Goal: Check status: Check status

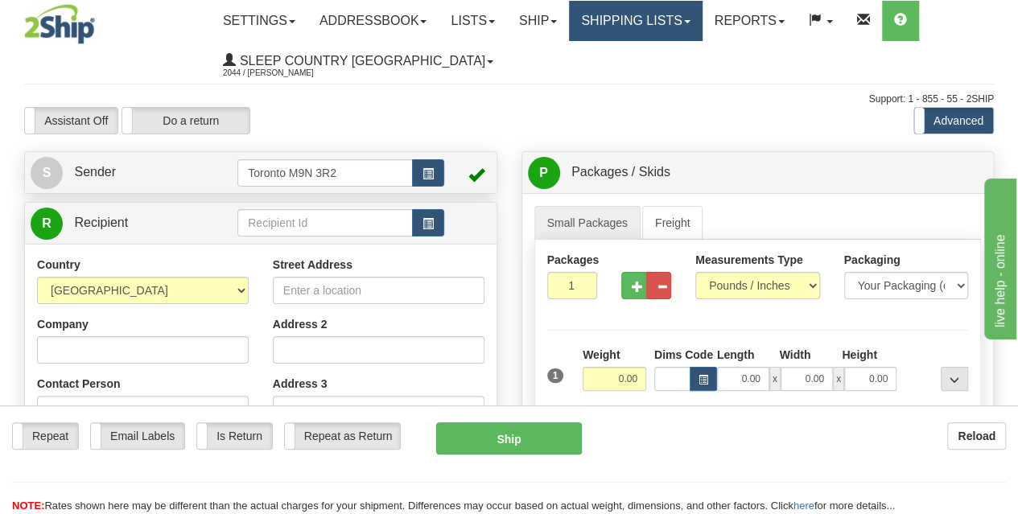
click at [638, 27] on link "Shipping lists" at bounding box center [635, 21] width 133 height 40
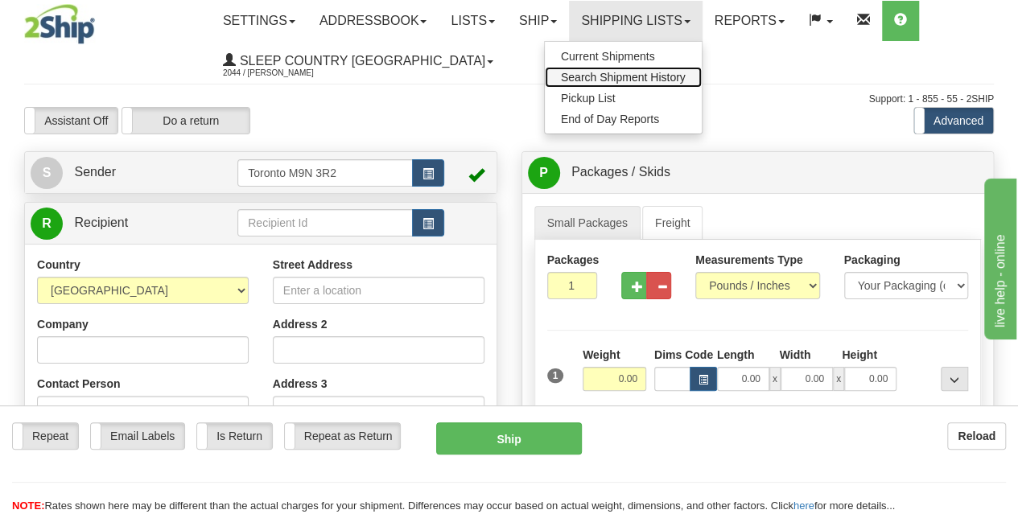
click at [647, 83] on link "Search Shipment History" at bounding box center [623, 77] width 157 height 21
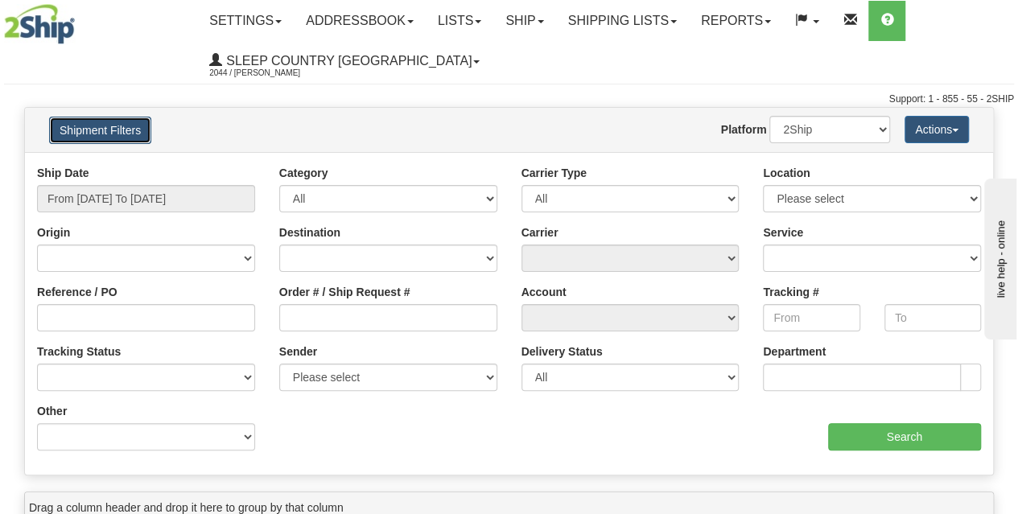
click at [138, 136] on button "Shipment Filters" at bounding box center [100, 130] width 102 height 27
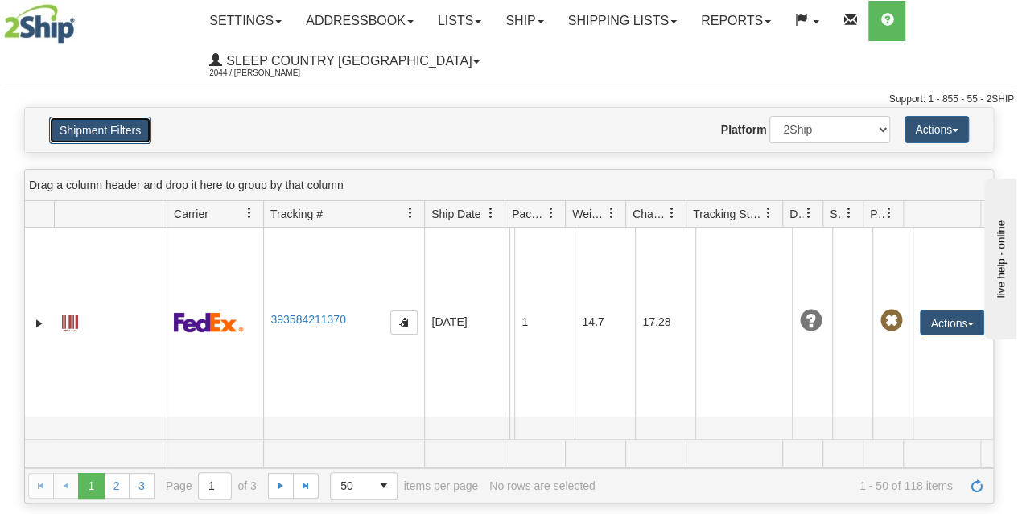
click at [128, 133] on button "Shipment Filters" at bounding box center [100, 130] width 102 height 27
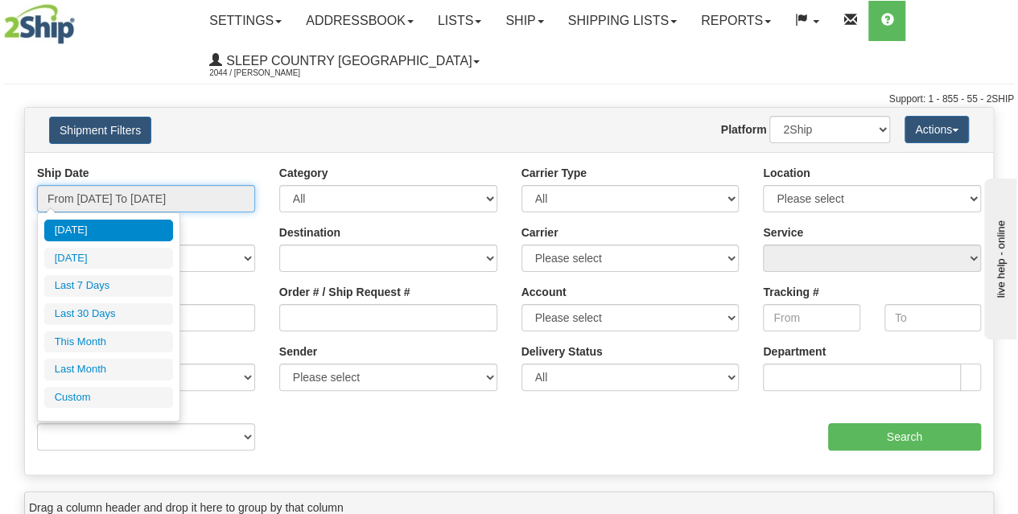
click at [132, 192] on input "From 09/24/2025 To 09/25/2025" at bounding box center [146, 198] width 218 height 27
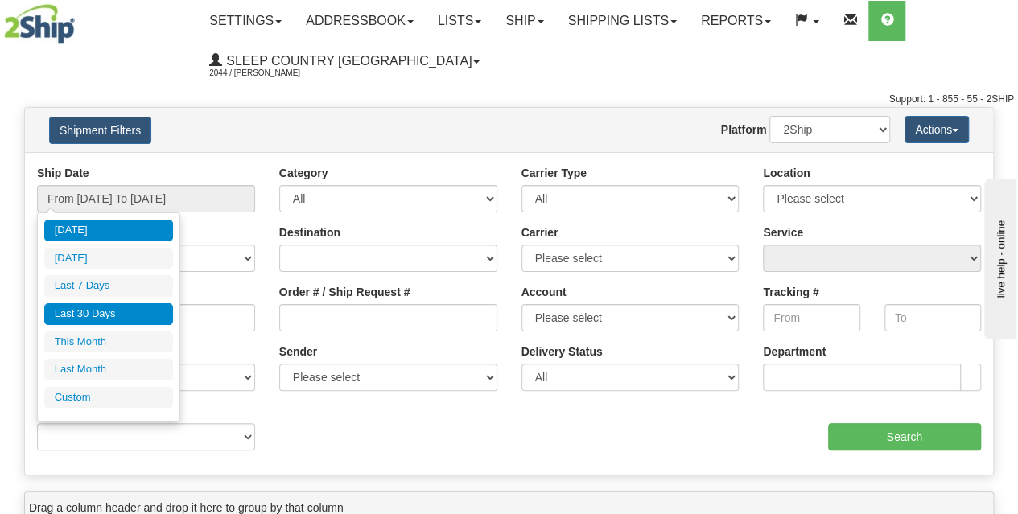
click at [121, 310] on li "Last 30 Days" at bounding box center [108, 314] width 129 height 22
type input "From 08/27/2025 To 09/25/2025"
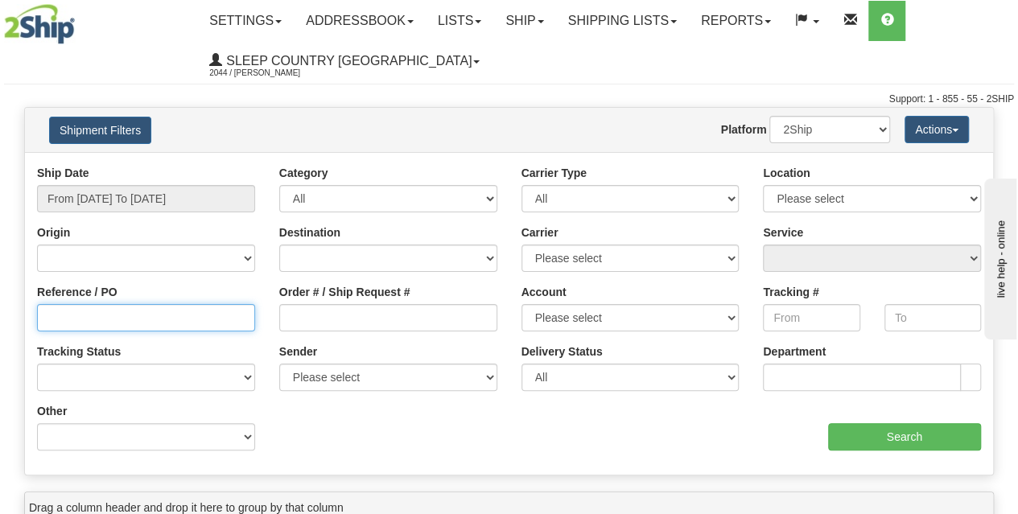
click at [108, 320] on input "Reference / PO" at bounding box center [146, 317] width 218 height 27
paste input "9002I053404"
type input "9002I053404"
click at [926, 455] on div "Ship Date From 08/27/2025 To 09/25/2025 Category All Inbound Outbound Carrier T…" at bounding box center [509, 314] width 968 height 298
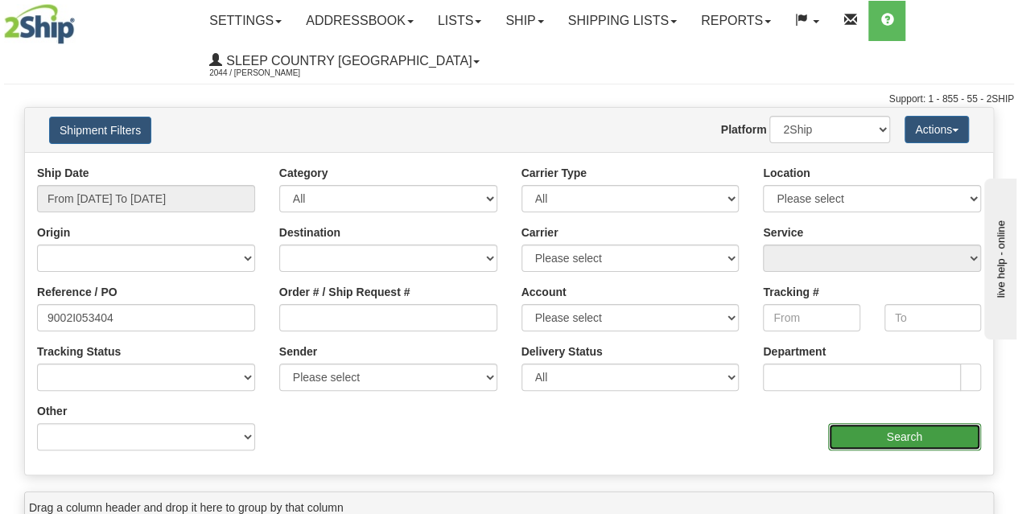
click at [918, 440] on input "Search" at bounding box center [905, 436] width 154 height 27
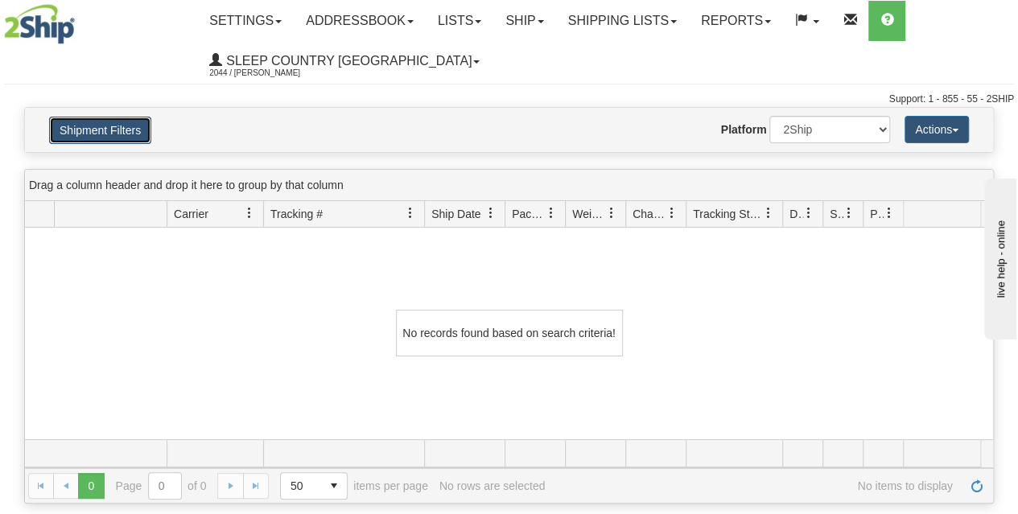
click at [101, 130] on button "Shipment Filters" at bounding box center [100, 130] width 102 height 27
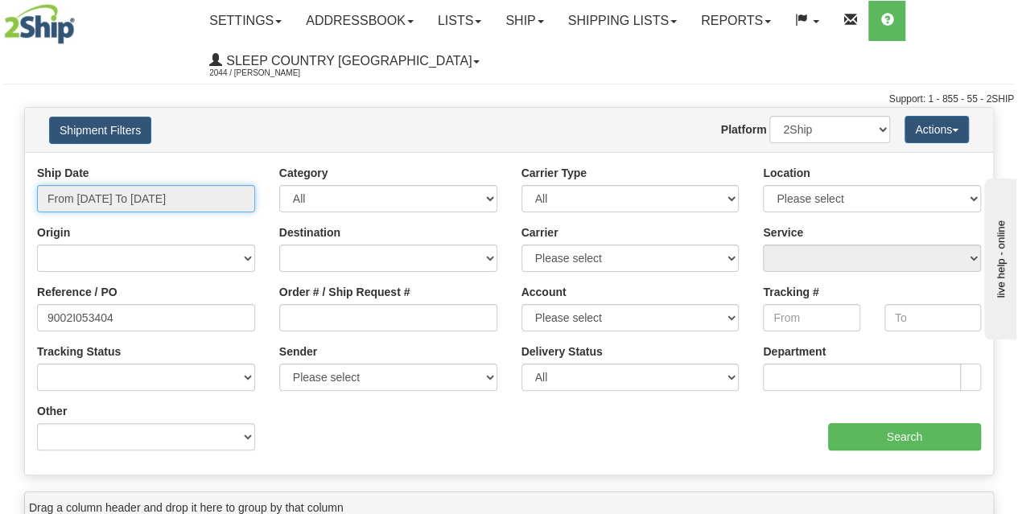
click at [177, 199] on input "From 08/27/2025 To 09/25/2025" at bounding box center [146, 198] width 218 height 27
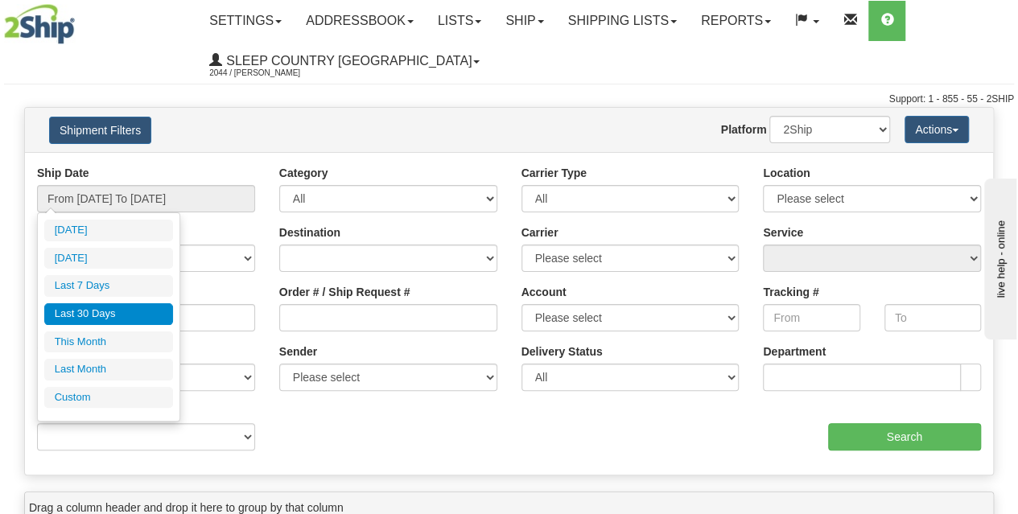
click at [130, 307] on li "Last 30 Days" at bounding box center [108, 314] width 129 height 22
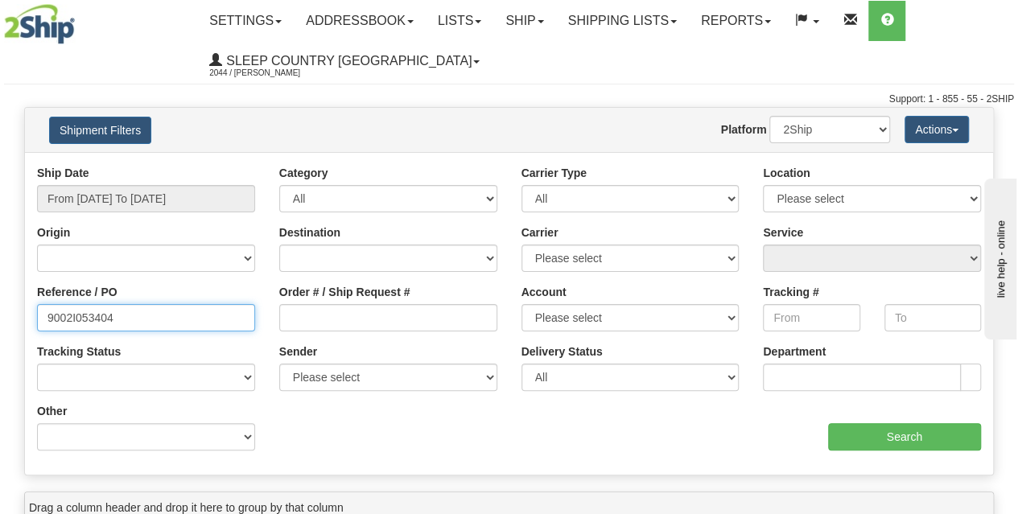
drag, startPoint x: 130, startPoint y: 307, endPoint x: 0, endPoint y: 304, distance: 130.4
click at [0, 304] on div "Please wait... × Confirm Delete Delete Cancel × Confirm Delete Yes No Cancel × …" at bounding box center [509, 467] width 1018 height 720
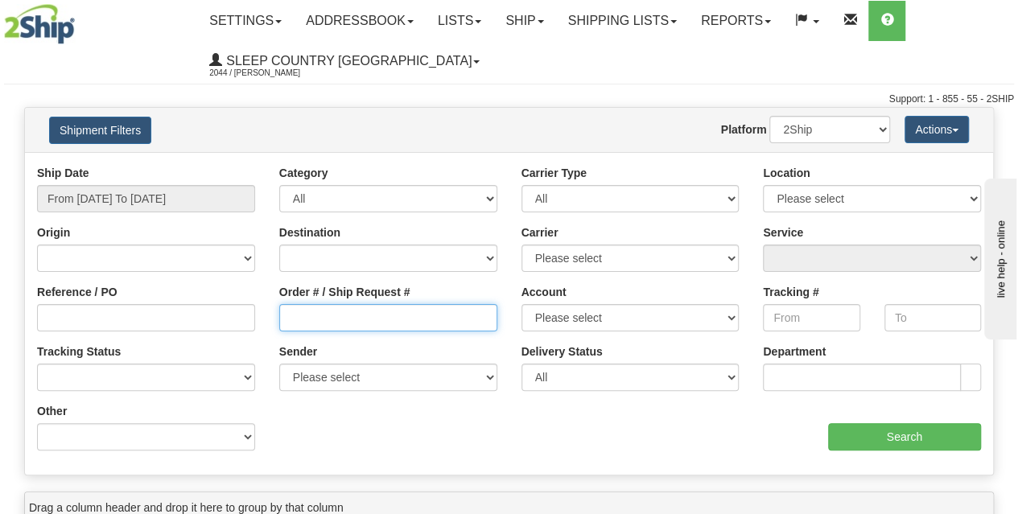
click at [332, 311] on input "Order # / Ship Request #" at bounding box center [388, 317] width 218 height 27
paste input "9002I053404"
type input "9002I053404"
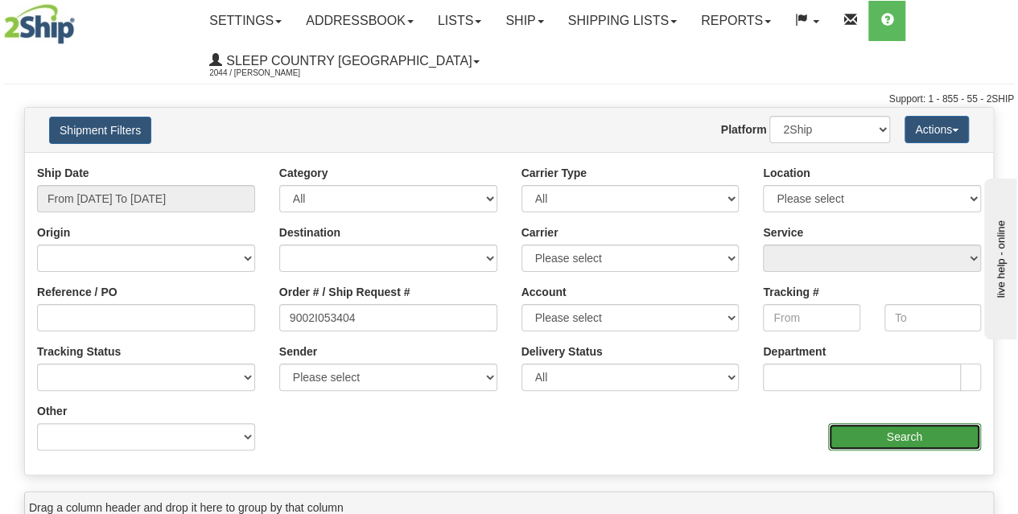
click at [910, 444] on input "Search" at bounding box center [905, 436] width 154 height 27
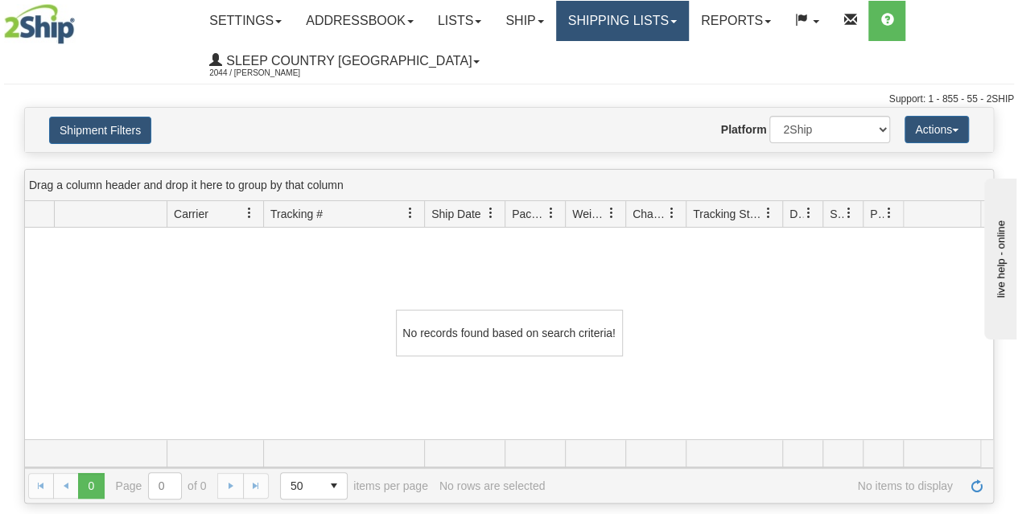
click at [619, 39] on link "Shipping lists" at bounding box center [622, 21] width 133 height 40
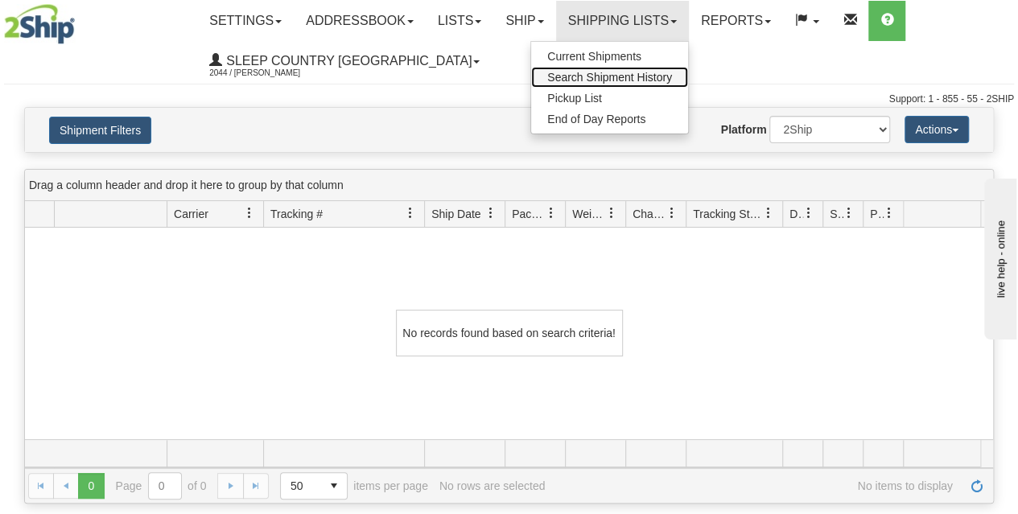
click at [659, 71] on span "Search Shipment History" at bounding box center [609, 77] width 125 height 13
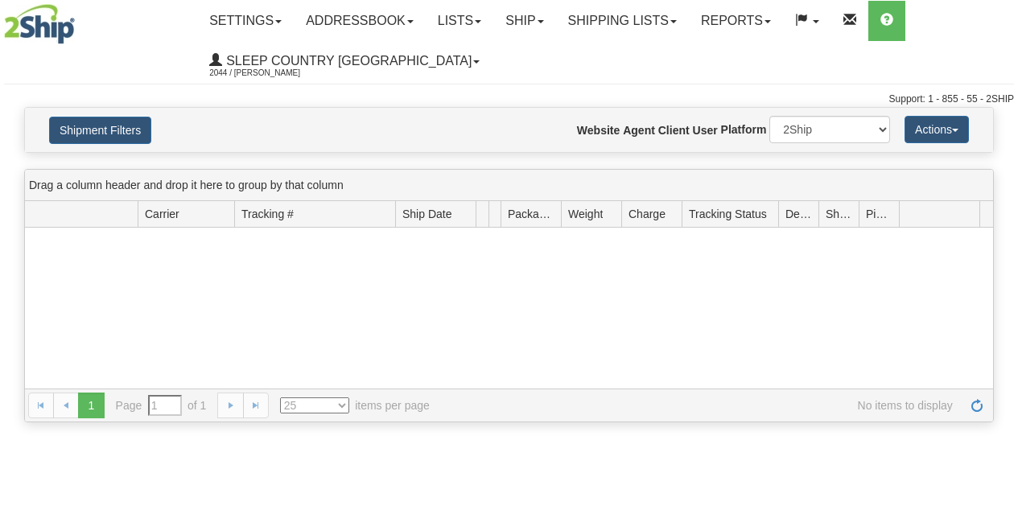
type input "From 09/24/2025 To 09/25/2025"
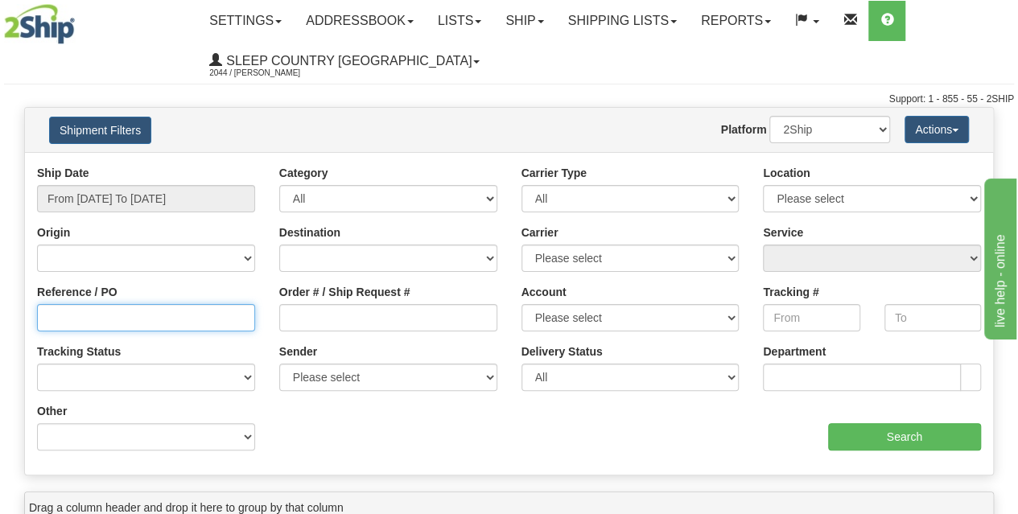
click at [117, 324] on input "Reference / PO" at bounding box center [146, 317] width 218 height 27
paste input "353I097691"
type input "353I097691"
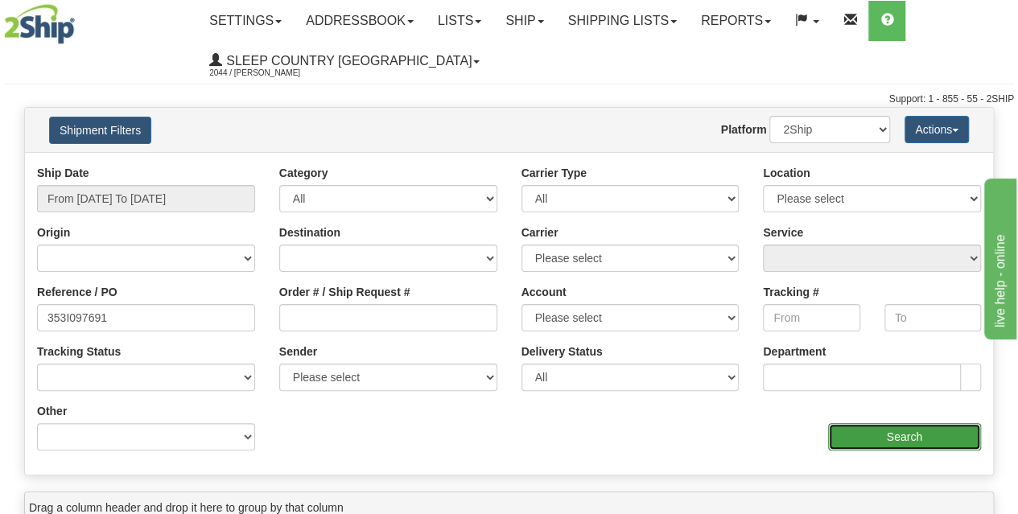
click at [921, 439] on input "Search" at bounding box center [905, 436] width 154 height 27
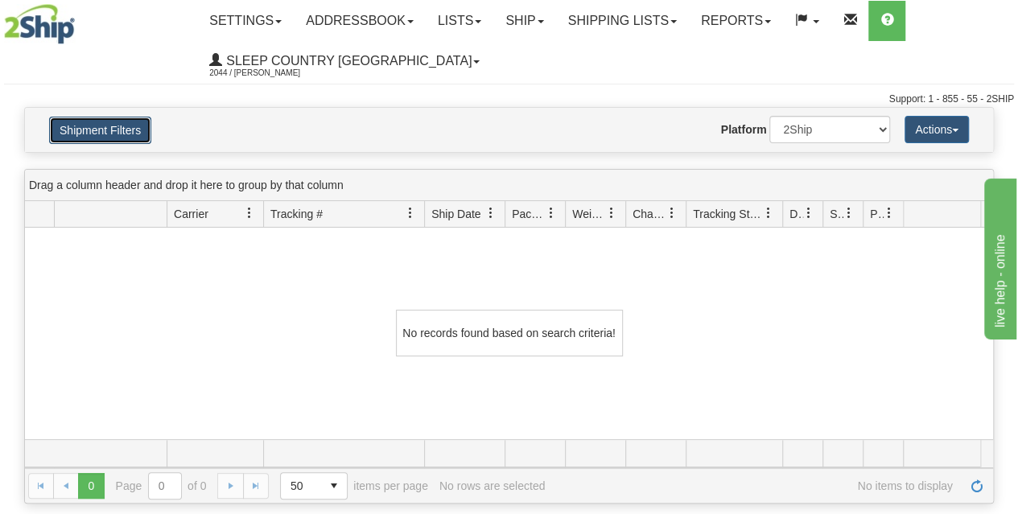
click at [132, 134] on button "Shipment Filters" at bounding box center [100, 130] width 102 height 27
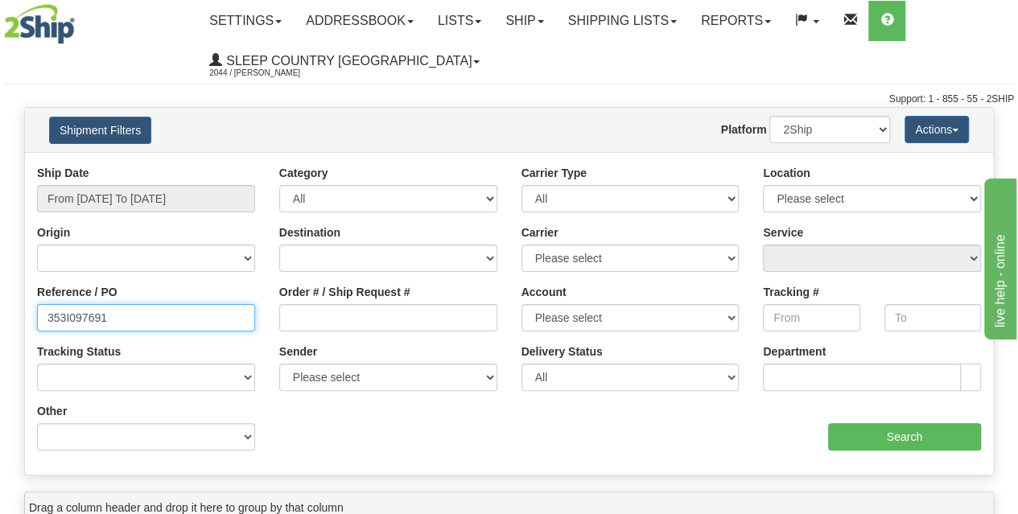
drag, startPoint x: 142, startPoint y: 317, endPoint x: 0, endPoint y: 323, distance: 141.8
click at [0, 323] on div "Please wait... × Confirm Delete Delete Cancel × Confirm Delete Yes No Cancel × …" at bounding box center [509, 467] width 1018 height 720
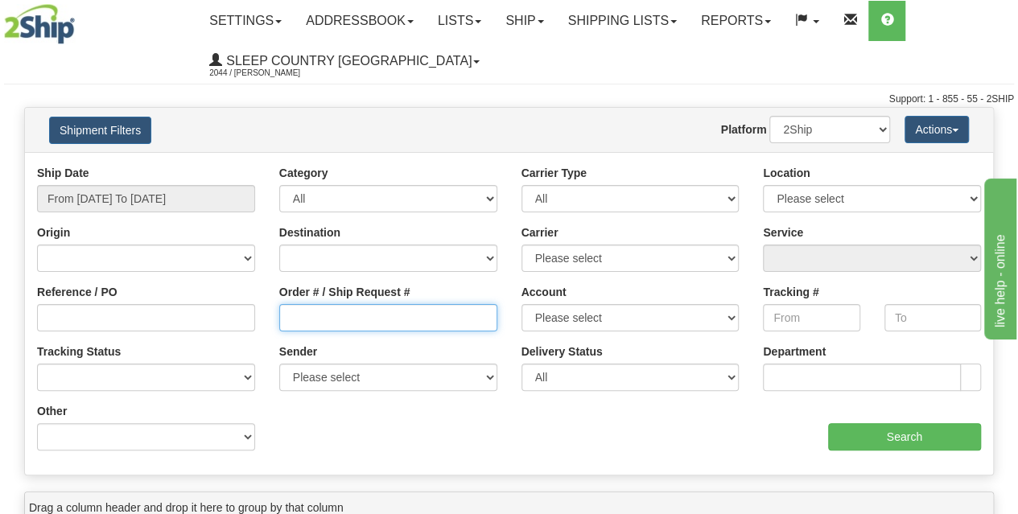
click at [368, 319] on input "Order # / Ship Request #" at bounding box center [388, 317] width 218 height 27
paste input "353I097691"
type input "353I097691"
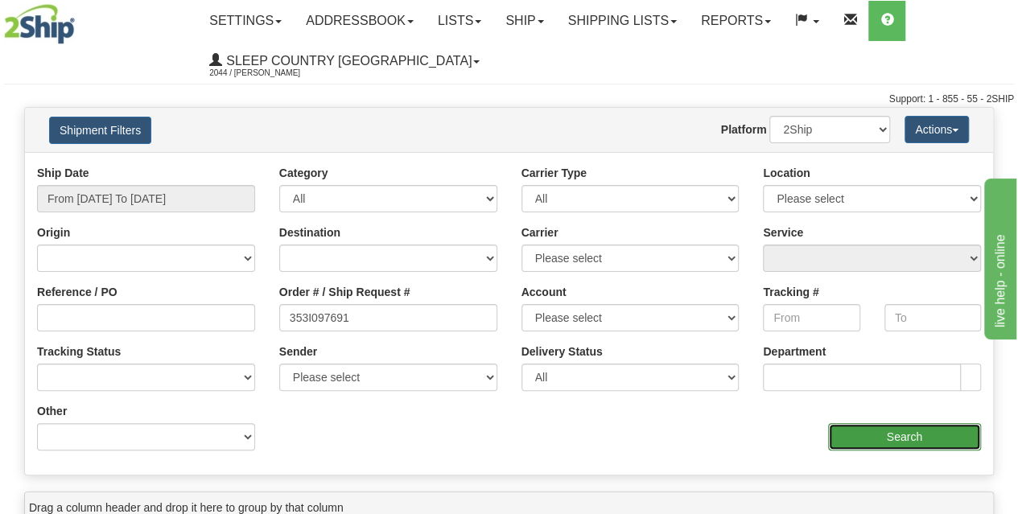
click at [897, 432] on input "Search" at bounding box center [905, 436] width 154 height 27
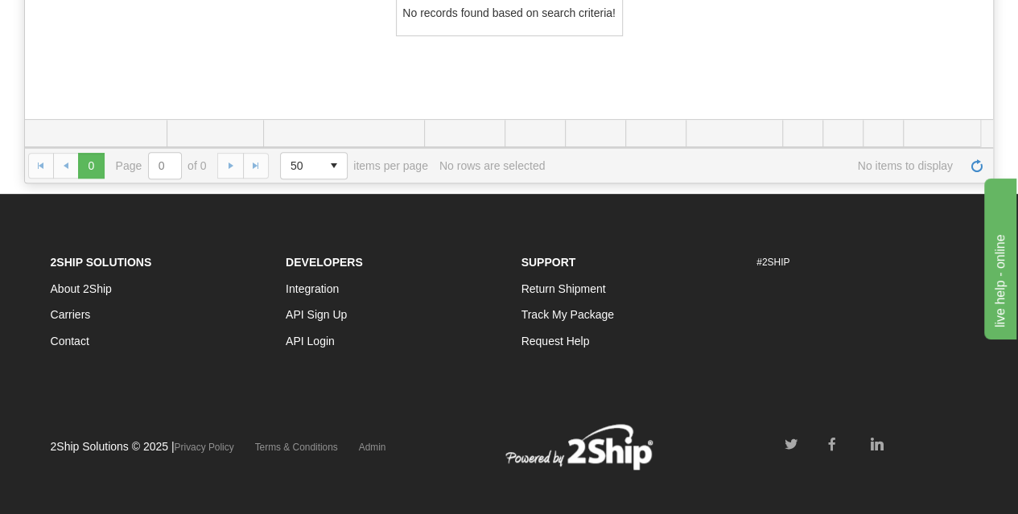
scroll to position [322, 0]
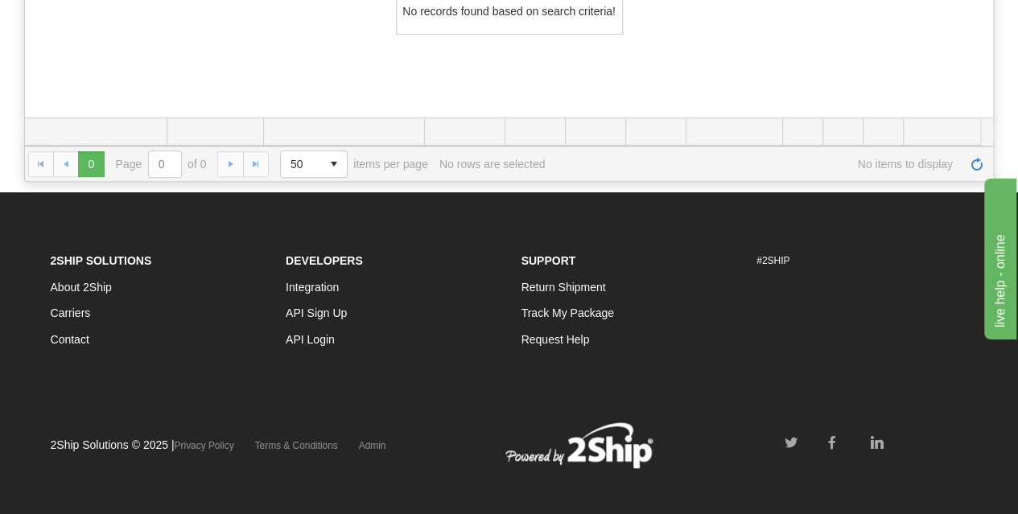
click at [171, 89] on div "No records found based on search criteria!" at bounding box center [509, 12] width 968 height 212
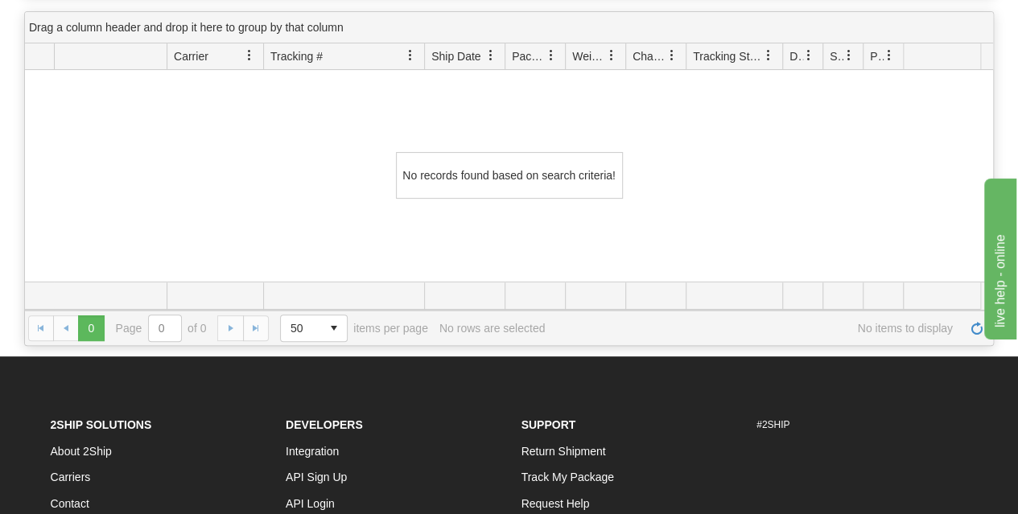
scroll to position [0, 0]
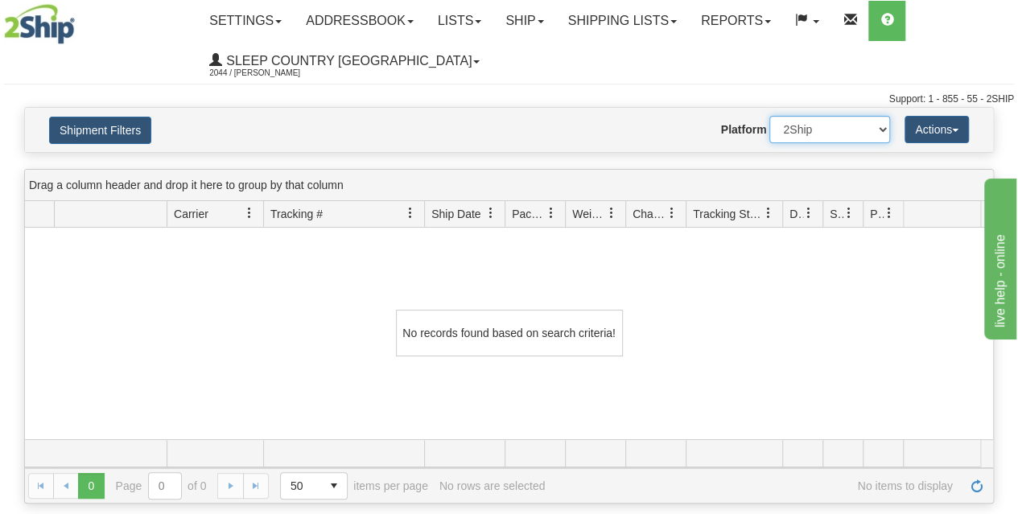
click at [849, 134] on select "2Ship Imported" at bounding box center [829, 129] width 121 height 27
select select "1"
click at [769, 116] on select "2Ship Imported" at bounding box center [829, 129] width 121 height 27
click at [117, 129] on button "Shipment Filters" at bounding box center [100, 130] width 102 height 27
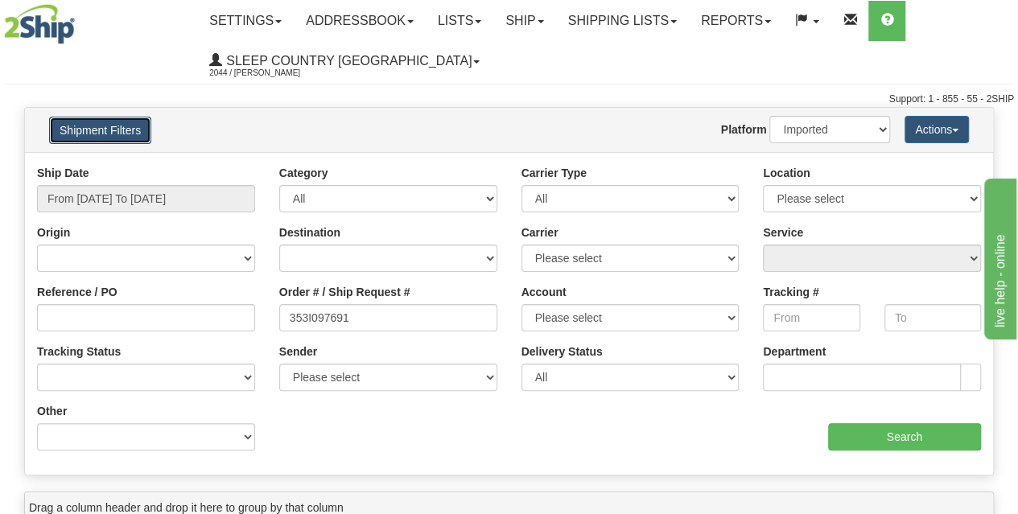
click at [109, 128] on button "Shipment Filters" at bounding box center [100, 130] width 102 height 27
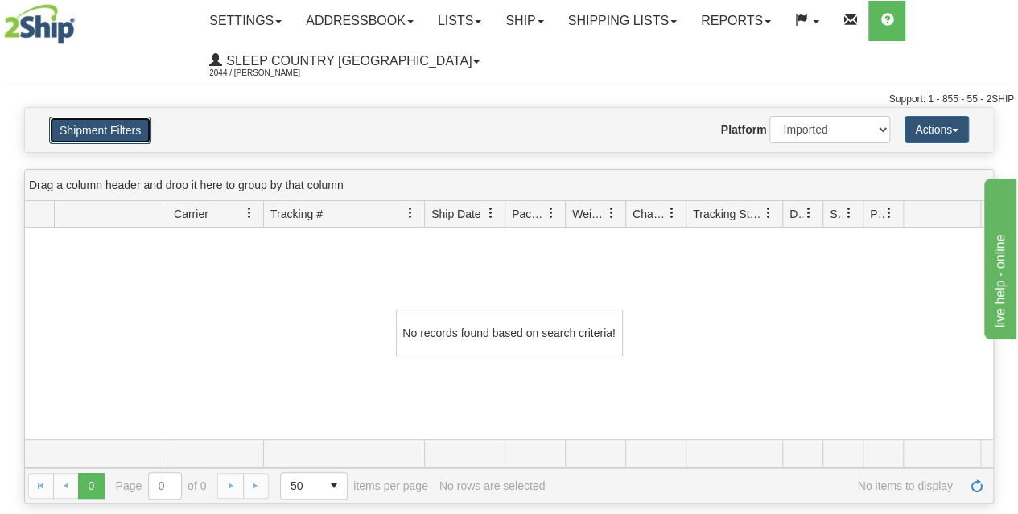
click at [108, 130] on button "Shipment Filters" at bounding box center [100, 130] width 102 height 27
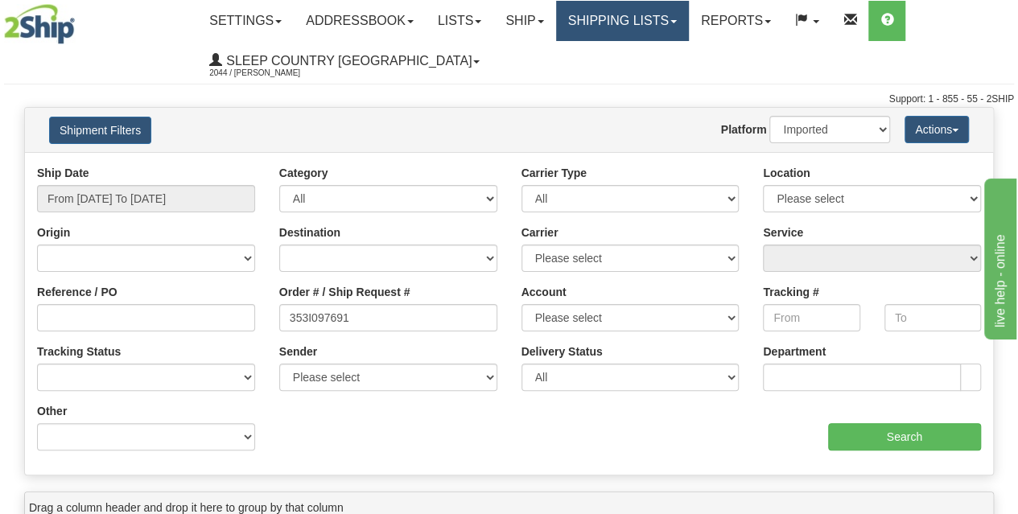
click at [650, 28] on link "Shipping lists" at bounding box center [622, 21] width 133 height 40
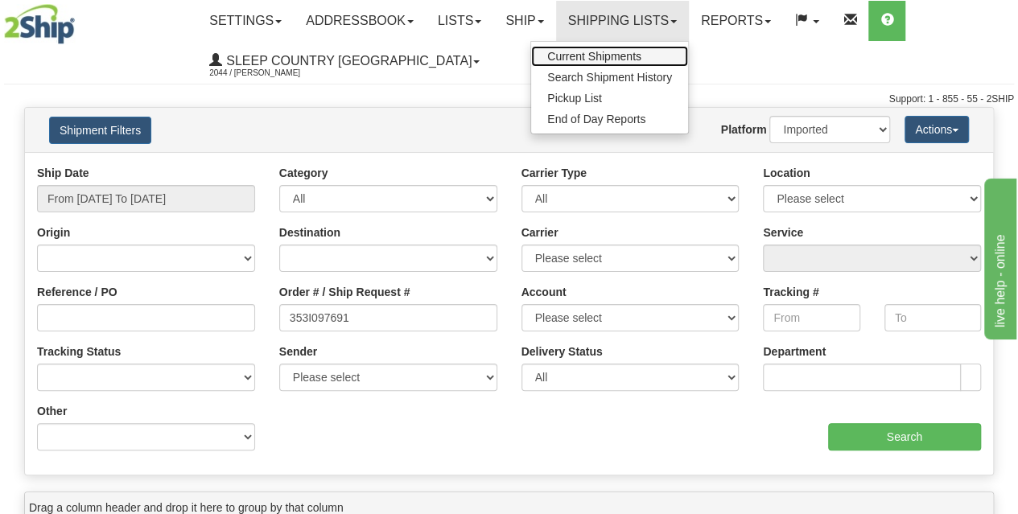
click at [631, 52] on span "Current Shipments" at bounding box center [594, 56] width 94 height 13
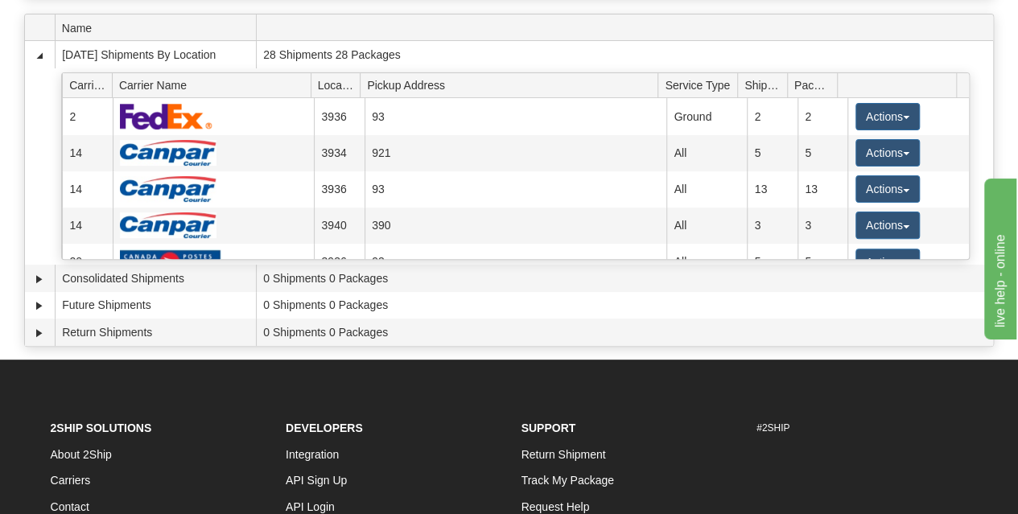
scroll to position [80, 0]
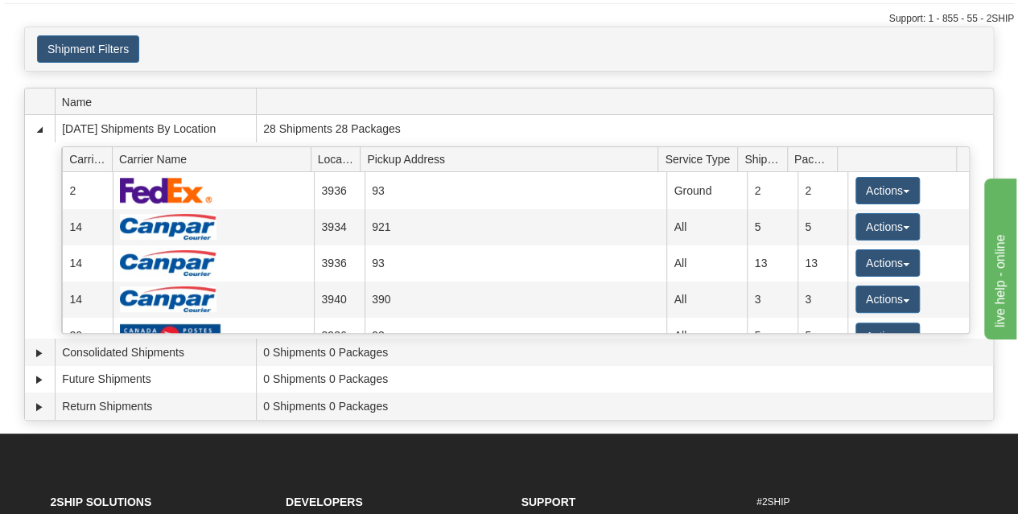
click at [103, 68] on div "Shipment Filters Website Agent Client User" at bounding box center [509, 48] width 968 height 43
click at [103, 60] on button "Shipment Filters" at bounding box center [88, 48] width 102 height 27
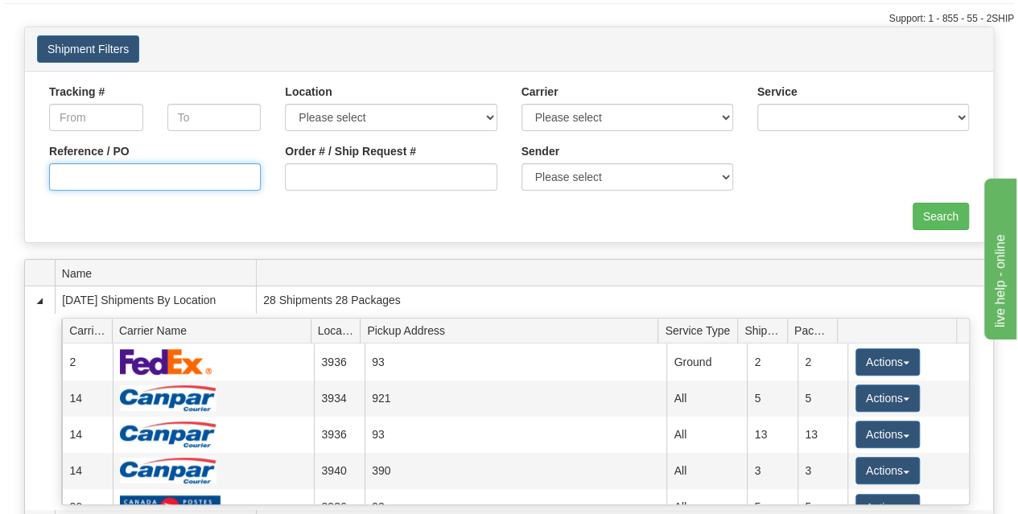
click at [140, 168] on input "Reference / PO" at bounding box center [155, 176] width 212 height 27
paste input "9002I053404"
type input "9002I053404"
click at [926, 219] on input "Search" at bounding box center [941, 216] width 56 height 27
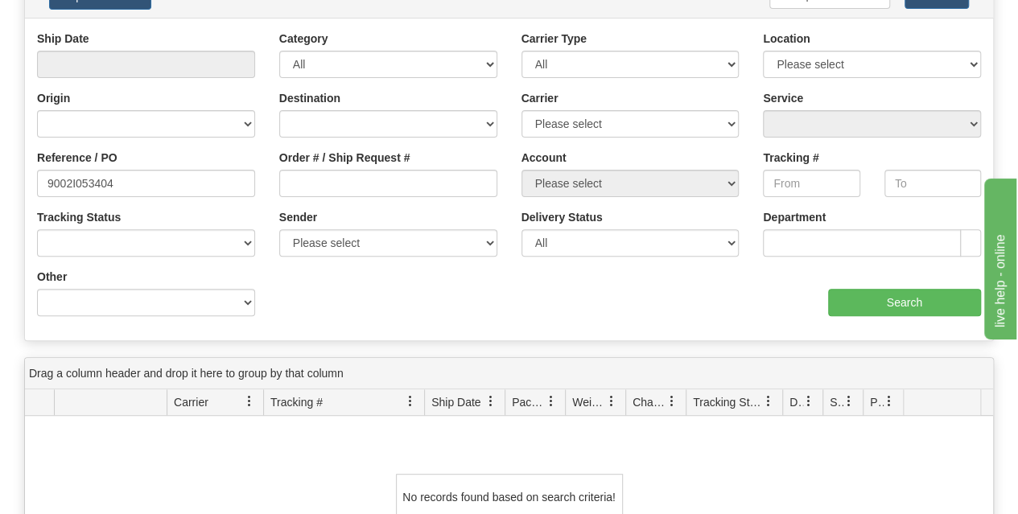
scroll to position [80, 0]
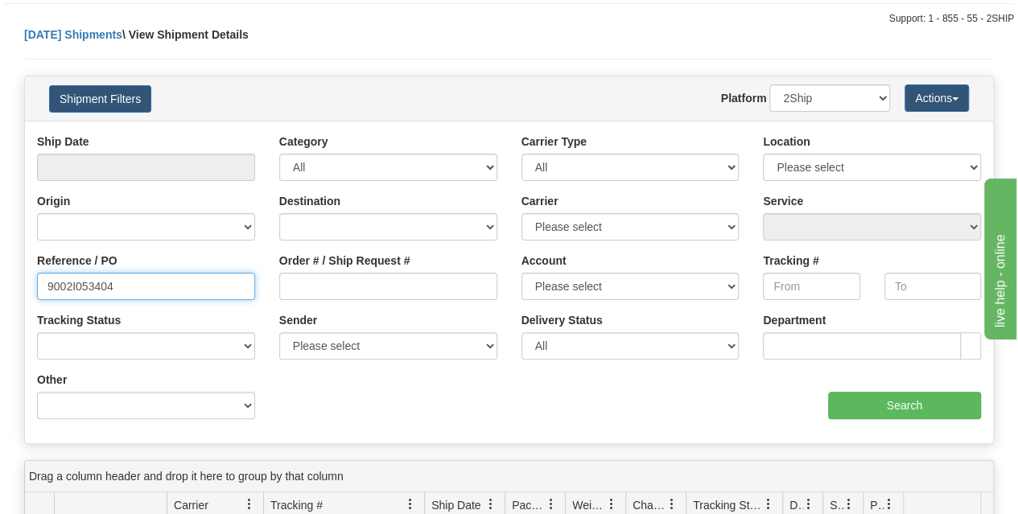
drag, startPoint x: 155, startPoint y: 274, endPoint x: 129, endPoint y: 289, distance: 29.6
click at [129, 289] on input "9002I053404" at bounding box center [146, 286] width 218 height 27
drag, startPoint x: 111, startPoint y: 291, endPoint x: 0, endPoint y: 291, distance: 111.1
click at [0, 291] on div "Please wait... × Confirm Delete Delete Cancel × Confirm Delete Yes No Cancel × …" at bounding box center [509, 387] width 1018 height 720
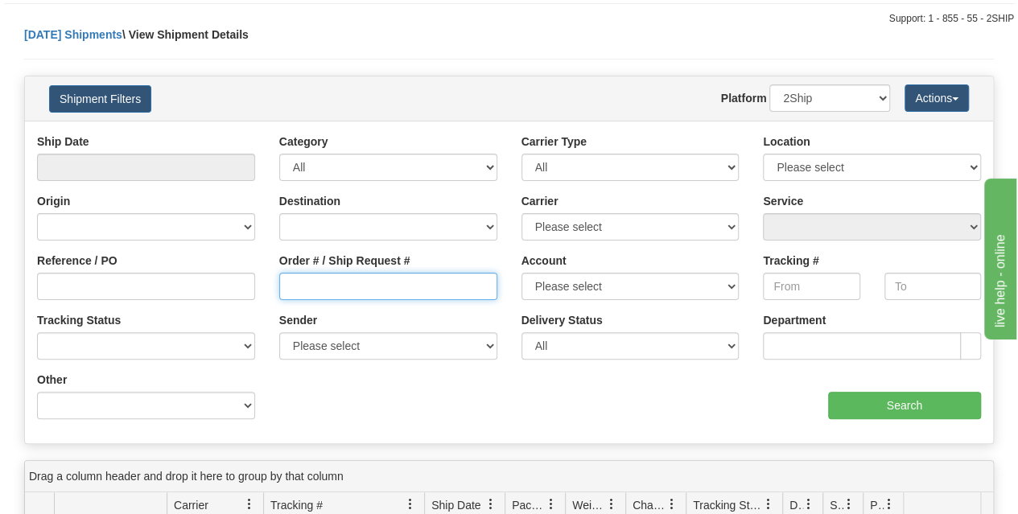
click at [354, 280] on input "Order # / Ship Request #" at bounding box center [388, 286] width 218 height 27
paste input "9002I053404"
type input "9002I053404"
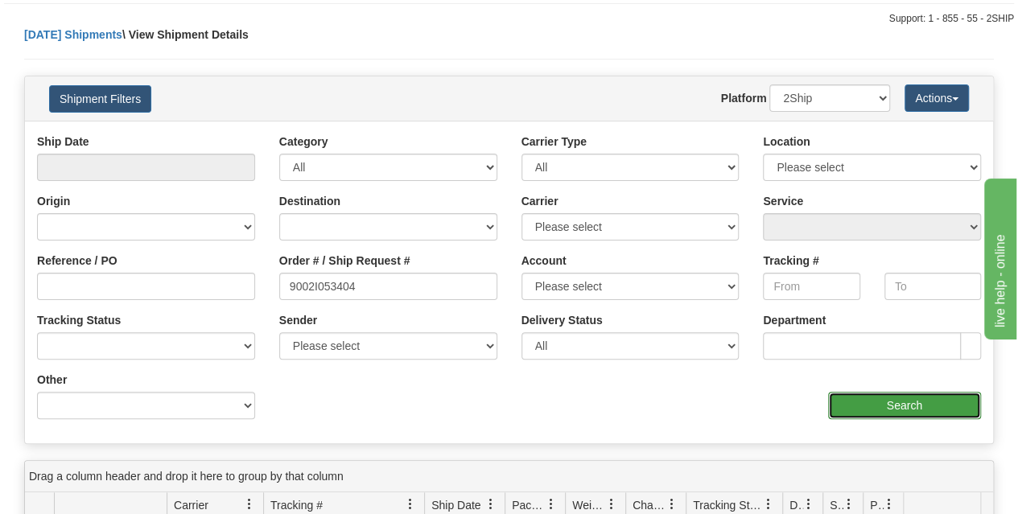
click at [885, 396] on input "Search" at bounding box center [905, 405] width 154 height 27
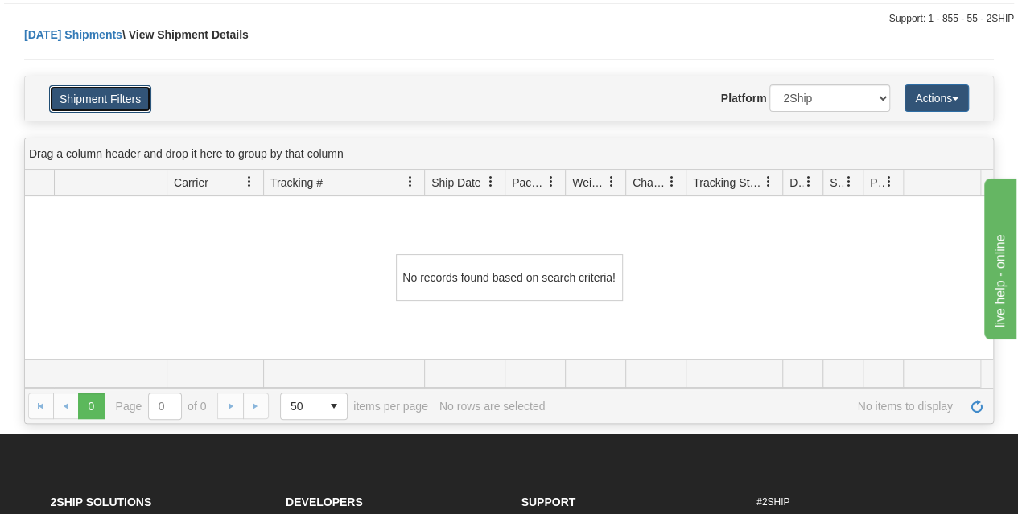
click at [118, 94] on button "Shipment Filters" at bounding box center [100, 98] width 102 height 27
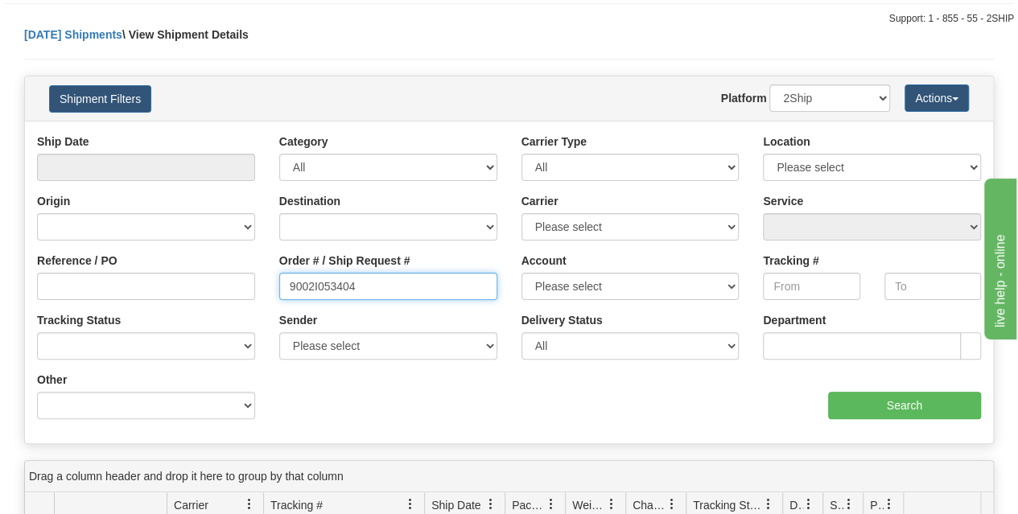
drag, startPoint x: 255, startPoint y: 292, endPoint x: 272, endPoint y: 295, distance: 17.2
click at [210, 134] on div "Reference / PO Order # / Ship Request # 9002I053404 Account Please select [GEOG…" at bounding box center [509, 134] width 968 height 0
drag, startPoint x: 370, startPoint y: 273, endPoint x: 281, endPoint y: 292, distance: 91.4
click at [281, 292] on input "9002I053404" at bounding box center [388, 286] width 218 height 27
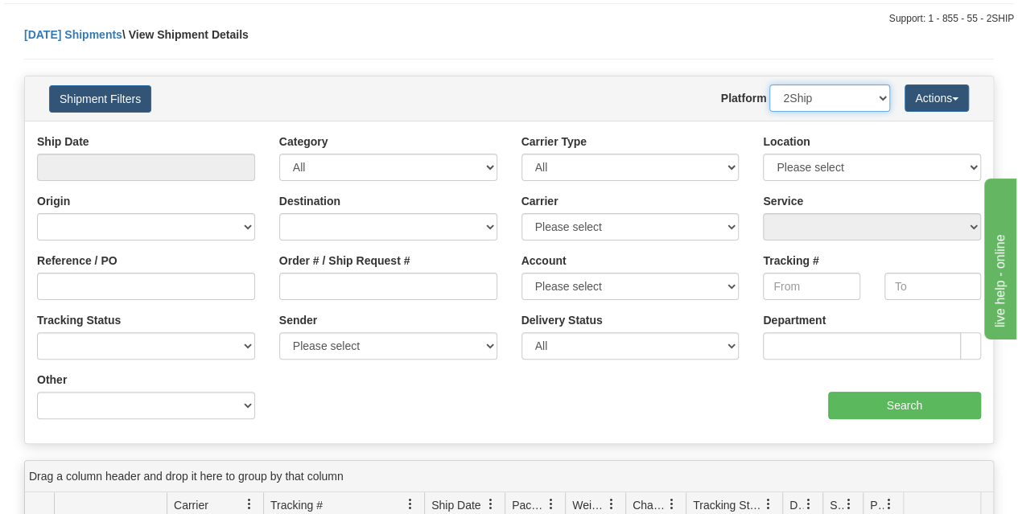
click at [863, 101] on select "2Ship Imported" at bounding box center [829, 98] width 121 height 27
select select "1"
click at [769, 85] on select "2Ship Imported" at bounding box center [829, 98] width 121 height 27
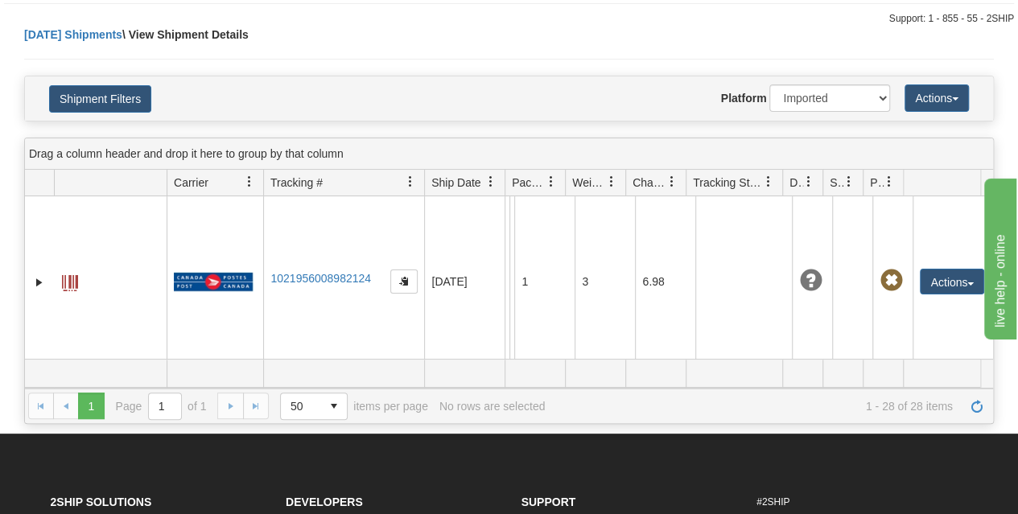
click at [89, 112] on div "Shipment Filters Website Agent Nothing selected Client User Platform 2Ship Impo…" at bounding box center [509, 98] width 968 height 44
click at [114, 99] on button "Shipment Filters" at bounding box center [100, 98] width 102 height 27
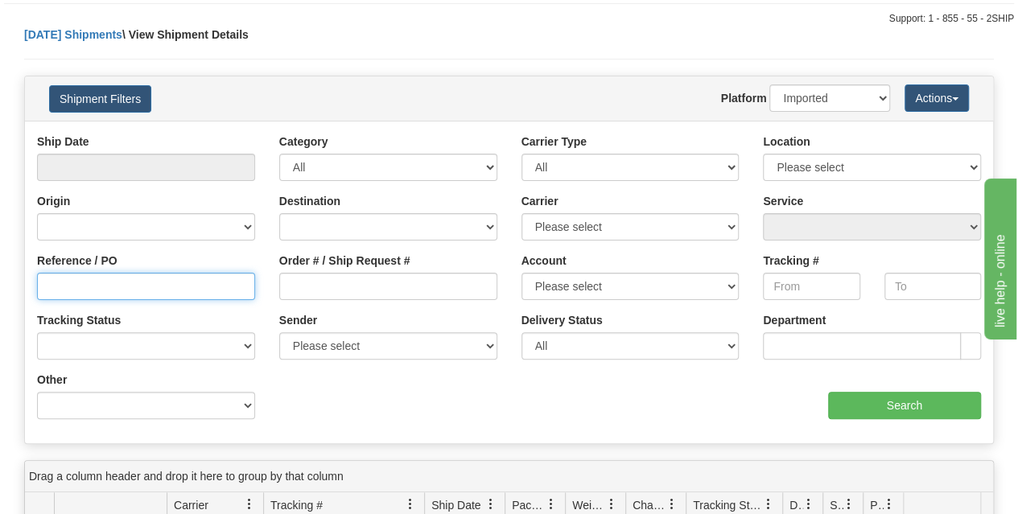
click at [72, 282] on input "Reference / PO" at bounding box center [146, 286] width 218 height 27
paste input "9002I053404"
type input "9002I053404"
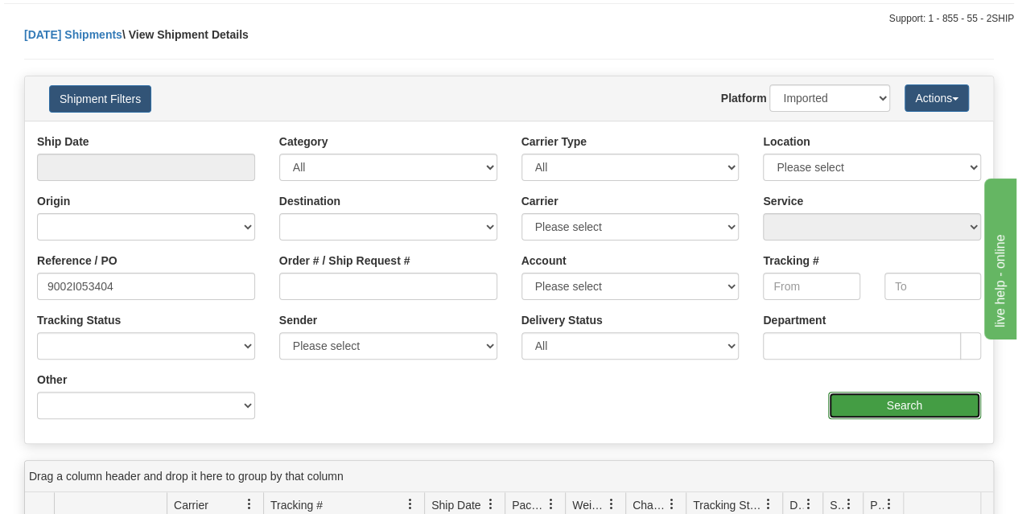
click at [867, 402] on input "Search" at bounding box center [905, 405] width 154 height 27
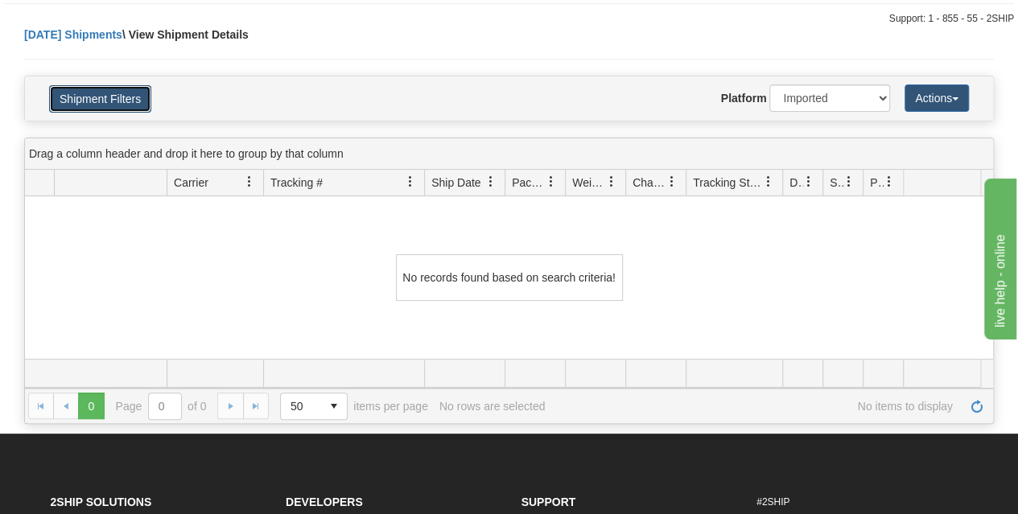
click at [146, 86] on button "Shipment Filters" at bounding box center [100, 98] width 102 height 27
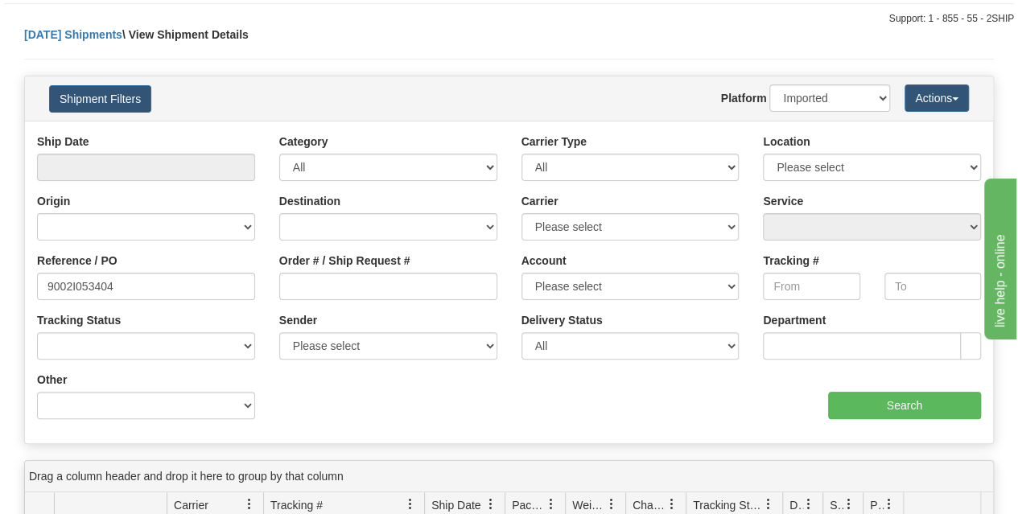
click at [147, 265] on div "Reference / PO 9002I053404" at bounding box center [146, 276] width 218 height 47
drag, startPoint x: 138, startPoint y: 278, endPoint x: 44, endPoint y: 285, distance: 94.5
click at [38, 283] on input "9002I053404" at bounding box center [146, 286] width 218 height 27
click at [383, 283] on input "Order # / Ship Request #" at bounding box center [388, 286] width 218 height 27
paste input "9002I053404"
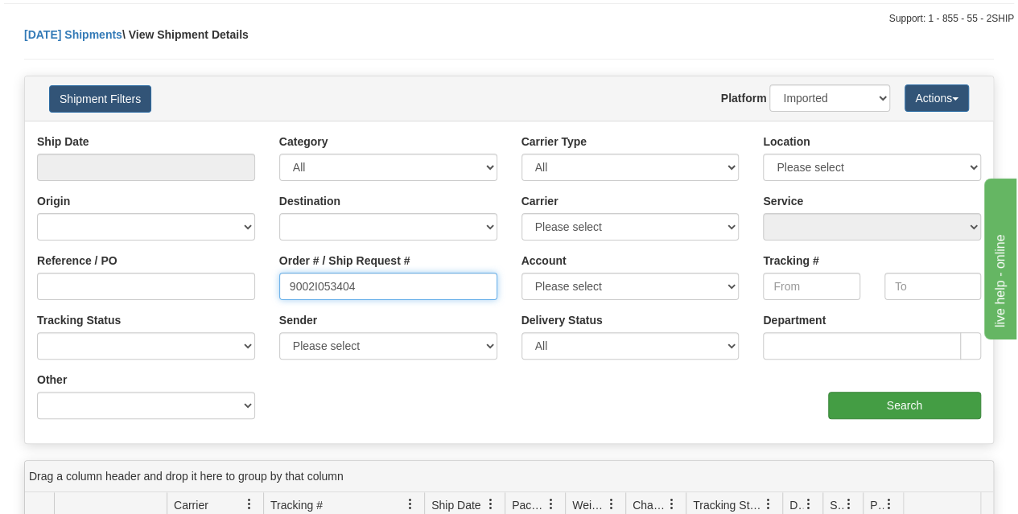
type input "9002I053404"
click at [870, 405] on input "Search" at bounding box center [905, 405] width 154 height 27
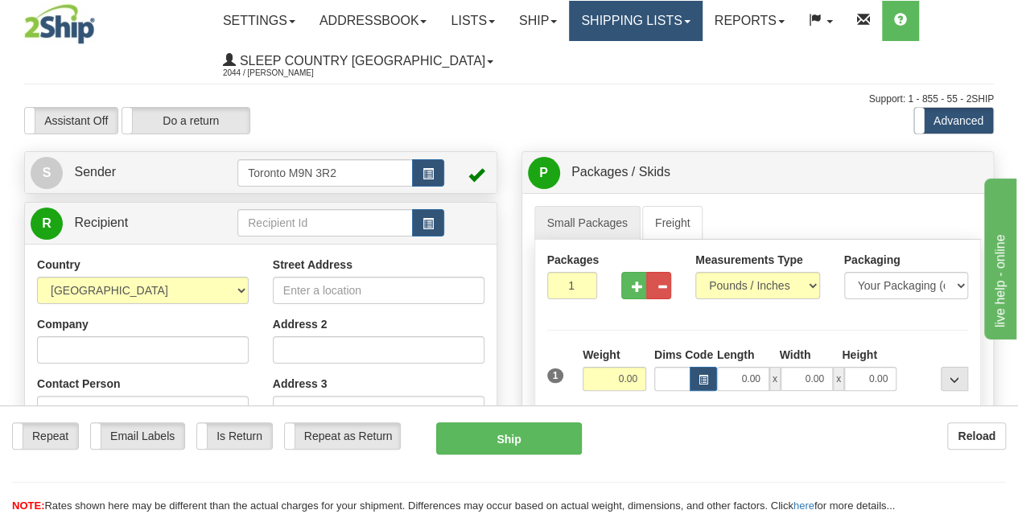
click at [670, 24] on link "Shipping lists" at bounding box center [635, 21] width 133 height 40
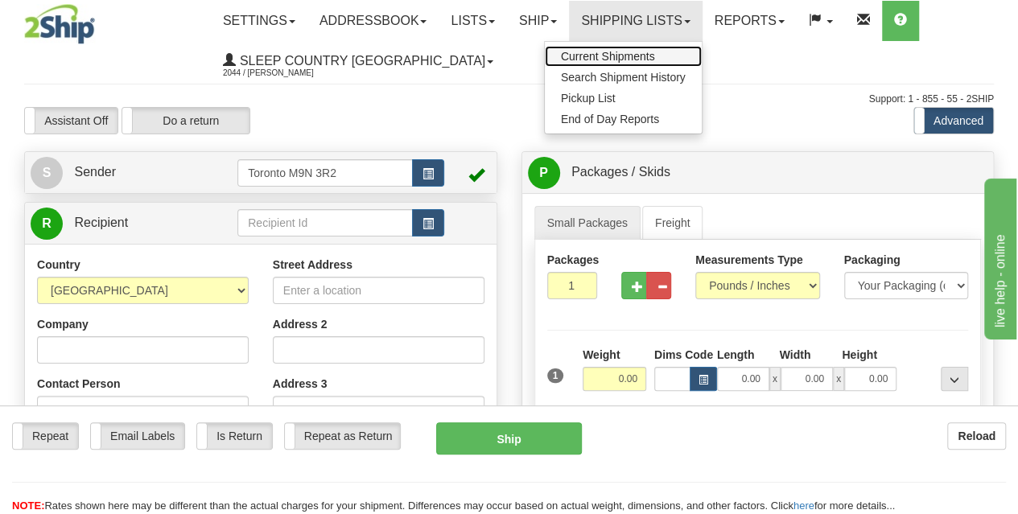
click at [617, 56] on span "Current Shipments" at bounding box center [608, 56] width 94 height 13
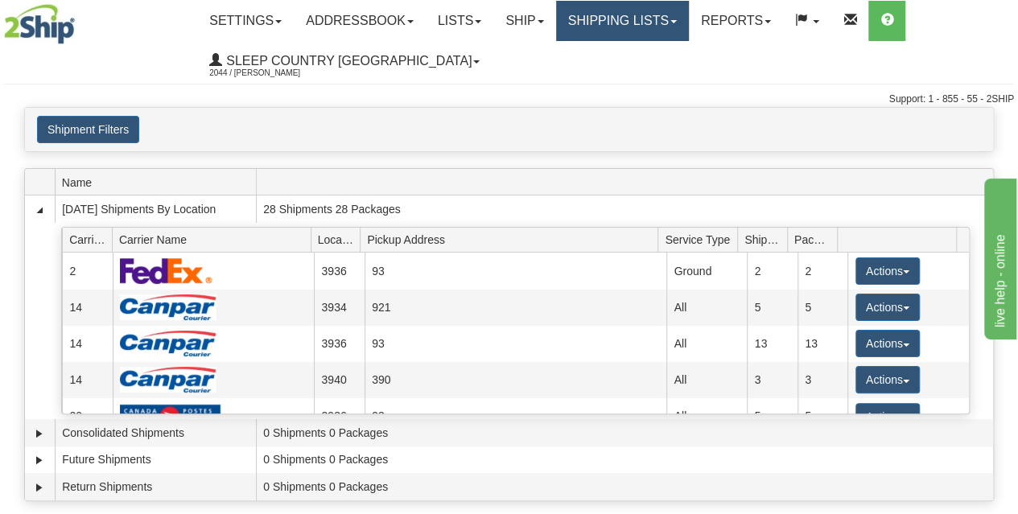
click at [641, 22] on link "Shipping lists" at bounding box center [622, 21] width 133 height 40
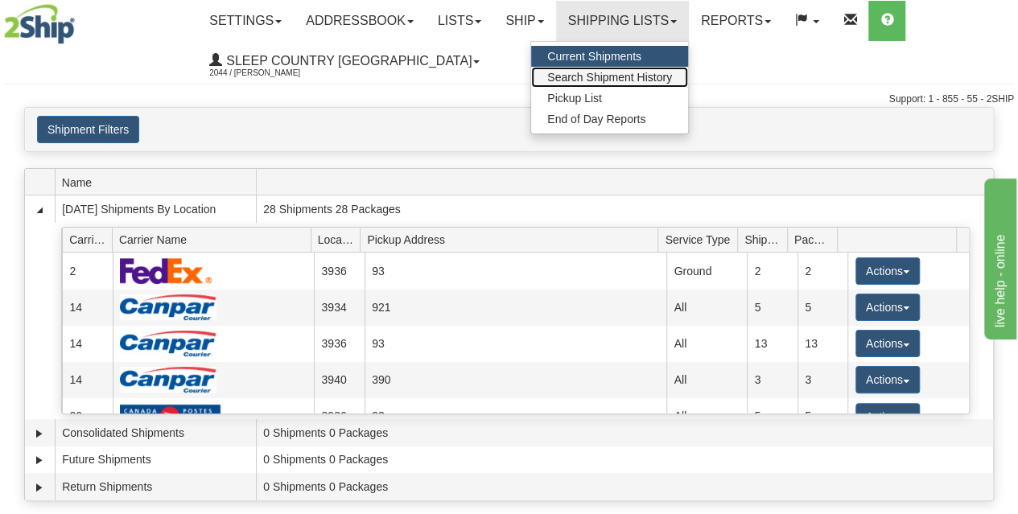
click at [626, 68] on link "Search Shipment History" at bounding box center [609, 77] width 157 height 21
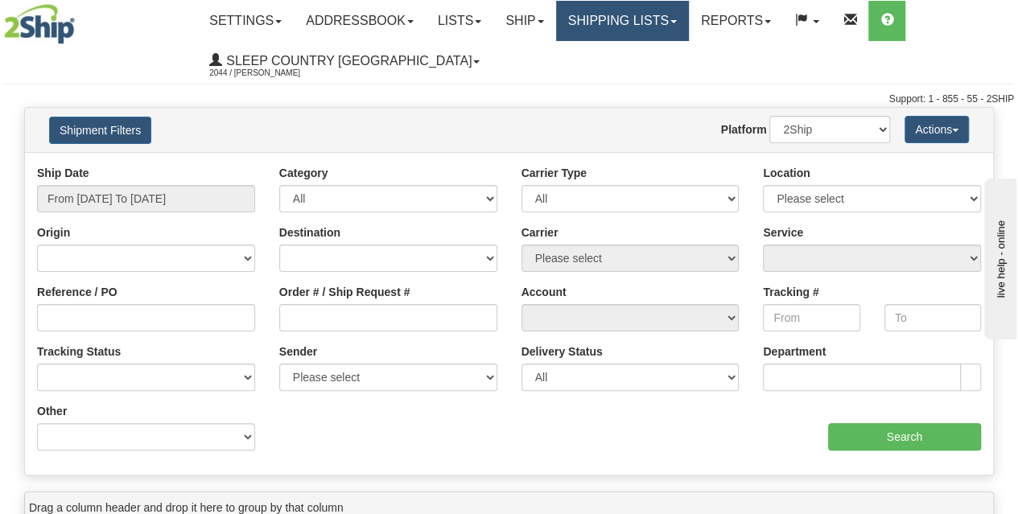
click at [641, 6] on link "Shipping lists" at bounding box center [622, 21] width 133 height 40
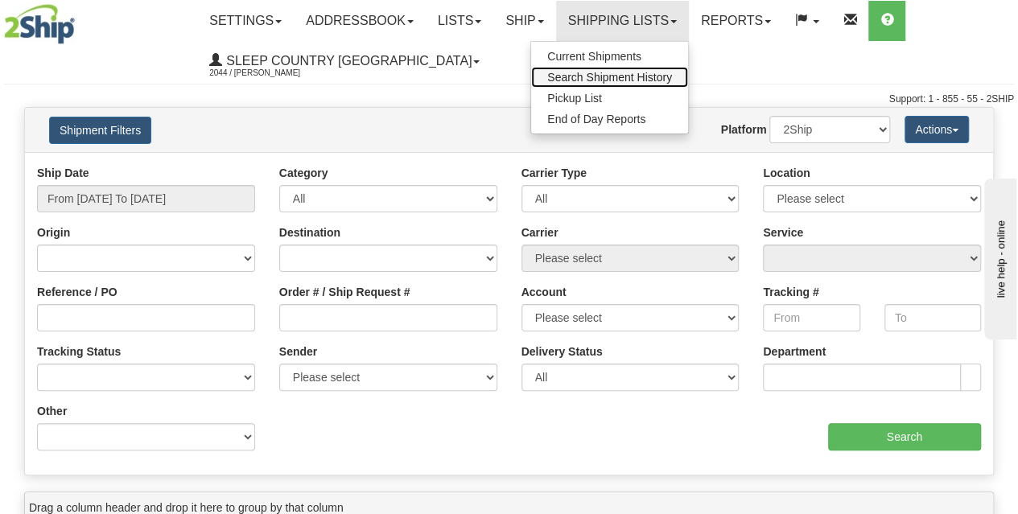
click at [627, 71] on span "Search Shipment History" at bounding box center [609, 77] width 125 height 13
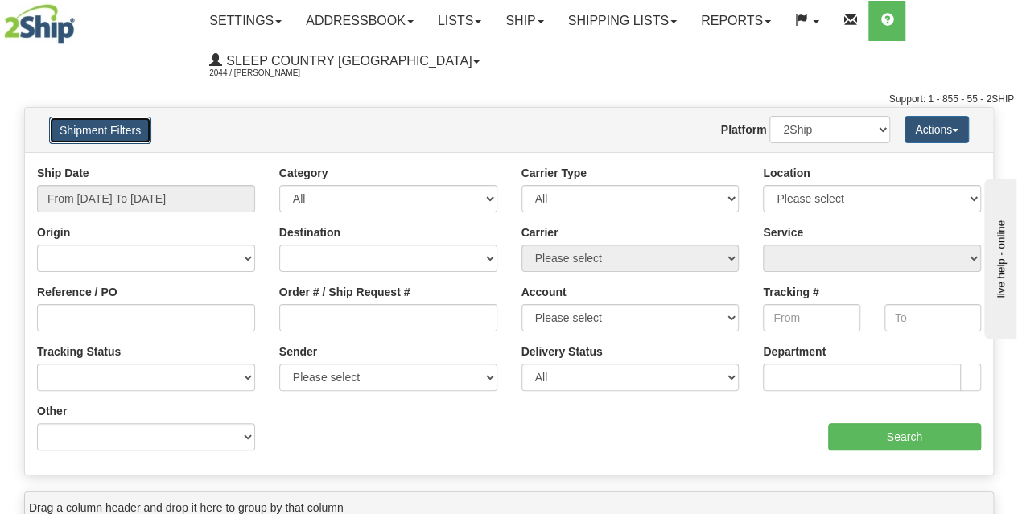
click at [91, 135] on button "Shipment Filters" at bounding box center [100, 130] width 102 height 27
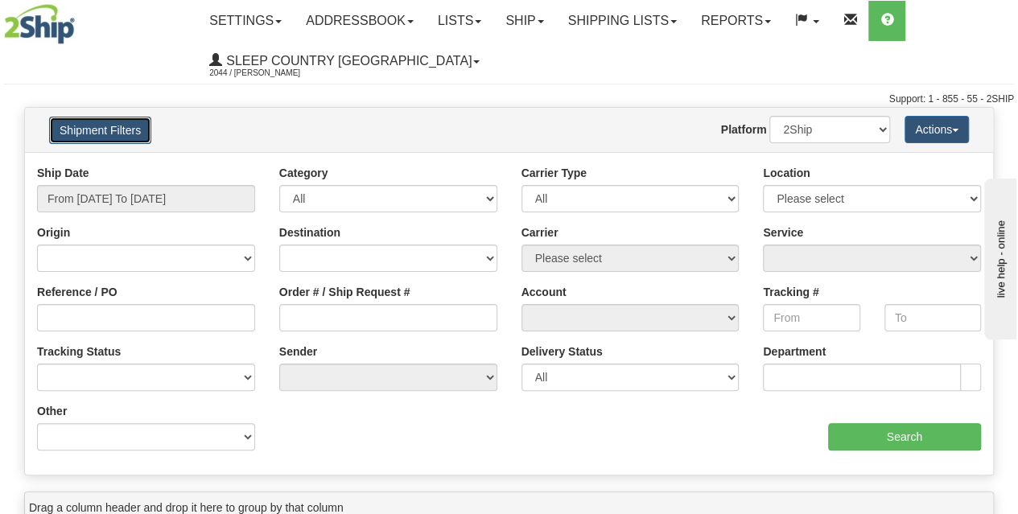
drag, startPoint x: 96, startPoint y: 129, endPoint x: 108, endPoint y: 147, distance: 22.1
click at [98, 128] on button "Shipment Filters" at bounding box center [100, 130] width 102 height 27
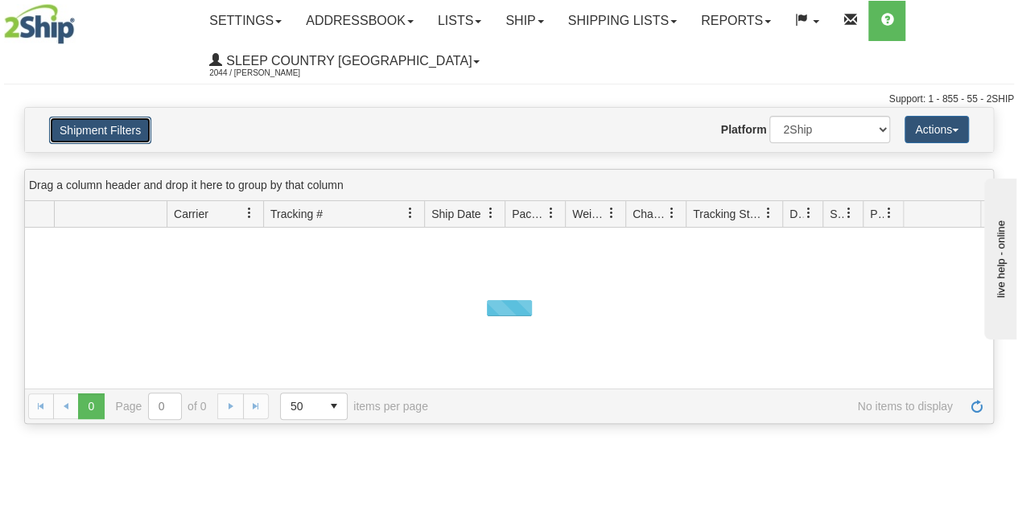
click at [105, 132] on button "Shipment Filters" at bounding box center [100, 130] width 102 height 27
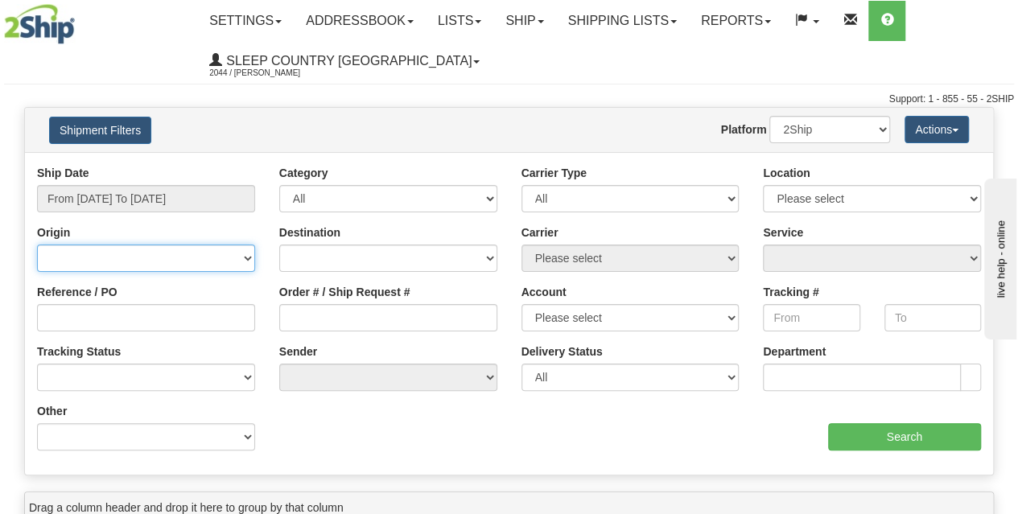
click at [140, 268] on select "Canada United States Mexico Puerto Rico Romania Australia New Zealand SouthAfri…" at bounding box center [146, 258] width 218 height 27
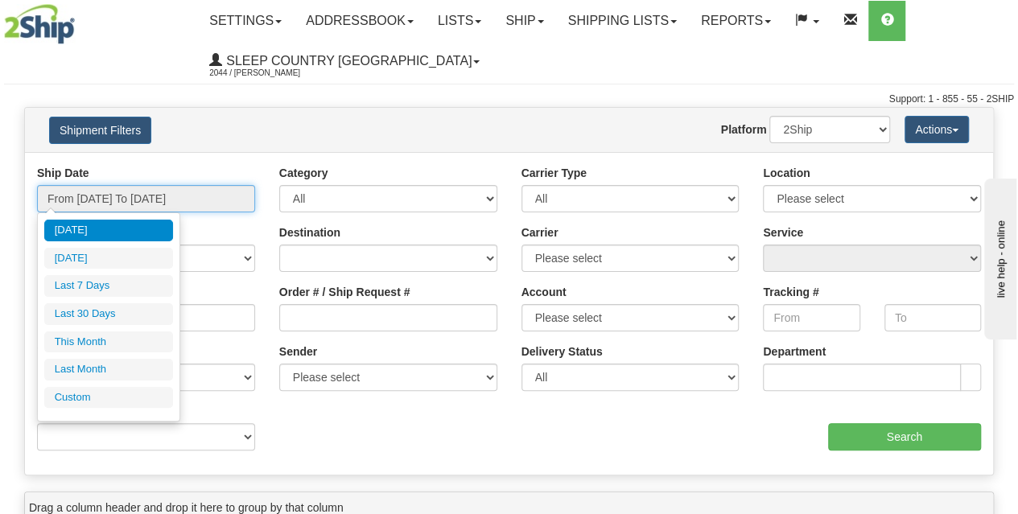
click at [140, 197] on input "From [DATE] To [DATE]" at bounding box center [146, 198] width 218 height 27
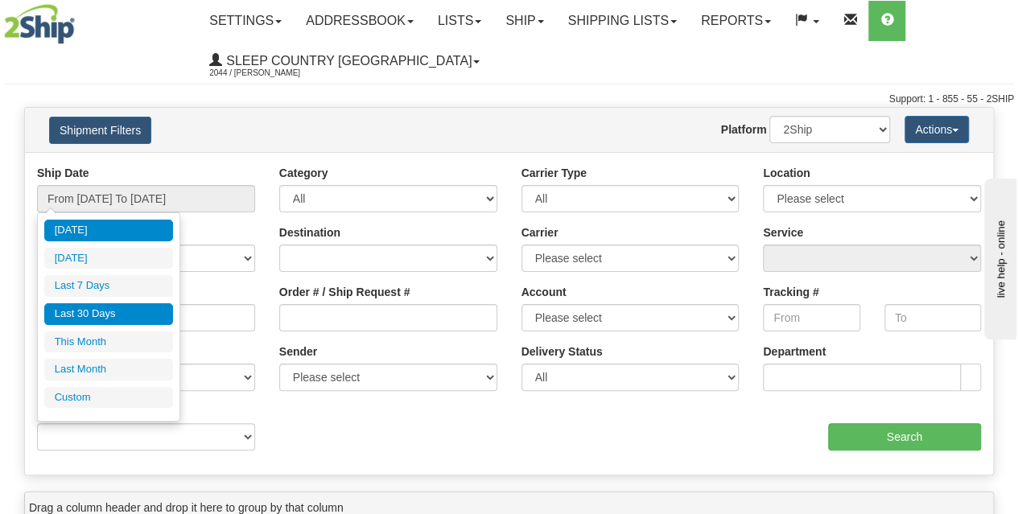
click at [141, 310] on li "Last 30 Days" at bounding box center [108, 314] width 129 height 22
type input "From 08/27/2025 To 09/25/2025"
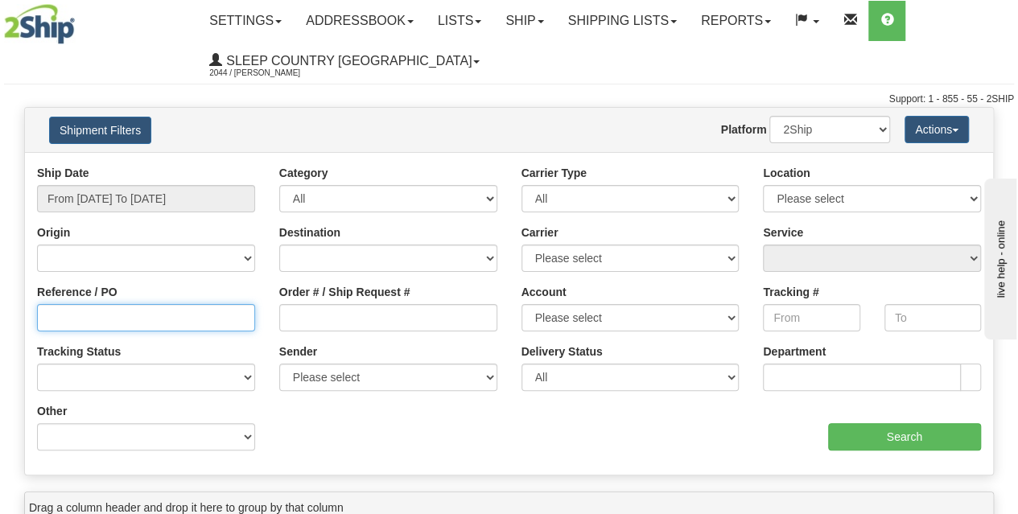
click at [127, 305] on input "Reference / PO" at bounding box center [146, 317] width 218 height 27
paste input "9002I053404R"
type input "9002I053404R"
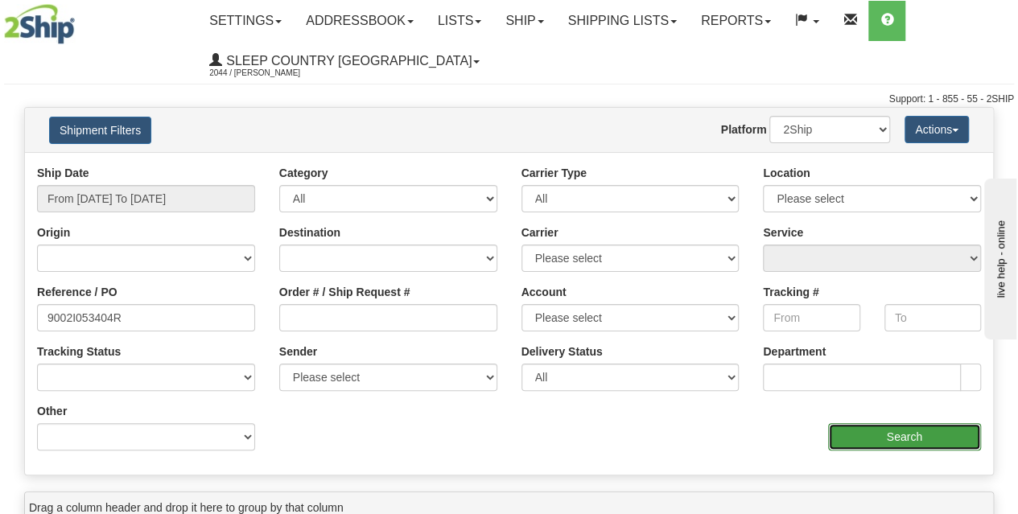
click at [892, 430] on input "Search" at bounding box center [905, 436] width 154 height 27
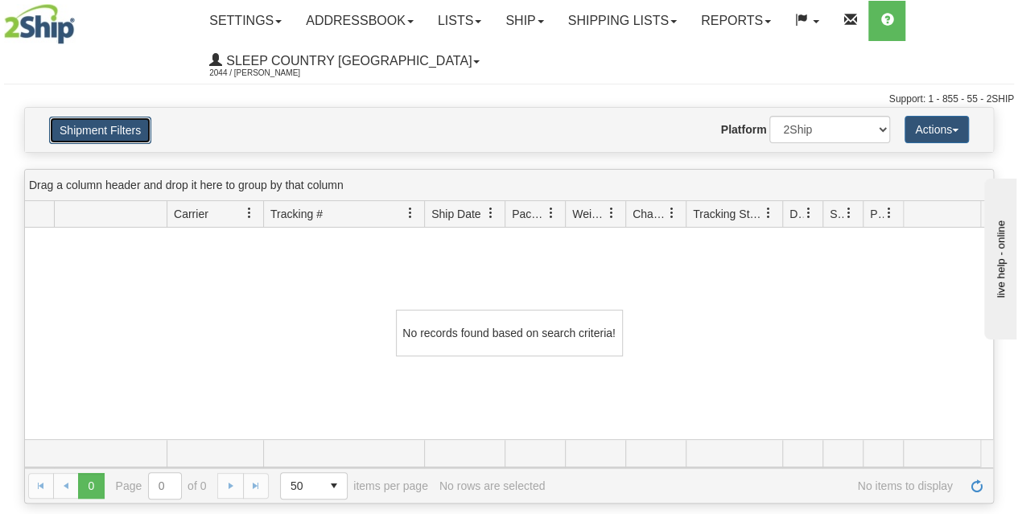
click at [122, 133] on button "Shipment Filters" at bounding box center [100, 130] width 102 height 27
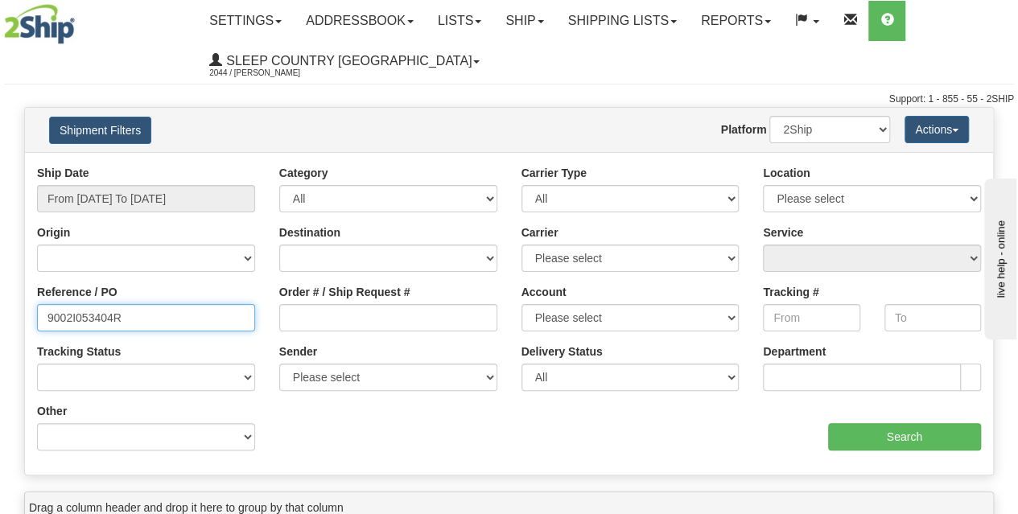
drag, startPoint x: 180, startPoint y: 318, endPoint x: 0, endPoint y: 327, distance: 180.5
click at [0, 327] on div "Please wait... × Confirm Delete Delete Cancel × Confirm Delete Yes No Cancel × …" at bounding box center [509, 467] width 1018 height 720
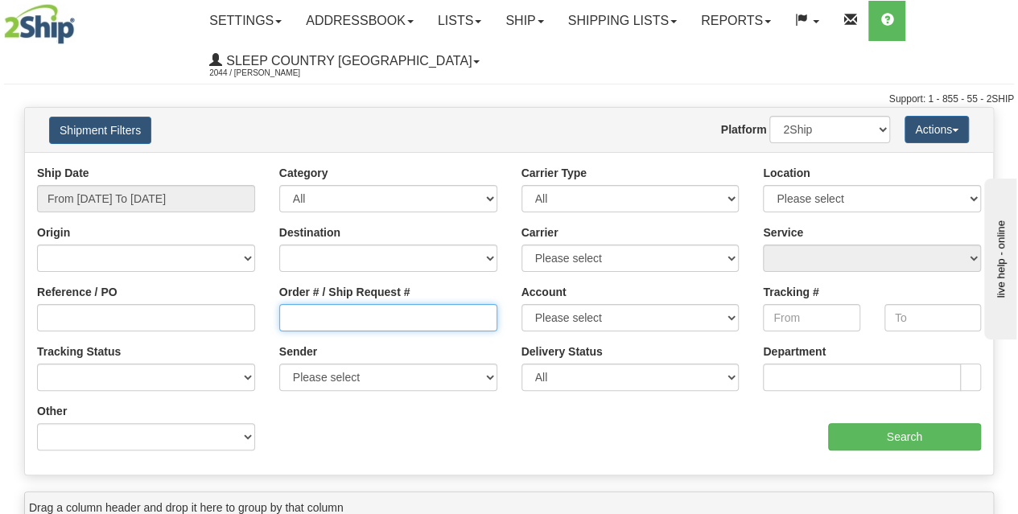
click at [283, 320] on input "Order # / Ship Request #" at bounding box center [388, 317] width 218 height 27
paste input "9002I053404R"
type input "9002I053404R"
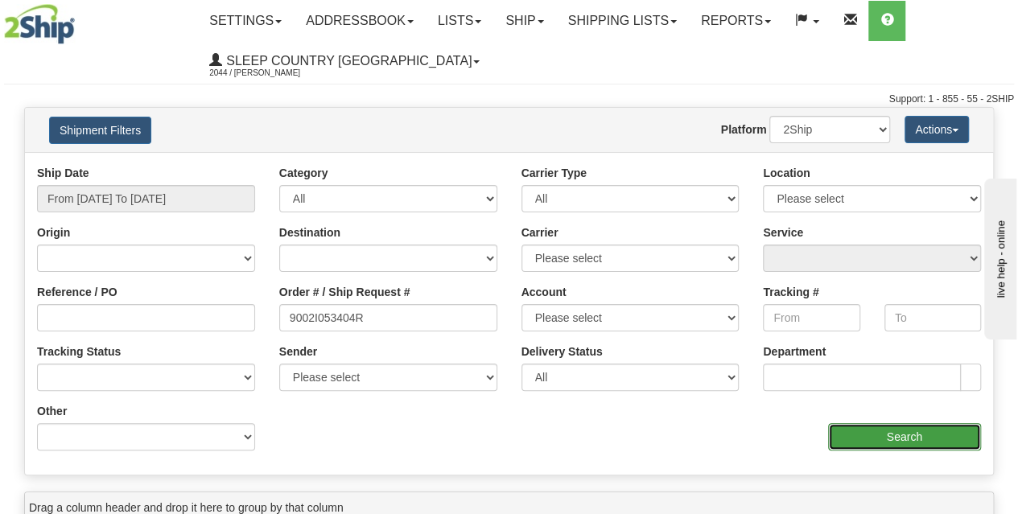
click at [883, 431] on input "Search" at bounding box center [905, 436] width 154 height 27
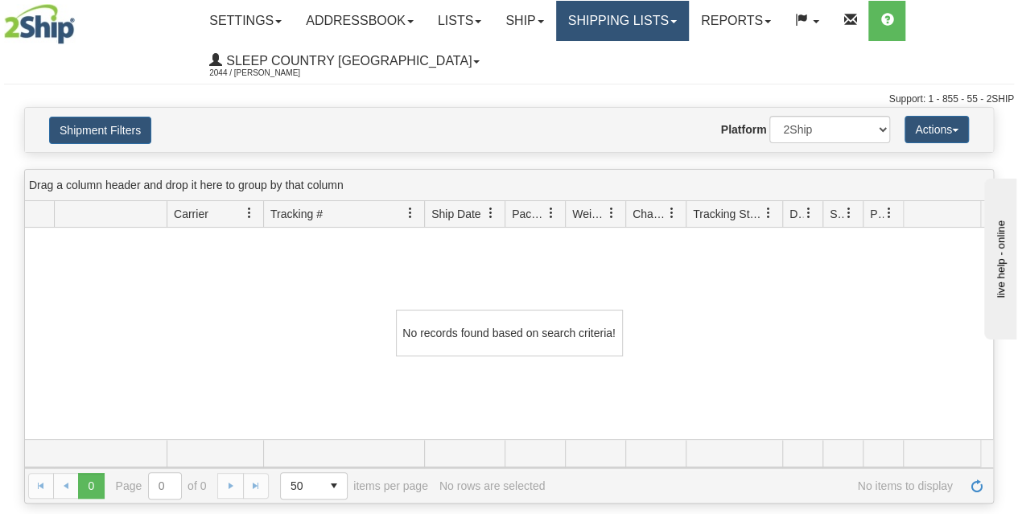
click at [625, 27] on link "Shipping lists" at bounding box center [622, 21] width 133 height 40
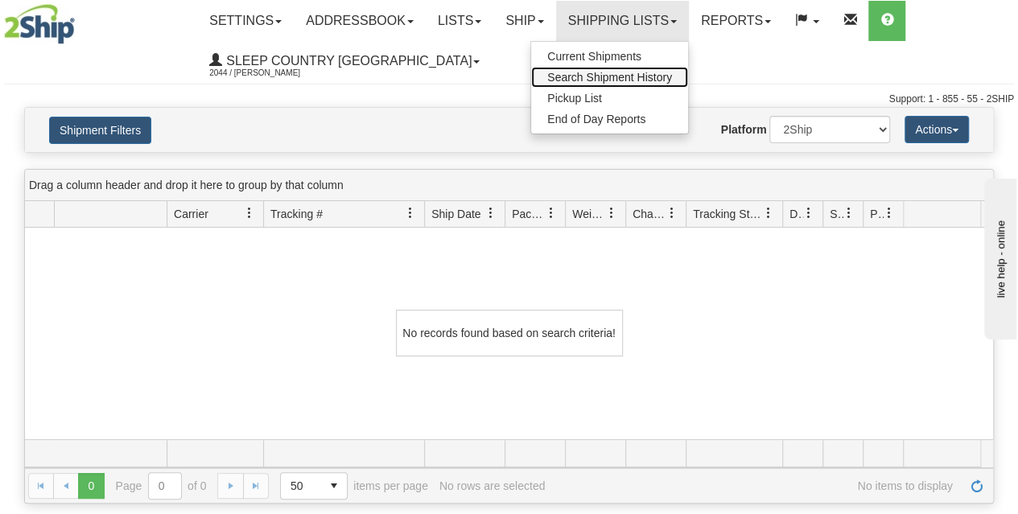
click at [629, 73] on span "Search Shipment History" at bounding box center [609, 77] width 125 height 13
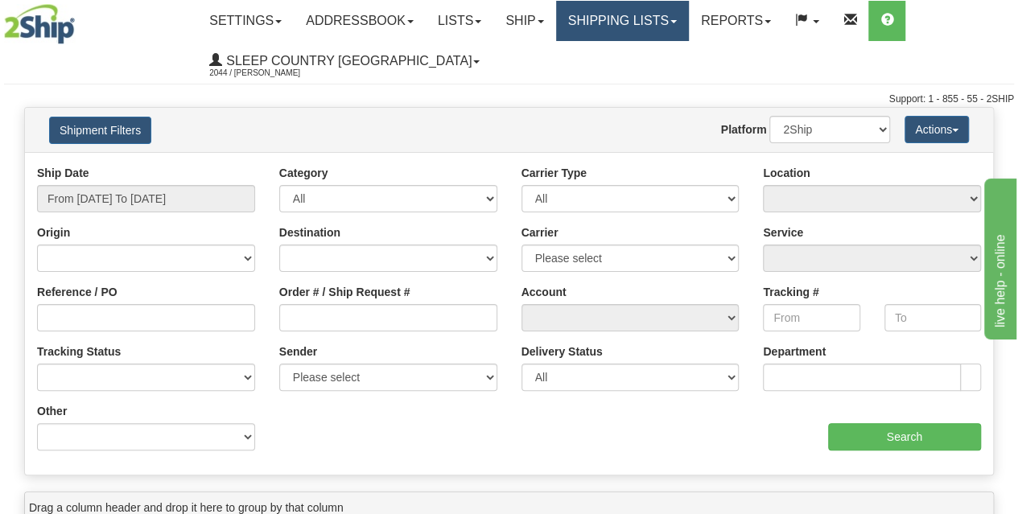
click at [626, 28] on link "Shipping lists" at bounding box center [622, 21] width 133 height 40
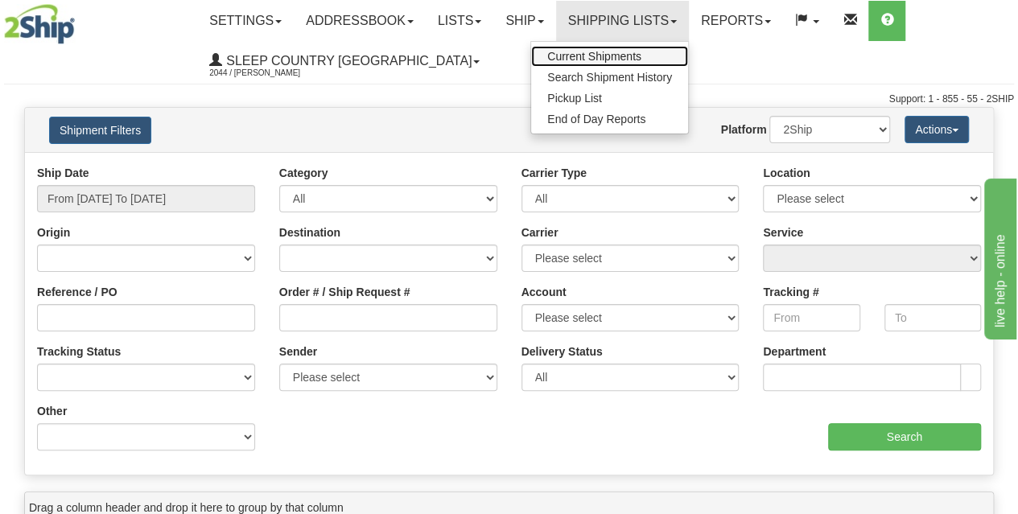
click at [608, 52] on span "Current Shipments" at bounding box center [594, 56] width 94 height 13
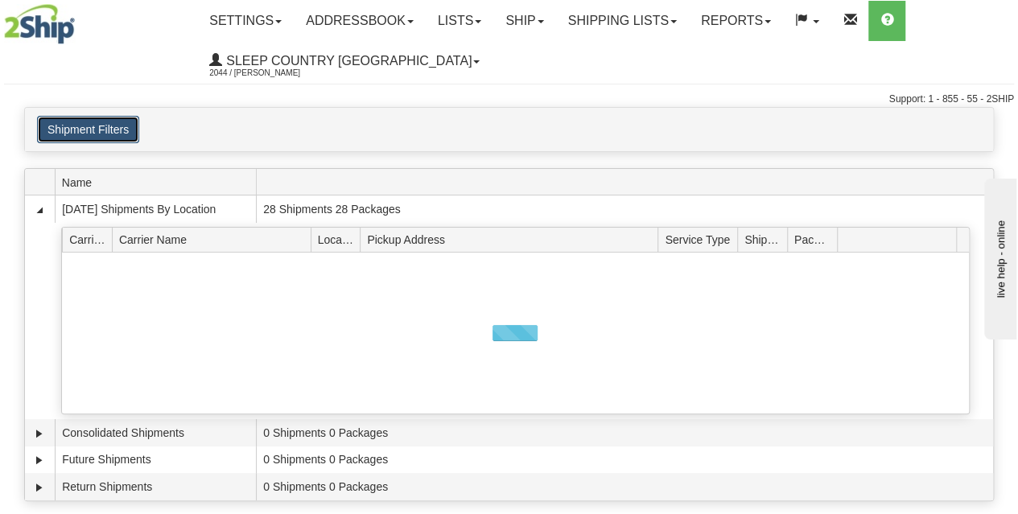
click at [131, 125] on button "Shipment Filters" at bounding box center [88, 129] width 102 height 27
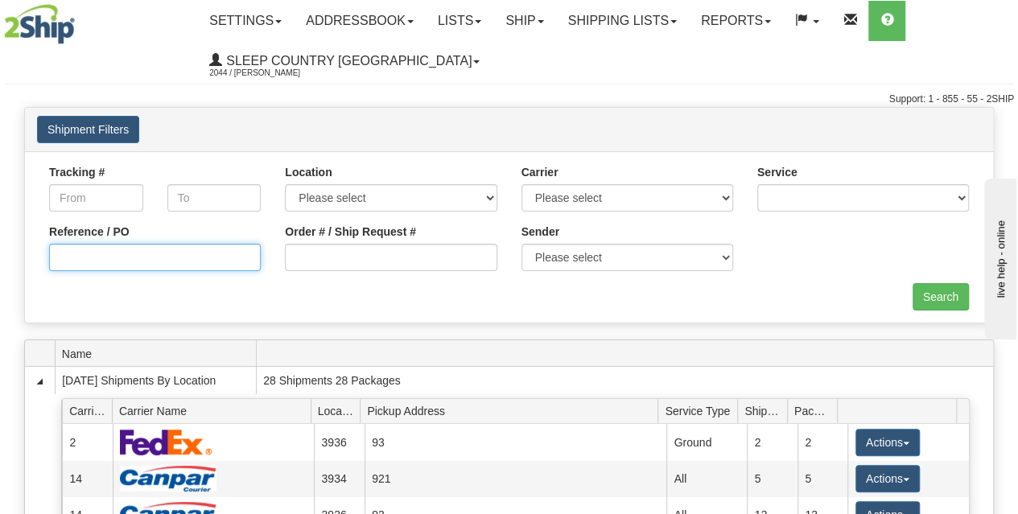
click at [118, 262] on input "Reference / PO" at bounding box center [155, 257] width 212 height 27
paste input "9002I053404R"
type input "9002I053404R"
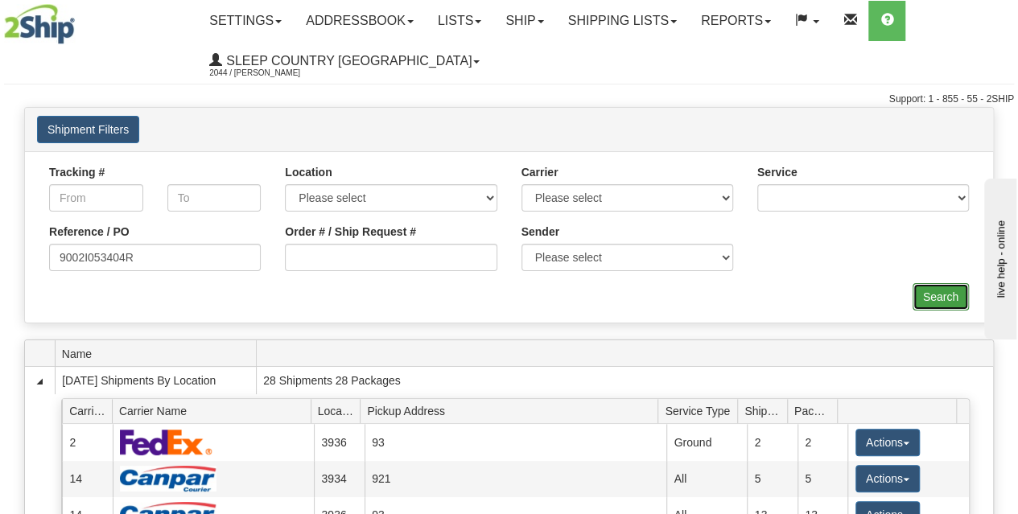
click at [957, 297] on input "Search" at bounding box center [941, 296] width 56 height 27
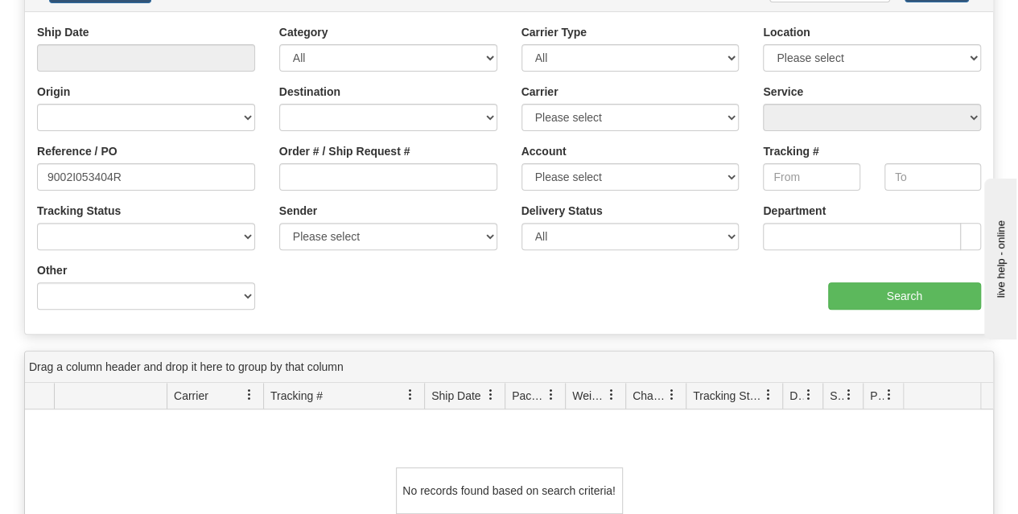
scroll to position [80, 0]
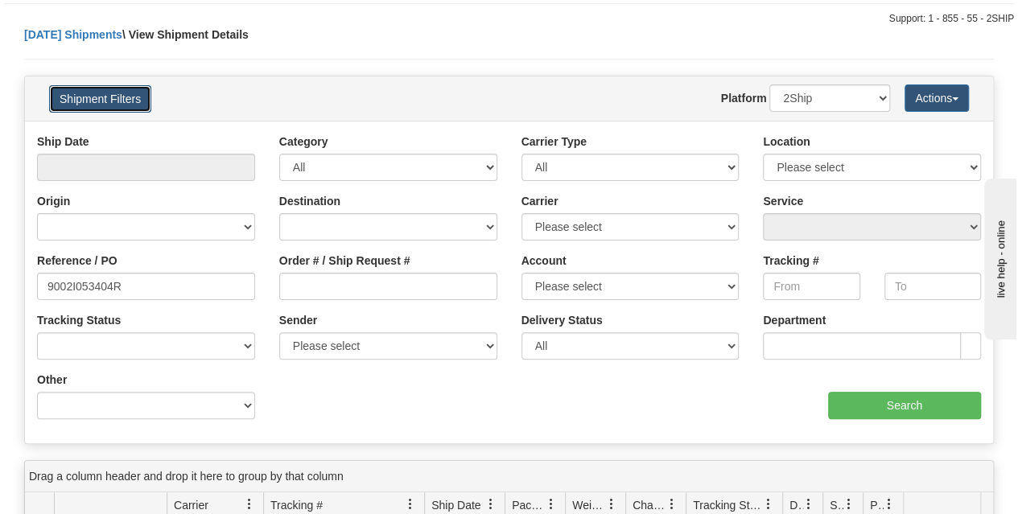
click at [95, 109] on button "Shipment Filters" at bounding box center [100, 98] width 102 height 27
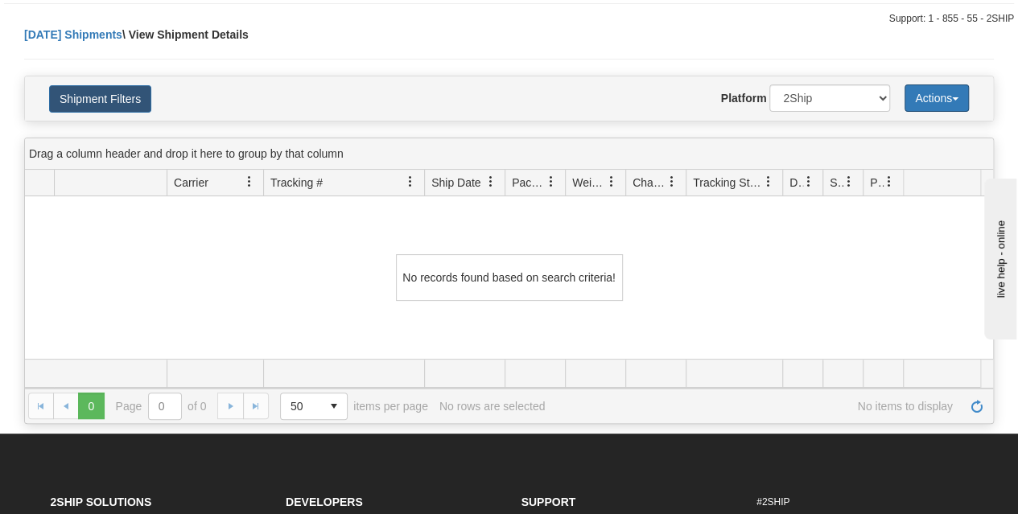
click at [913, 96] on button "Actions" at bounding box center [937, 98] width 64 height 27
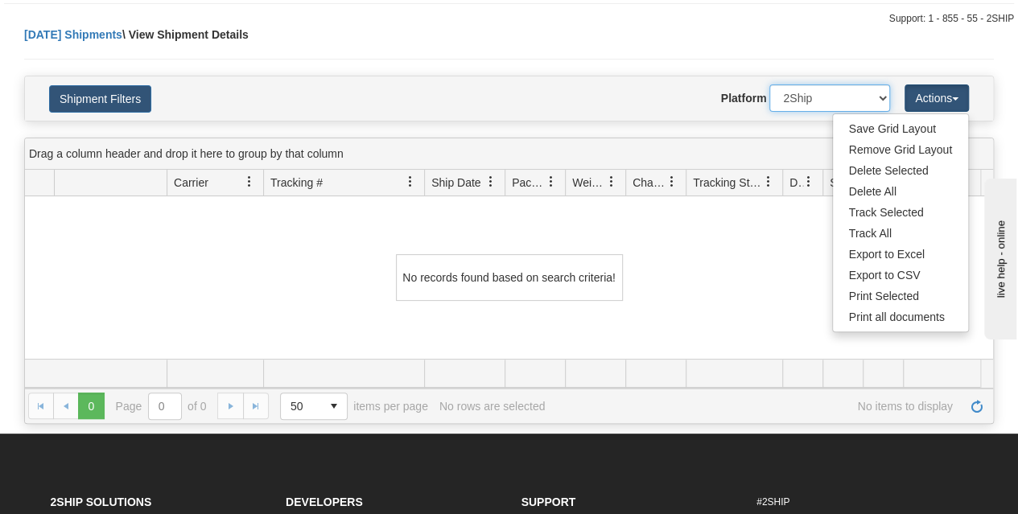
click at [827, 98] on select "2Ship Imported" at bounding box center [829, 98] width 121 height 27
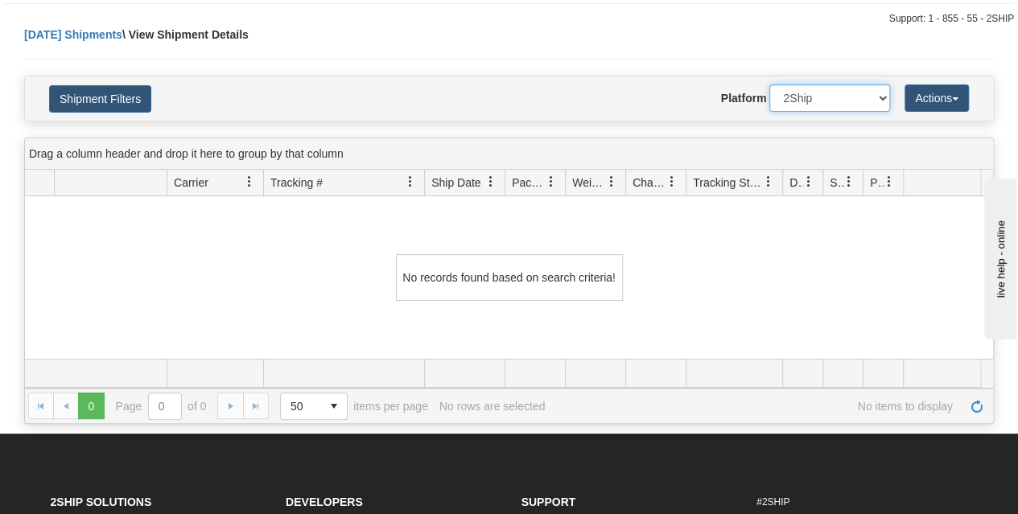
select select "1"
click at [769, 85] on select "2Ship Imported" at bounding box center [829, 98] width 121 height 27
click at [118, 97] on button "Shipment Filters" at bounding box center [100, 98] width 102 height 27
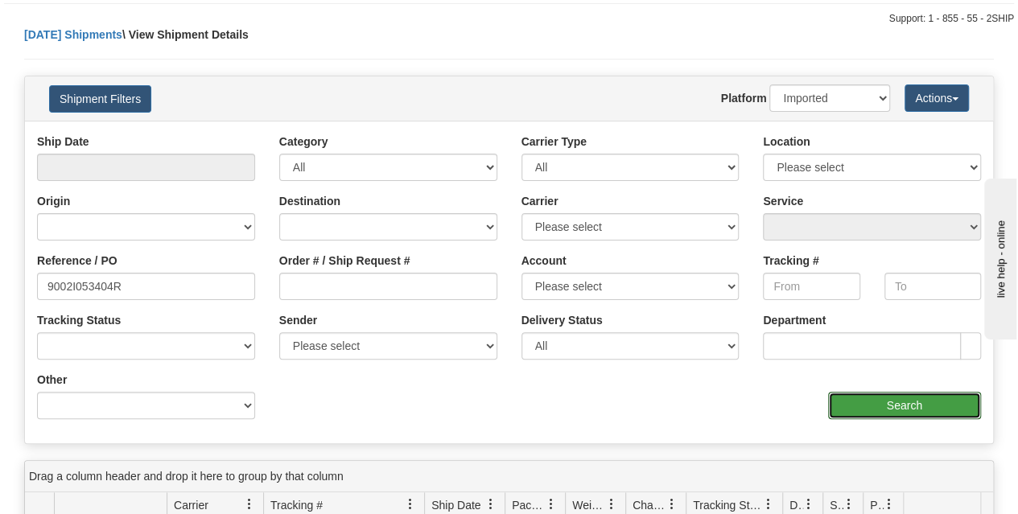
click at [858, 411] on input "Search" at bounding box center [905, 405] width 154 height 27
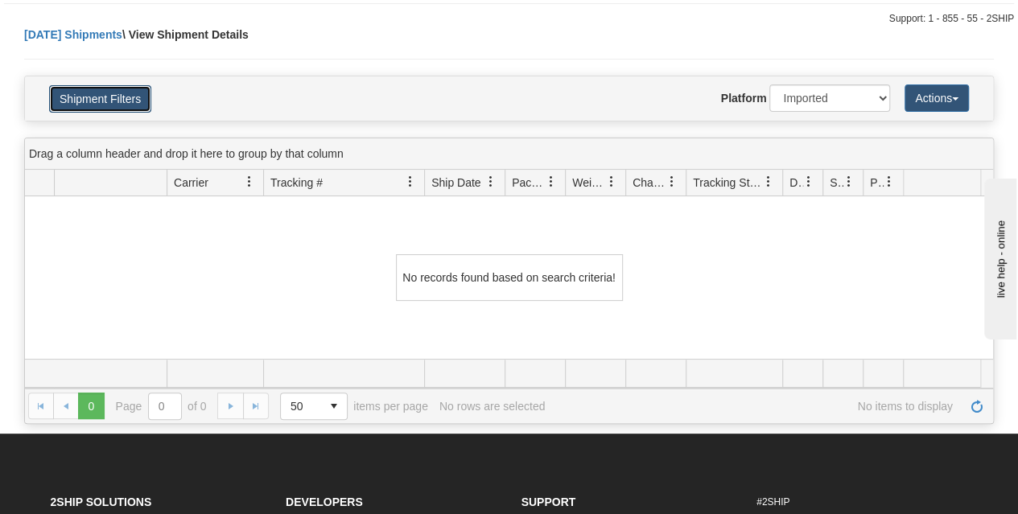
click at [114, 88] on button "Shipment Filters" at bounding box center [100, 98] width 102 height 27
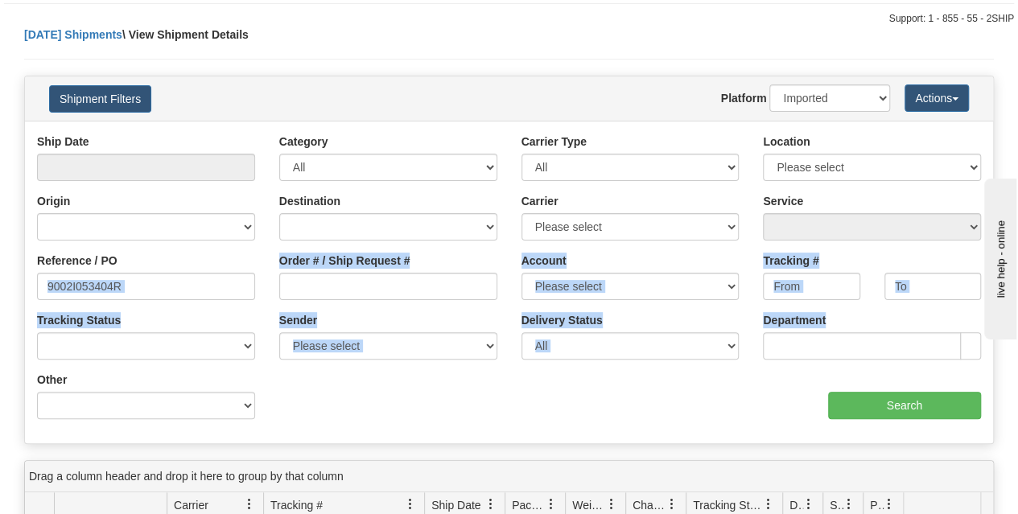
drag, startPoint x: 145, startPoint y: 271, endPoint x: 8, endPoint y: 282, distance: 137.2
click at [8, 282] on div "Please wait... × Confirm Delete Delete Cancel × Confirm Delete Yes No Cancel × …" at bounding box center [509, 387] width 1018 height 720
drag, startPoint x: 338, startPoint y: 390, endPoint x: 295, endPoint y: 363, distance: 50.7
click at [338, 391] on div "Ship Date Category All Inbound Outbound Carrier Type All Most Common Small Pack…" at bounding box center [509, 283] width 968 height 298
click at [168, 290] on input "9002I053404R" at bounding box center [146, 286] width 218 height 27
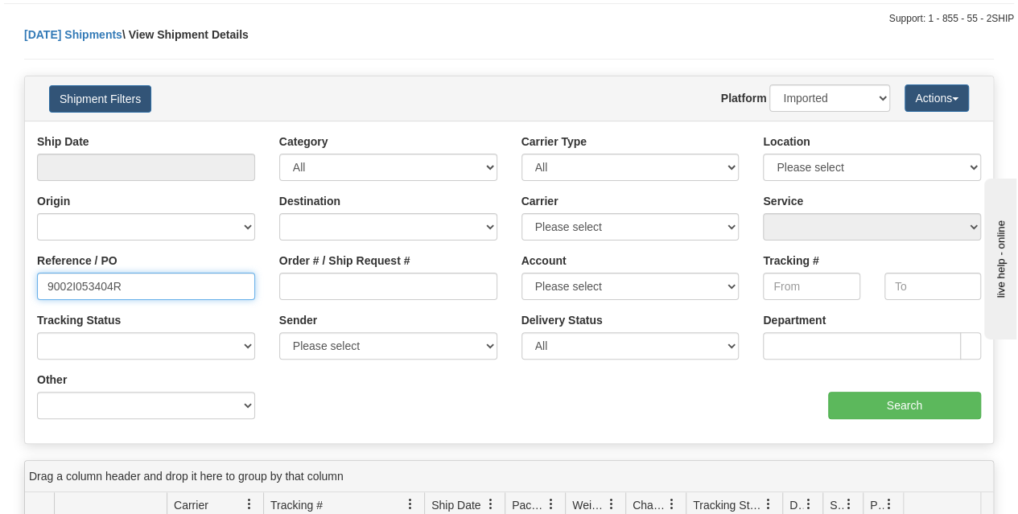
drag, startPoint x: 167, startPoint y: 289, endPoint x: 11, endPoint y: 281, distance: 155.6
click at [3, 281] on div "Please wait... × Confirm Delete Delete Cancel × Confirm Delete Yes No Cancel × …" at bounding box center [509, 387] width 1018 height 720
paste input "1055849"
type input "1055849"
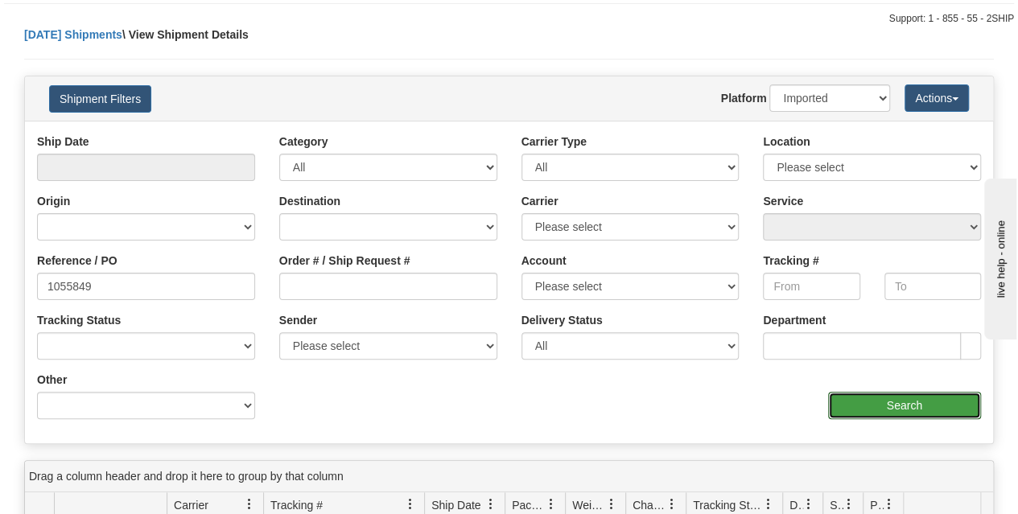
click at [932, 417] on input "Search" at bounding box center [905, 405] width 154 height 27
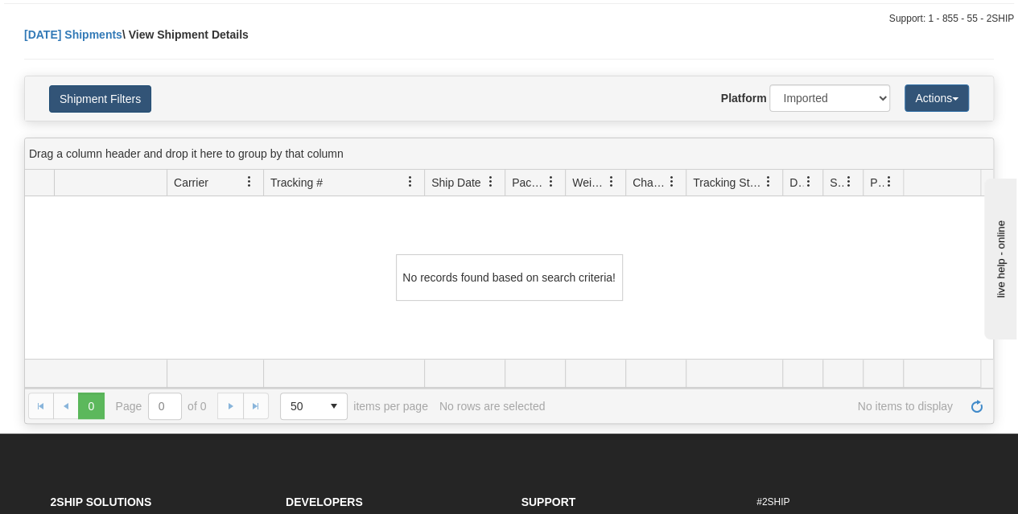
click at [148, 112] on div "Shipment Filters Website Agent Nothing selected Client User Platform 2Ship Impo…" at bounding box center [509, 98] width 968 height 44
click at [138, 100] on button "Shipment Filters" at bounding box center [100, 98] width 102 height 27
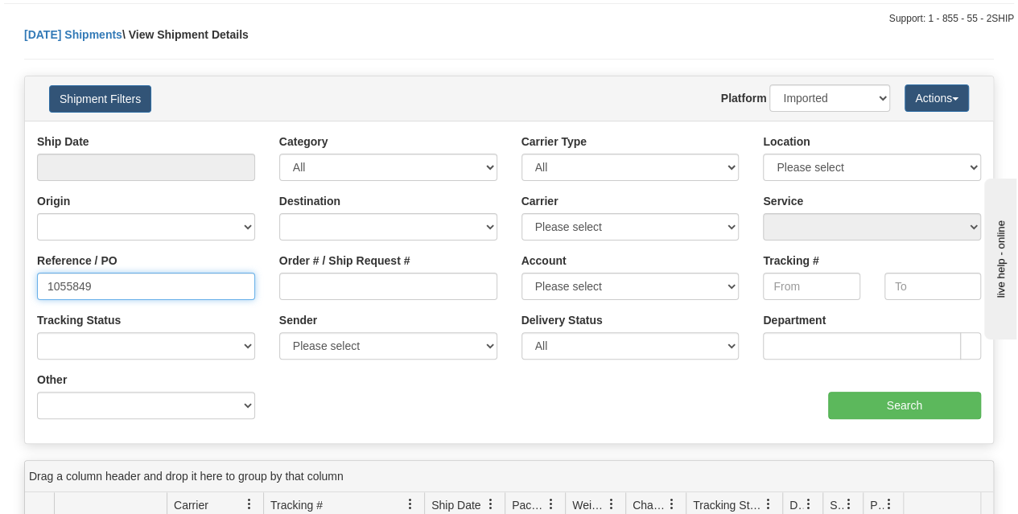
drag, startPoint x: 126, startPoint y: 291, endPoint x: 0, endPoint y: 289, distance: 126.4
click at [0, 289] on div "Please wait... × Confirm Delete Delete Cancel × Confirm Delete Yes No Cancel × …" at bounding box center [509, 387] width 1018 height 720
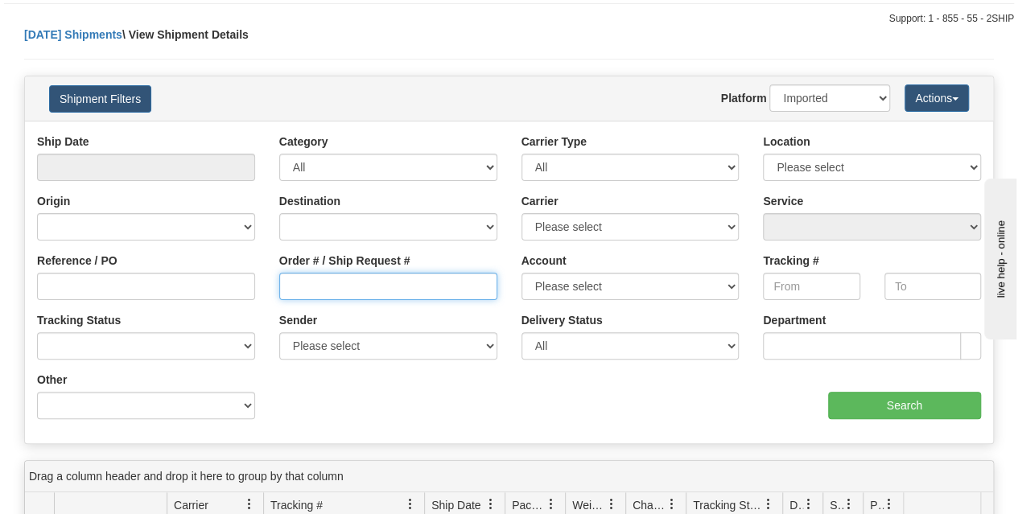
click at [406, 289] on input "Order # / Ship Request #" at bounding box center [388, 286] width 218 height 27
paste input "1055849"
type input "1055849"
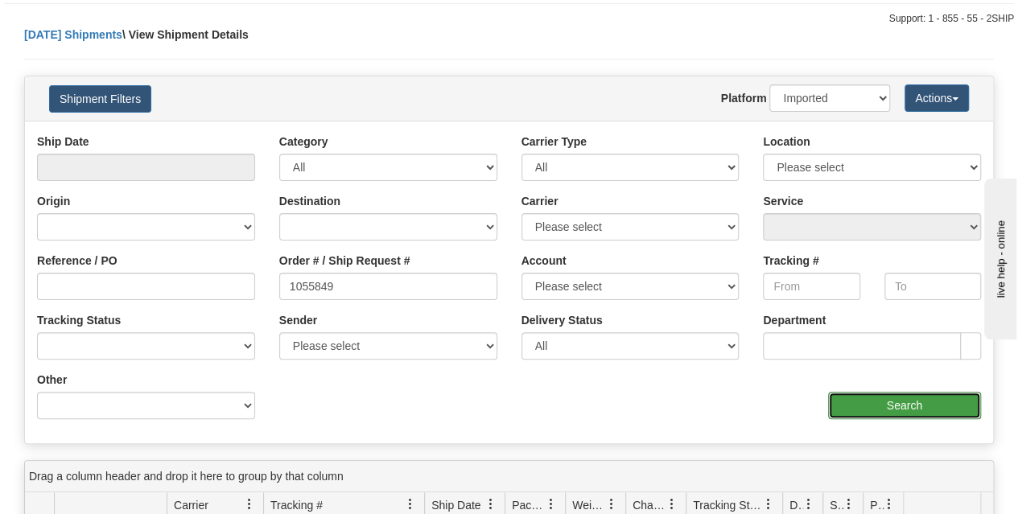
click at [870, 397] on input "Search" at bounding box center [905, 405] width 154 height 27
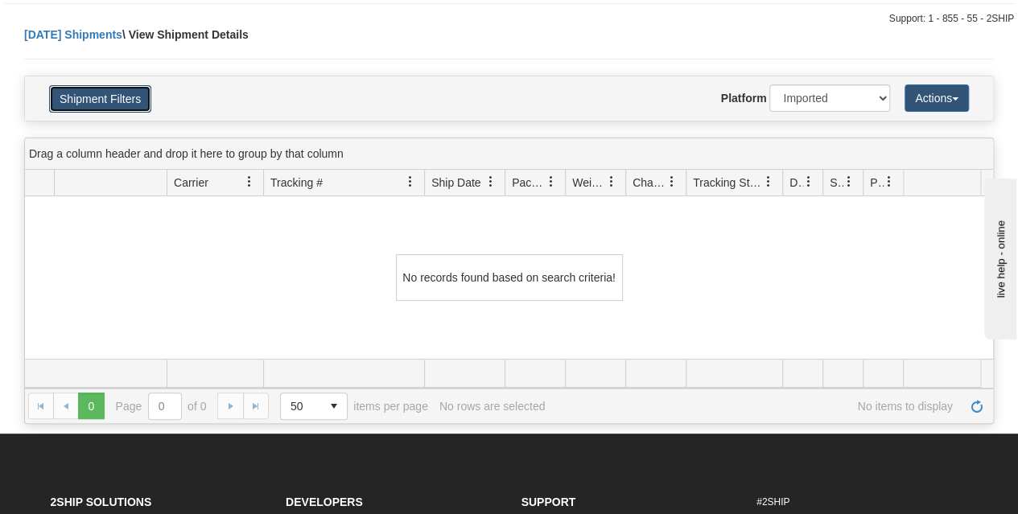
click at [96, 99] on button "Shipment Filters" at bounding box center [100, 98] width 102 height 27
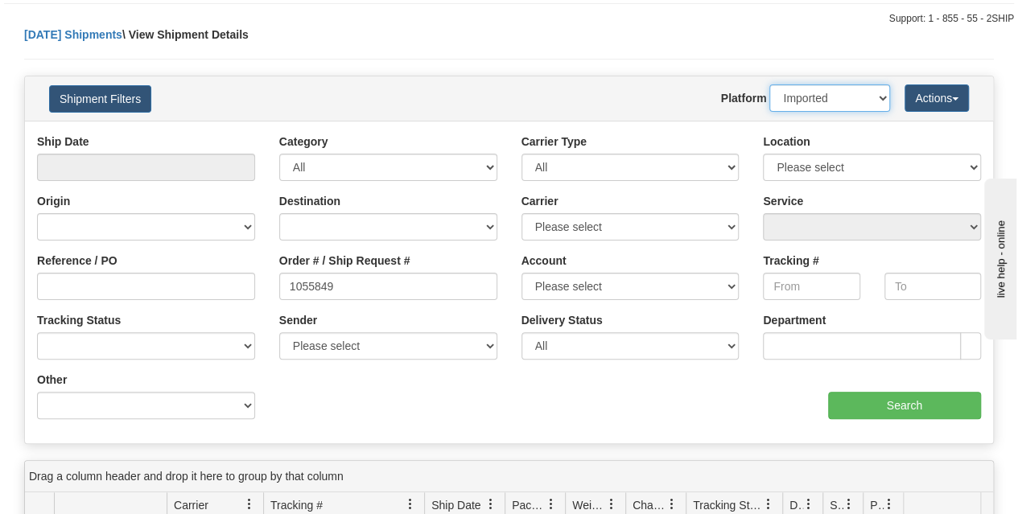
click at [848, 91] on select "2Ship Imported" at bounding box center [829, 98] width 121 height 27
select select "0"
click at [769, 85] on select "2Ship Imported" at bounding box center [829, 98] width 121 height 27
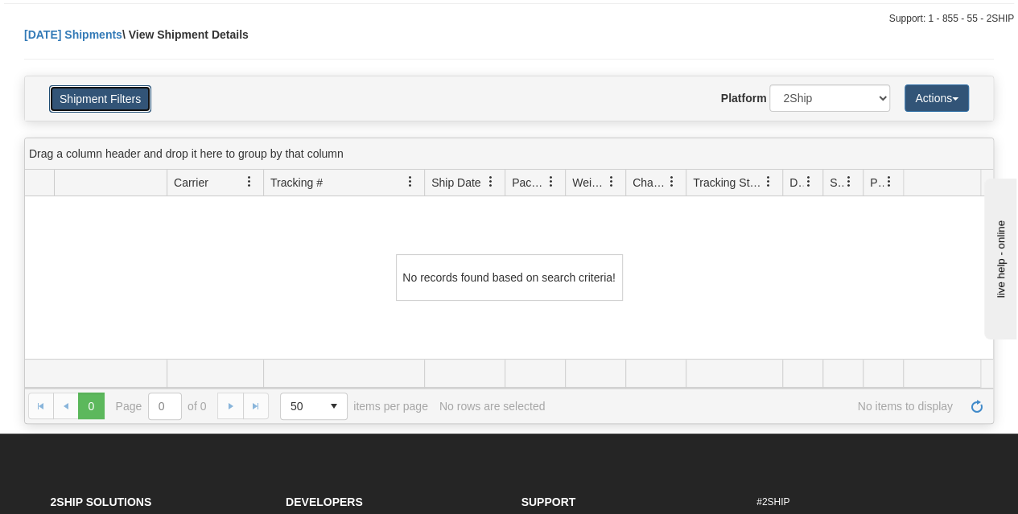
drag, startPoint x: 90, startPoint y: 88, endPoint x: 99, endPoint y: 96, distance: 12.0
click at [91, 90] on button "Shipment Filters" at bounding box center [100, 98] width 102 height 27
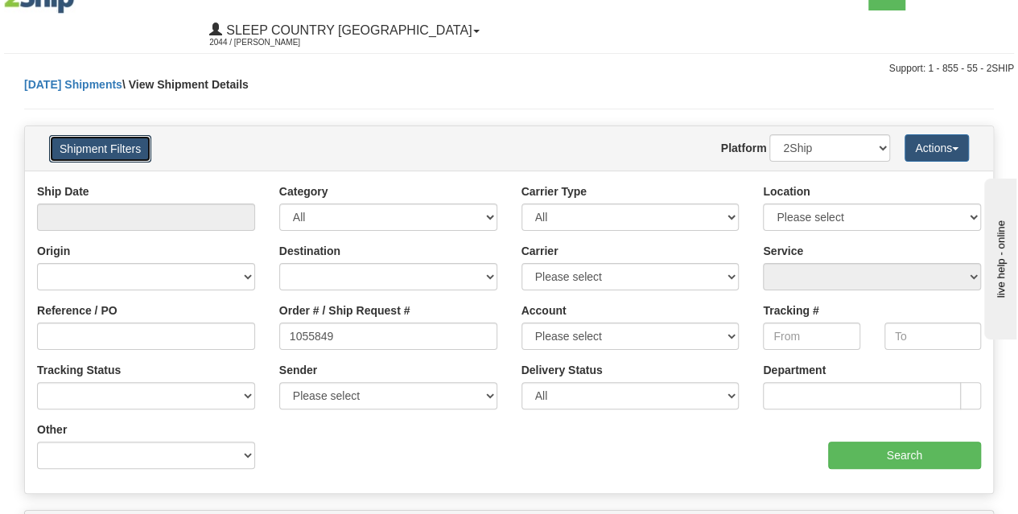
scroll to position [0, 0]
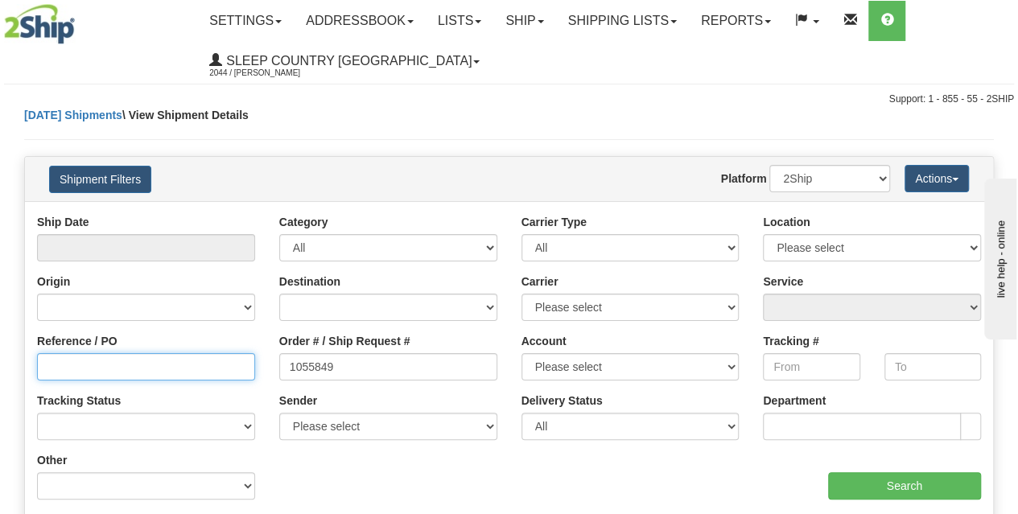
click at [130, 357] on input "Reference / PO" at bounding box center [146, 366] width 218 height 27
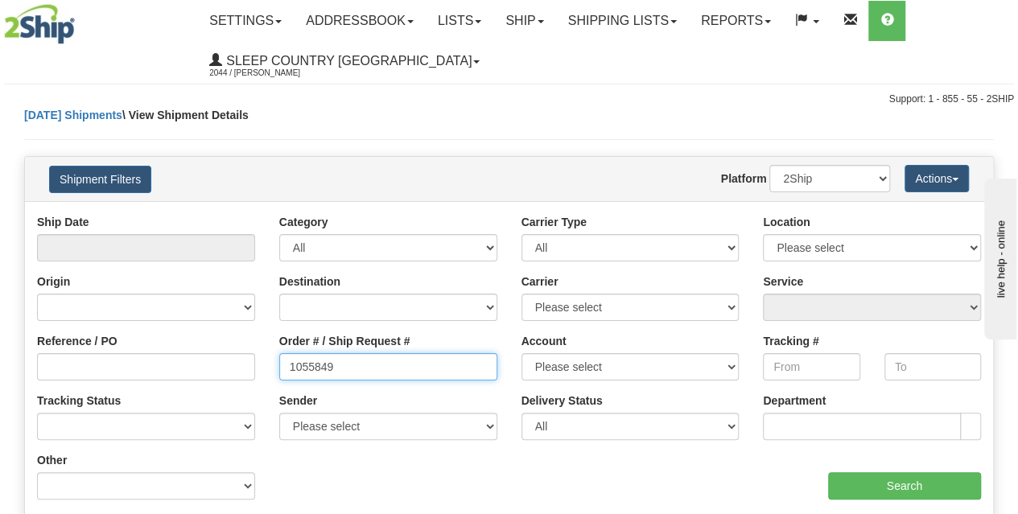
drag, startPoint x: 334, startPoint y: 362, endPoint x: 244, endPoint y: 360, distance: 90.2
click at [245, 214] on div "Reference / PO Order # / Ship Request # 1055849 Account Please select Canada Po…" at bounding box center [509, 214] width 968 height 0
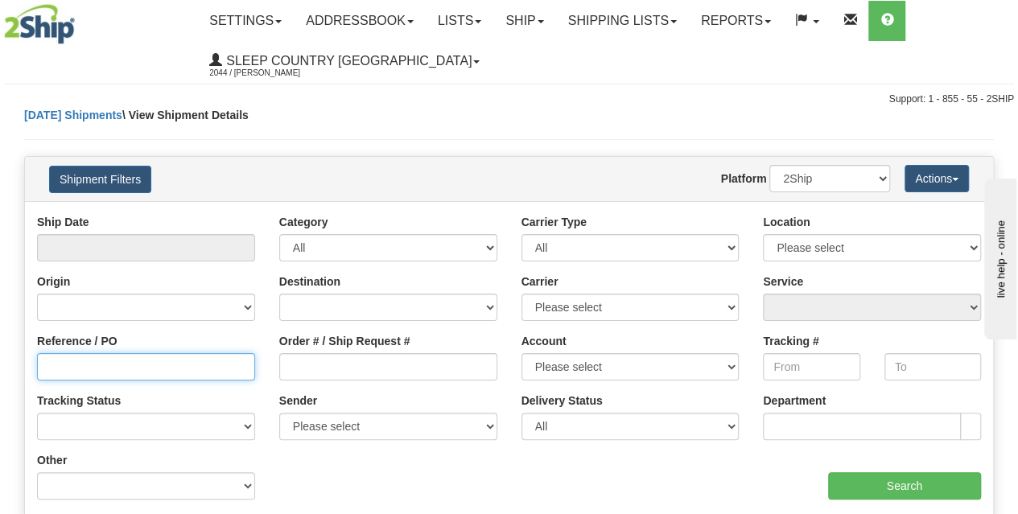
click at [121, 374] on input "Reference / PO" at bounding box center [146, 366] width 218 height 27
paste input "1055849"
click at [122, 365] on input "1055849" at bounding box center [146, 366] width 218 height 27
type input "1055849"
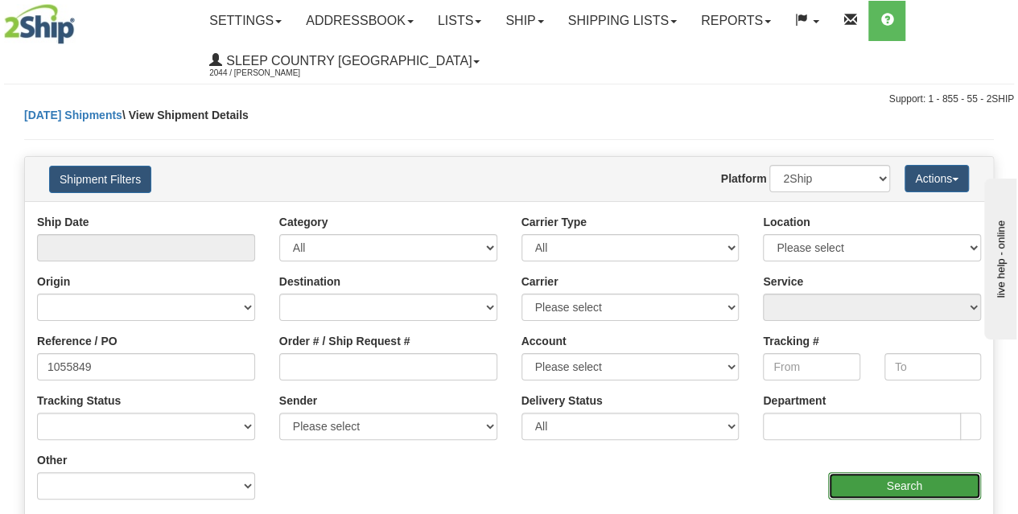
click at [929, 487] on input "Search" at bounding box center [905, 485] width 154 height 27
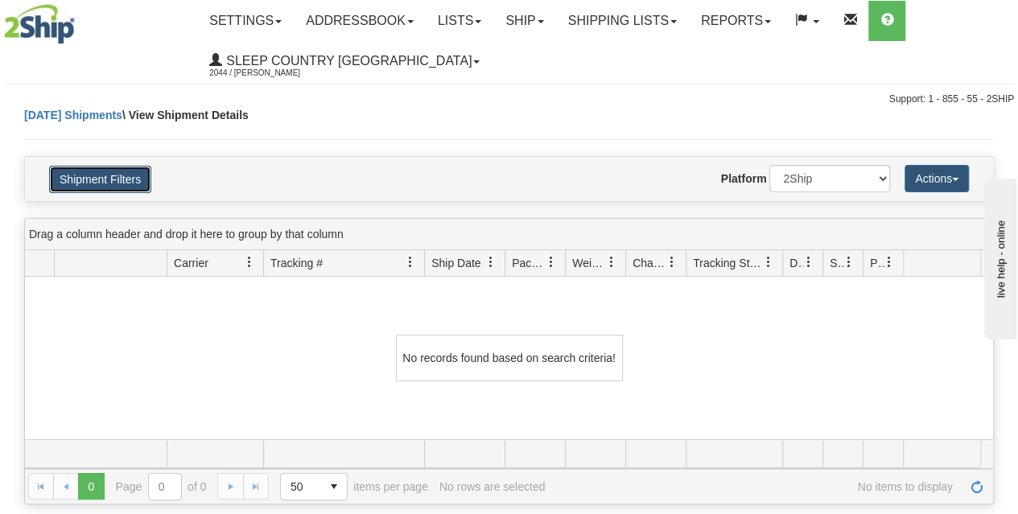
click at [115, 178] on button "Shipment Filters" at bounding box center [100, 179] width 102 height 27
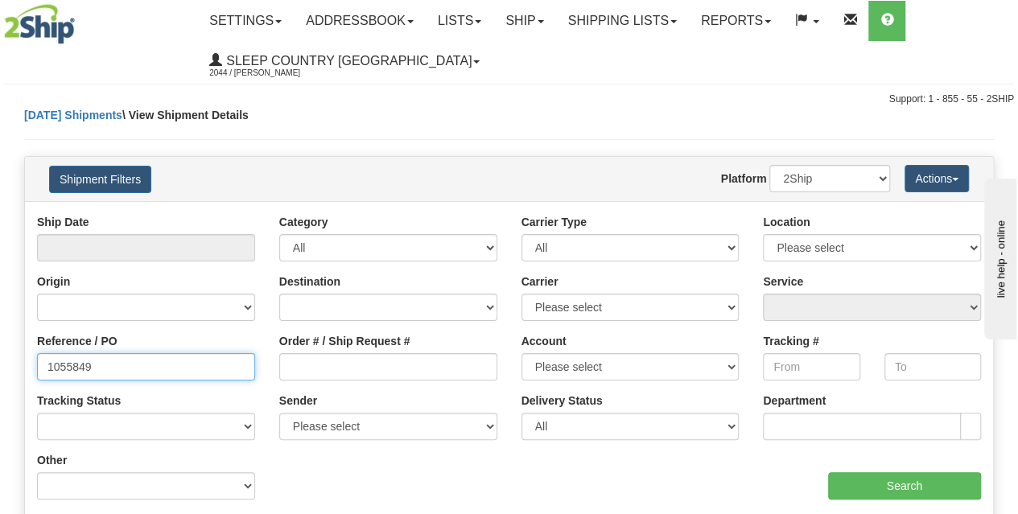
drag, startPoint x: 145, startPoint y: 359, endPoint x: 0, endPoint y: 369, distance: 145.3
click at [0, 369] on div "Please wait... × Confirm Delete Delete Cancel × Confirm Delete Yes No Cancel × …" at bounding box center [509, 467] width 1018 height 720
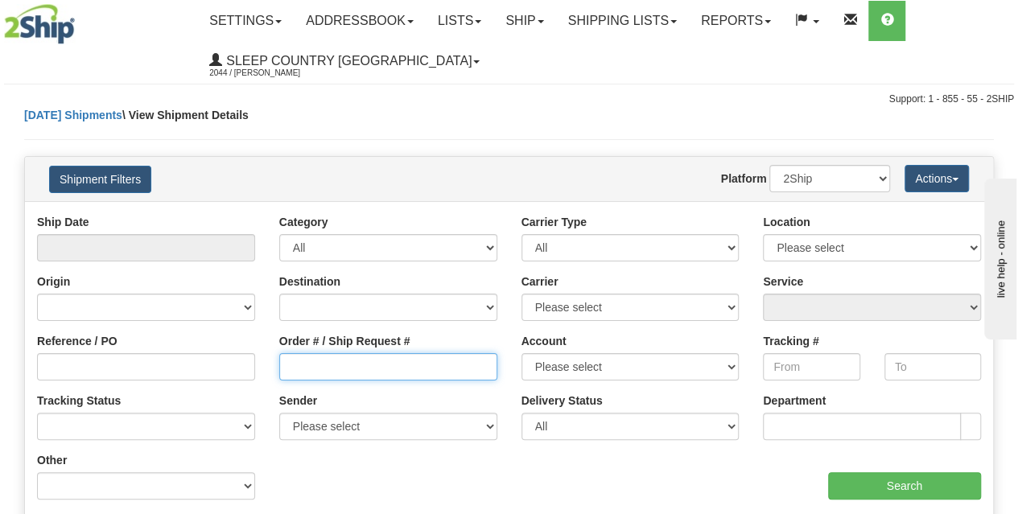
click at [412, 350] on div "Order # / Ship Request #" at bounding box center [388, 356] width 218 height 47
paste input "1055849"
type input "1055849"
click at [414, 345] on div "Order # / Ship Request # 1055849" at bounding box center [388, 356] width 218 height 47
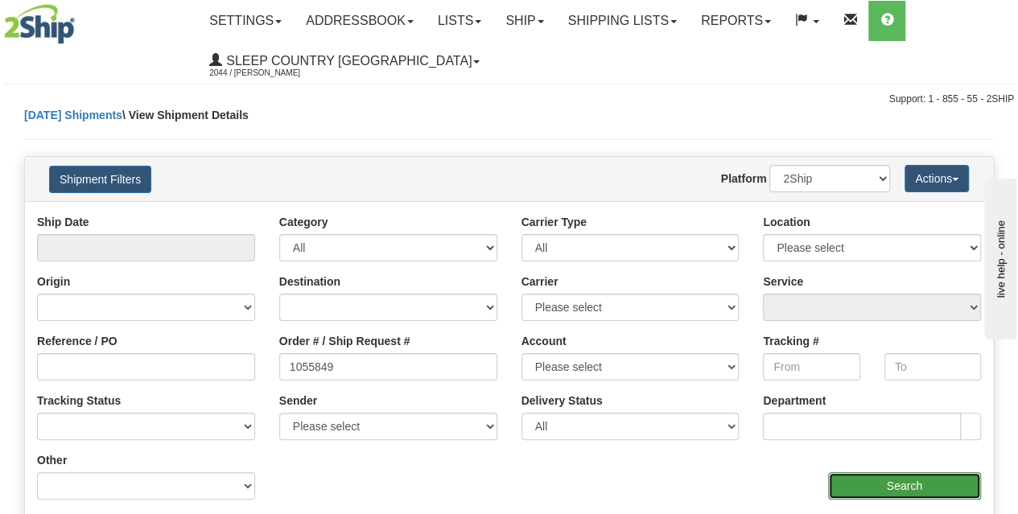
click at [897, 481] on input "Search" at bounding box center [905, 485] width 154 height 27
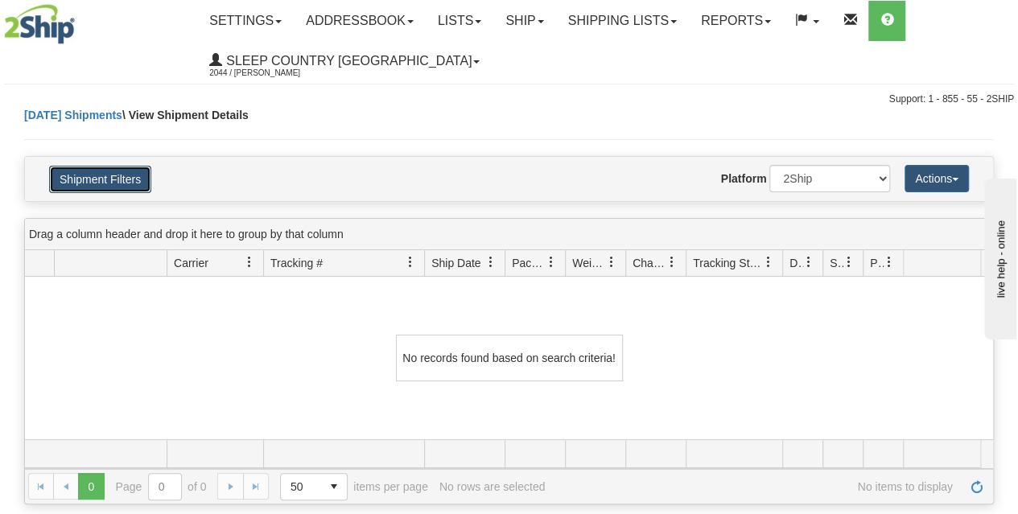
click at [117, 171] on button "Shipment Filters" at bounding box center [100, 179] width 102 height 27
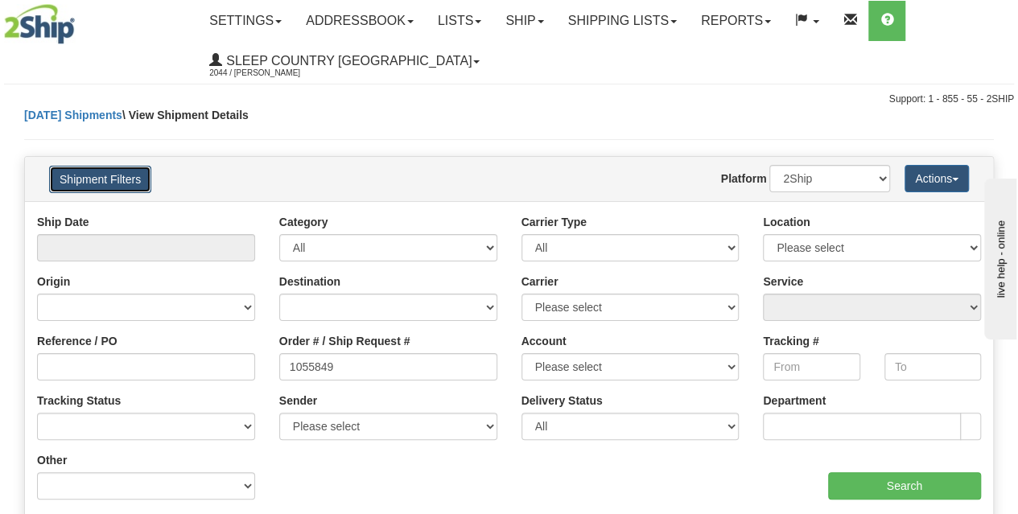
click at [118, 187] on button "Shipment Filters" at bounding box center [100, 179] width 102 height 27
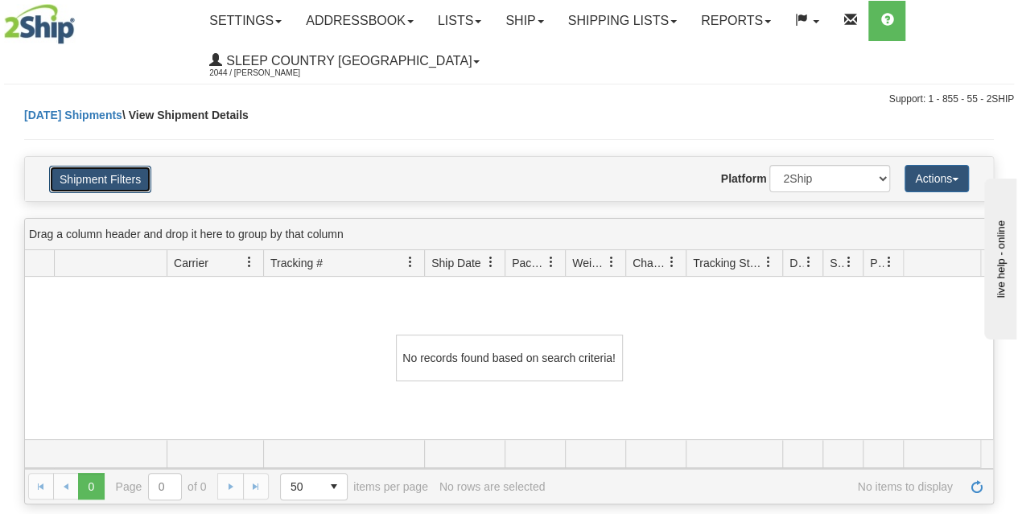
click at [114, 180] on button "Shipment Filters" at bounding box center [100, 179] width 102 height 27
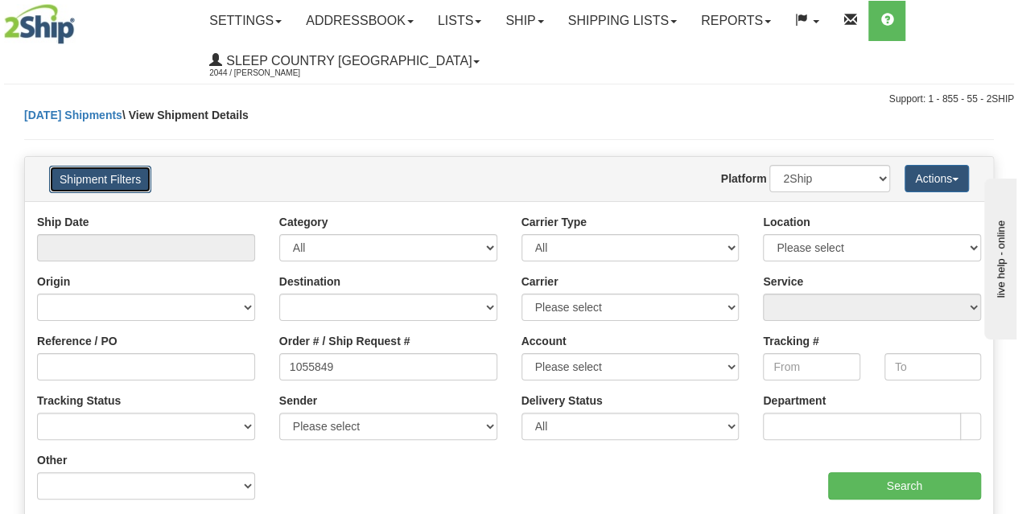
click at [132, 184] on button "Shipment Filters" at bounding box center [100, 179] width 102 height 27
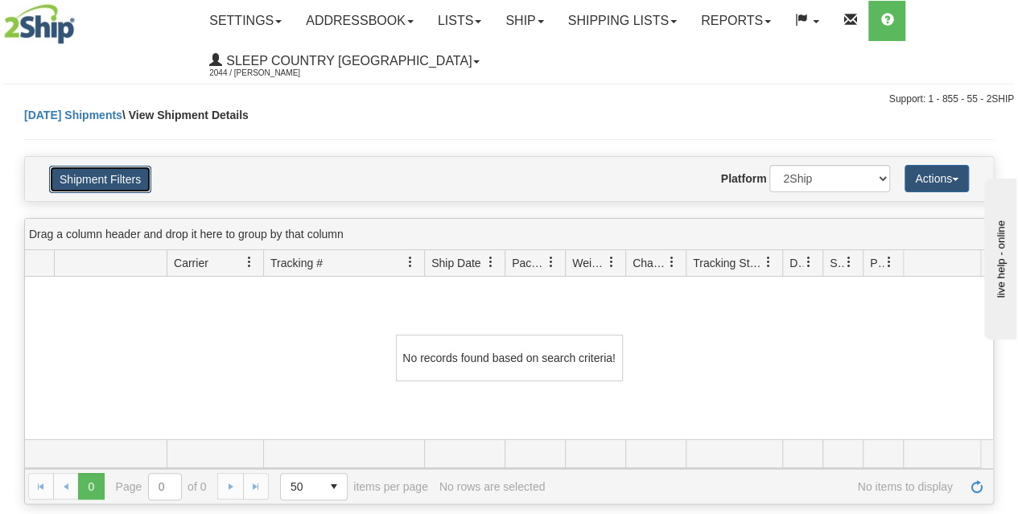
click at [133, 186] on button "Shipment Filters" at bounding box center [100, 179] width 102 height 27
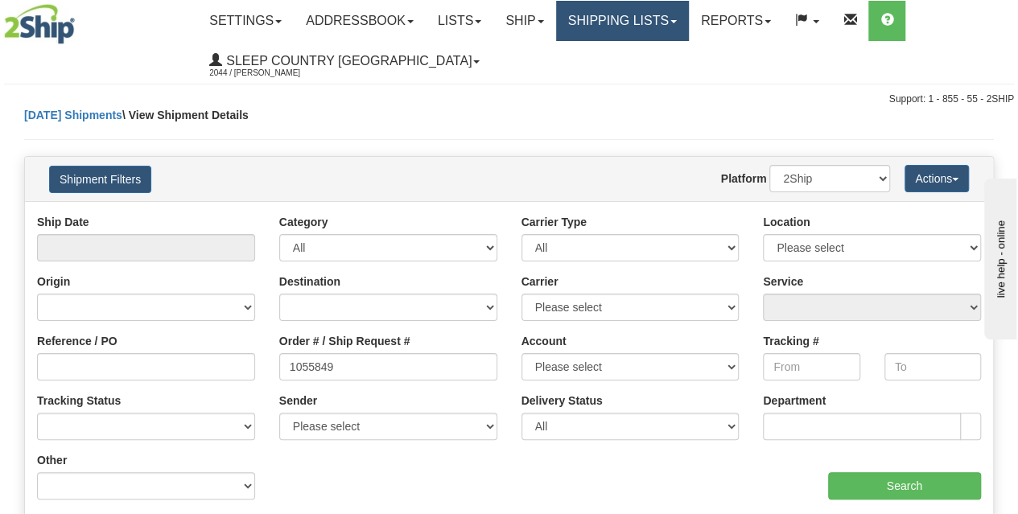
click at [642, 35] on link "Shipping lists" at bounding box center [622, 21] width 133 height 40
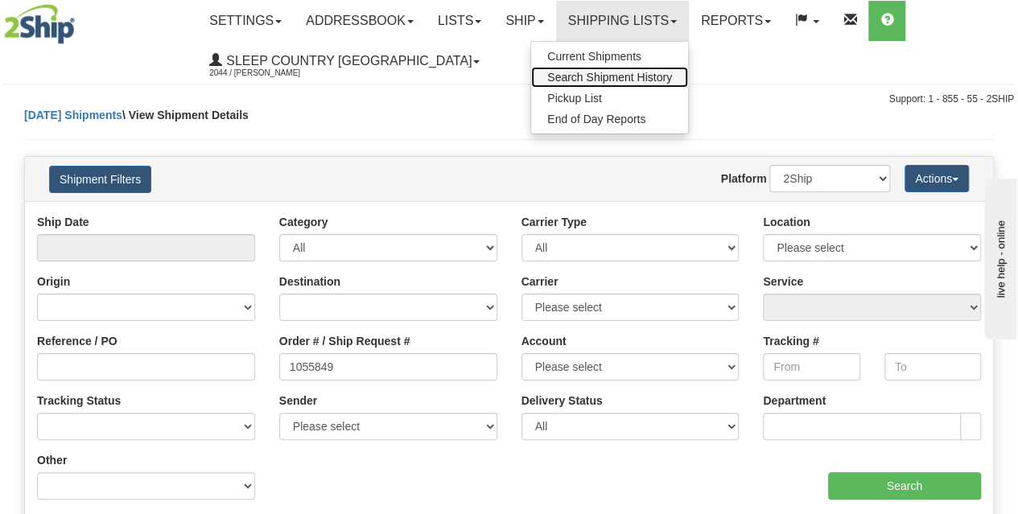
click at [622, 75] on span "Search Shipment History" at bounding box center [609, 77] width 125 height 13
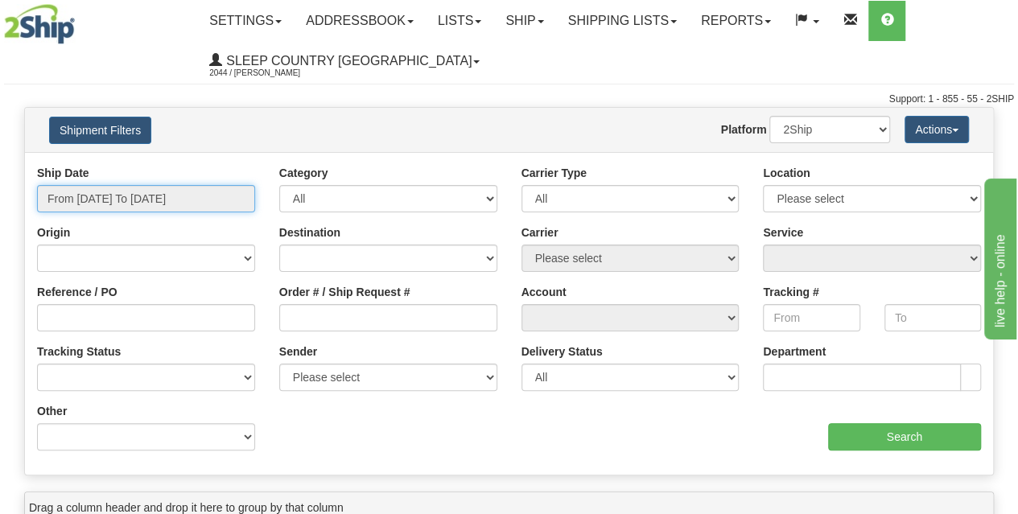
click at [147, 195] on input "From 09/24/2025 To 09/25/2025" at bounding box center [146, 198] width 218 height 27
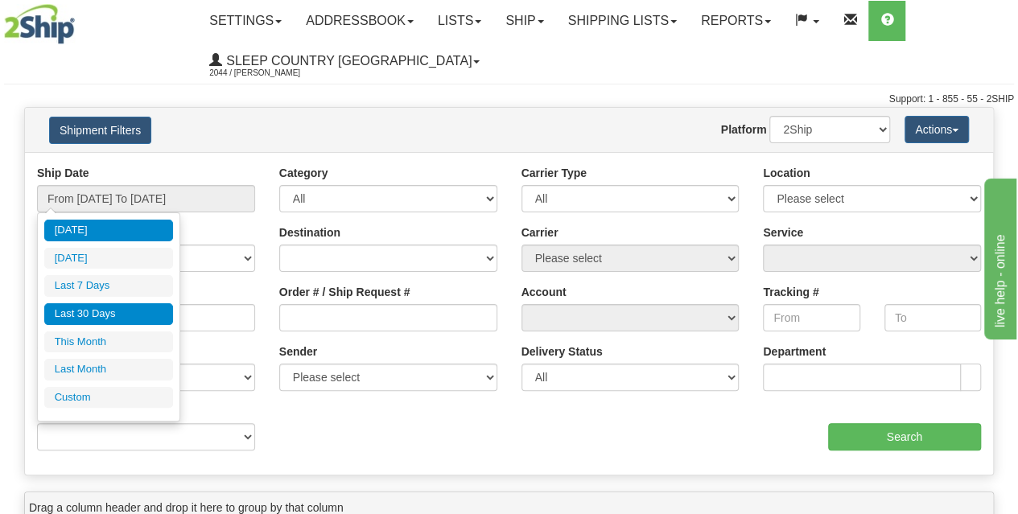
click at [130, 320] on li "Last 30 Days" at bounding box center [108, 314] width 129 height 22
type input "From 08/27/2025 To 09/25/2025"
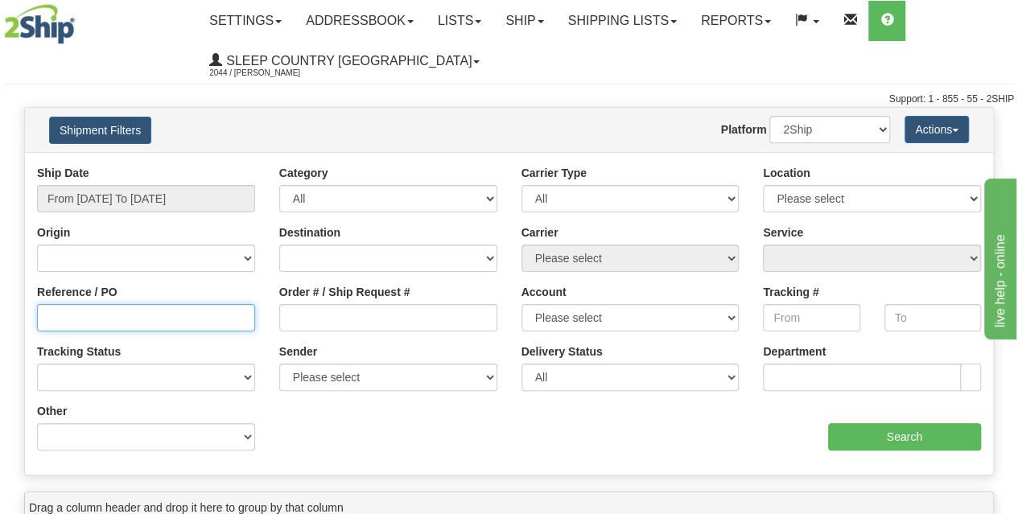
click at [131, 308] on input "Reference / PO" at bounding box center [146, 317] width 218 height 27
paste input "1055849"
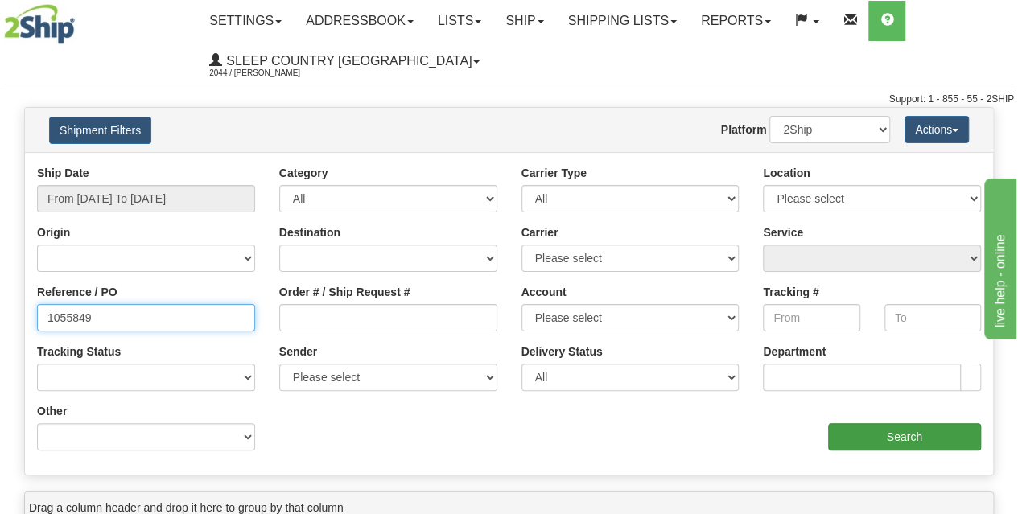
type input "1055849"
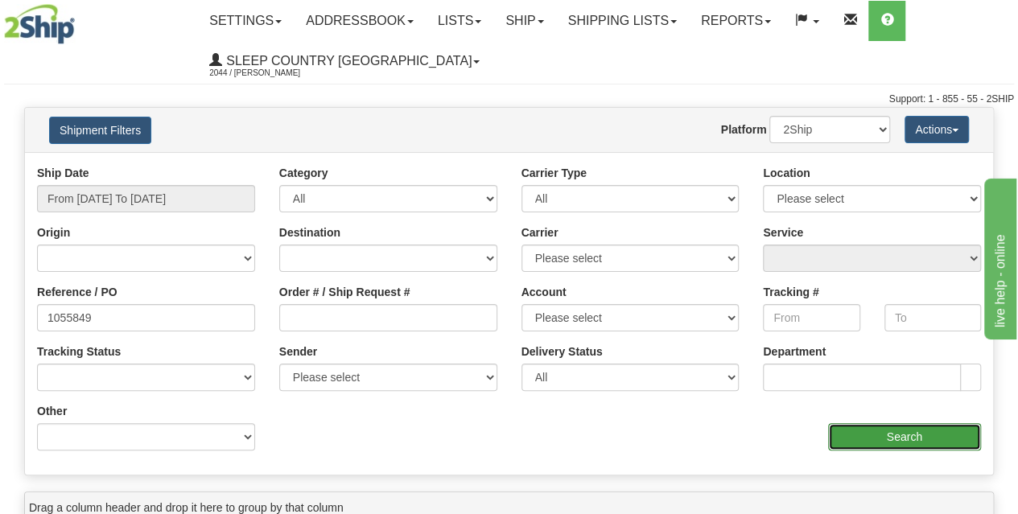
click at [888, 424] on input "Search" at bounding box center [905, 436] width 154 height 27
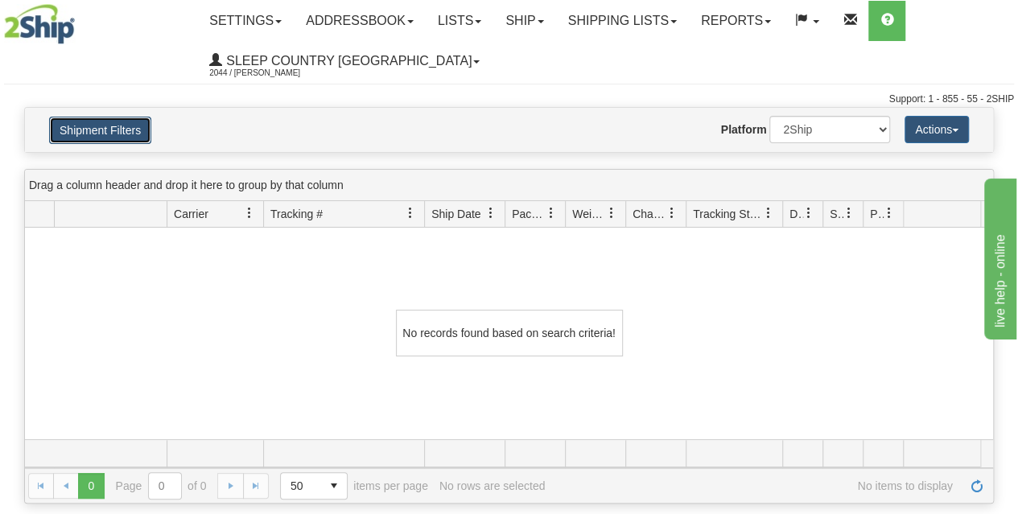
click at [95, 132] on button "Shipment Filters" at bounding box center [100, 130] width 102 height 27
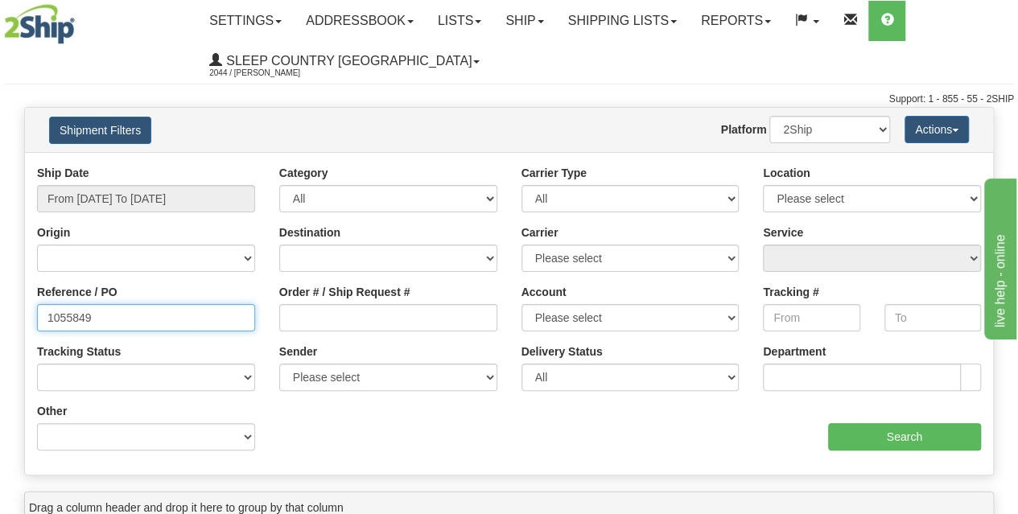
drag, startPoint x: 157, startPoint y: 316, endPoint x: 0, endPoint y: 316, distance: 157.0
click at [0, 316] on div "Please wait... × Confirm Delete Delete Cancel × Confirm Delete Yes No Cancel × …" at bounding box center [509, 467] width 1018 height 720
click at [377, 302] on div "Order # / Ship Request #" at bounding box center [388, 307] width 218 height 47
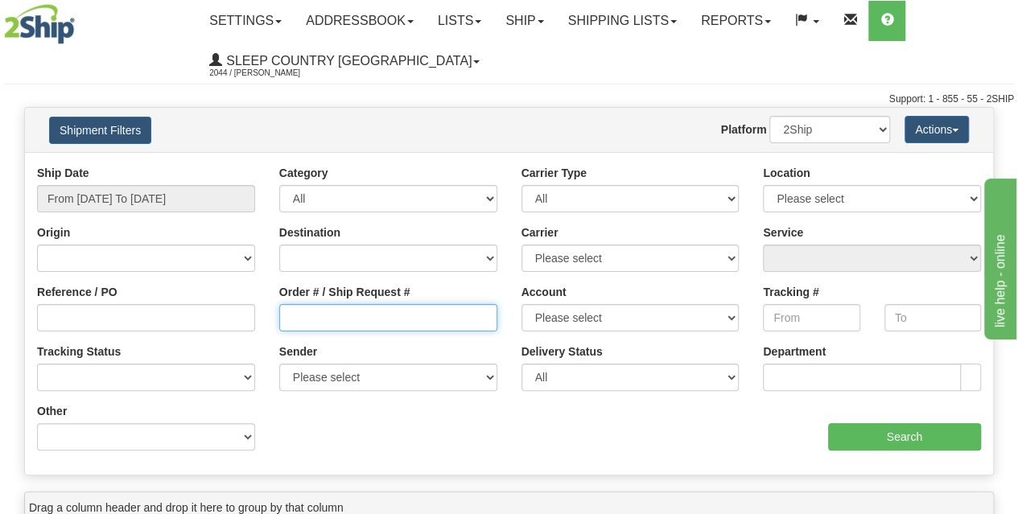
click at [369, 324] on input "Order # / Ship Request #" at bounding box center [388, 317] width 218 height 27
paste input "1055849"
type input "1055849"
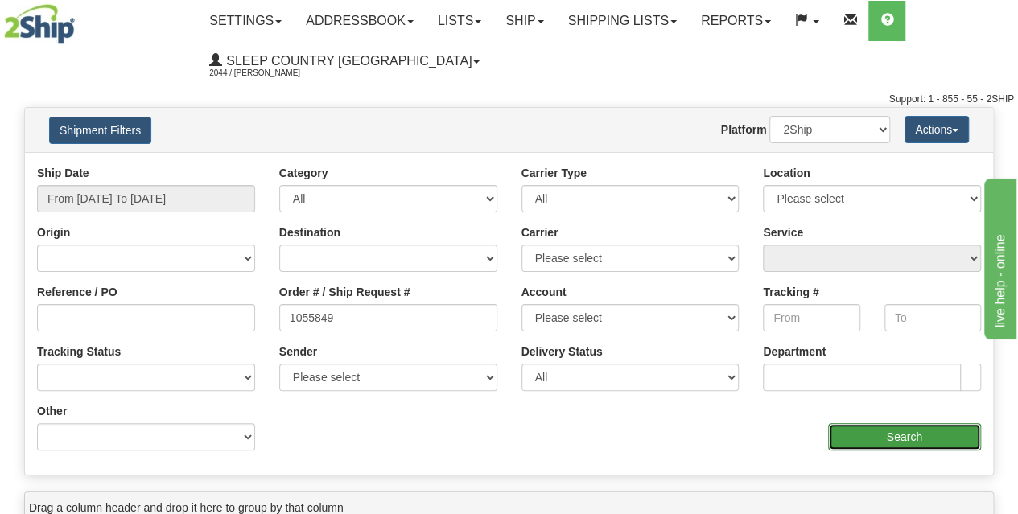
click at [897, 443] on input "Search" at bounding box center [905, 436] width 154 height 27
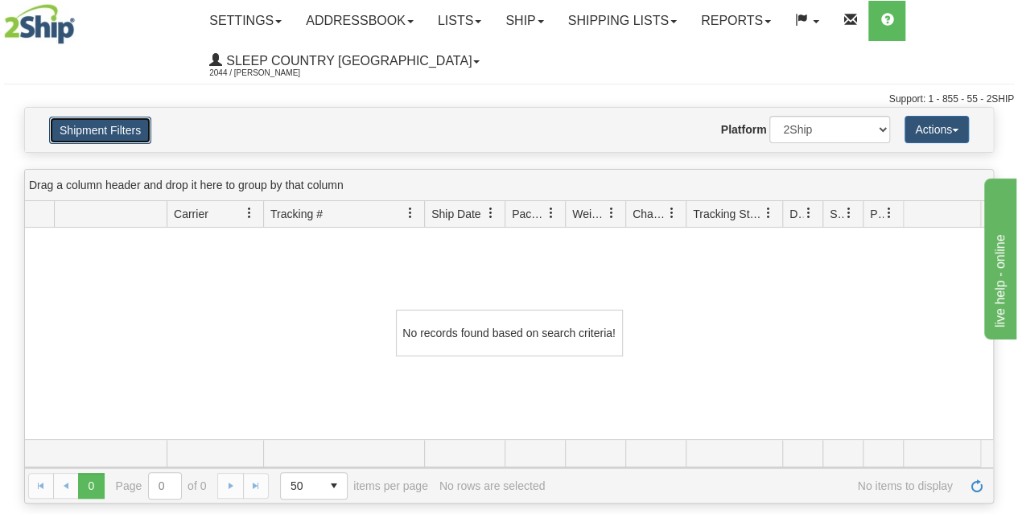
click at [117, 134] on button "Shipment Filters" at bounding box center [100, 130] width 102 height 27
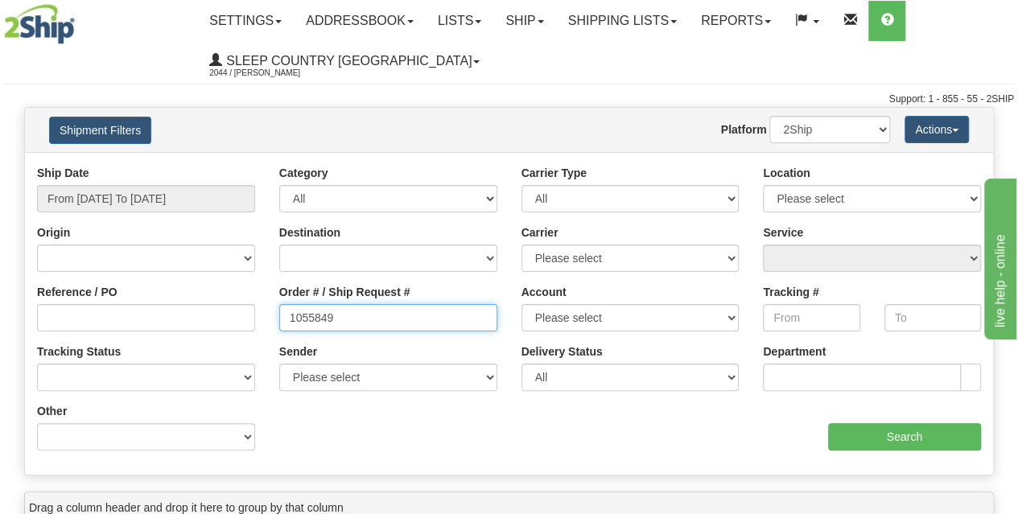
drag, startPoint x: 350, startPoint y: 310, endPoint x: 219, endPoint y: 318, distance: 131.4
click at [219, 165] on div "Reference / PO Order # / Ship Request # 1055849 Account Please select Canada Po…" at bounding box center [509, 165] width 968 height 0
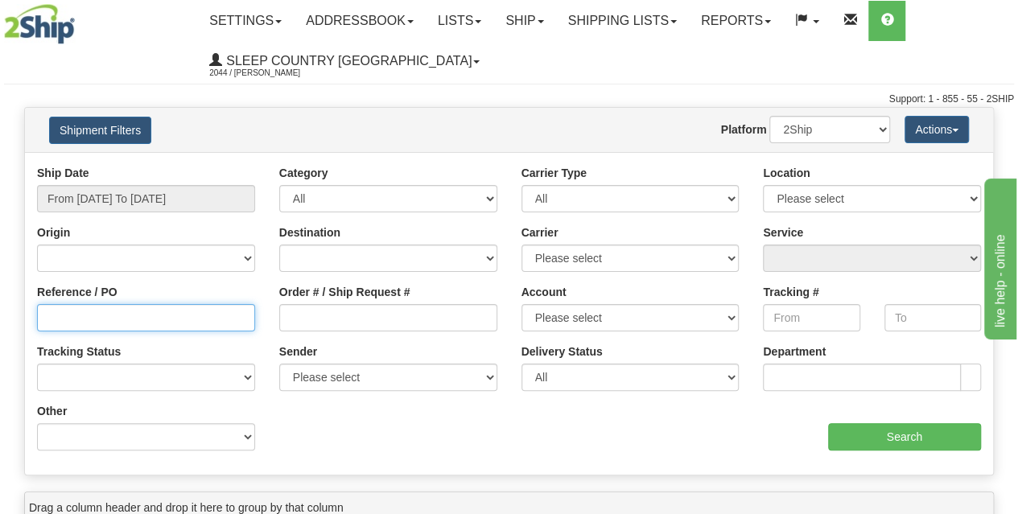
click at [144, 326] on input "Reference / PO" at bounding box center [146, 317] width 218 height 27
paste input "1055849"
type input "1055849"
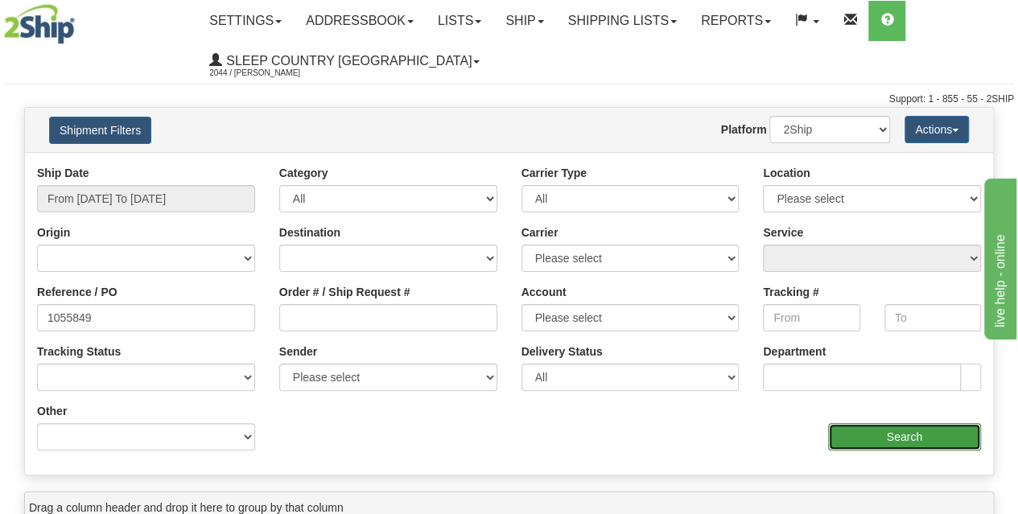
click at [924, 439] on input "Search" at bounding box center [905, 436] width 154 height 27
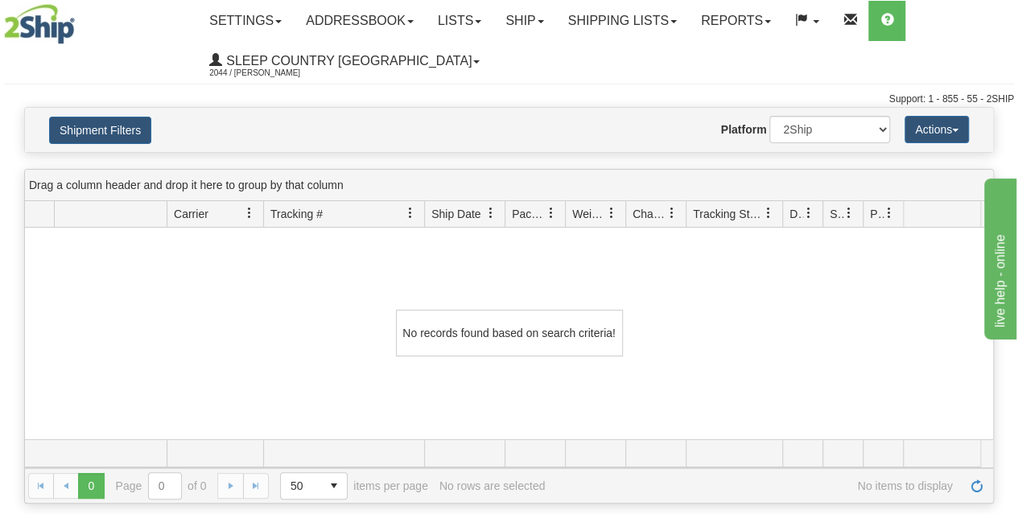
click at [66, 84] on hr at bounding box center [509, 84] width 1010 height 1
click at [102, 131] on button "Shipment Filters" at bounding box center [100, 130] width 102 height 27
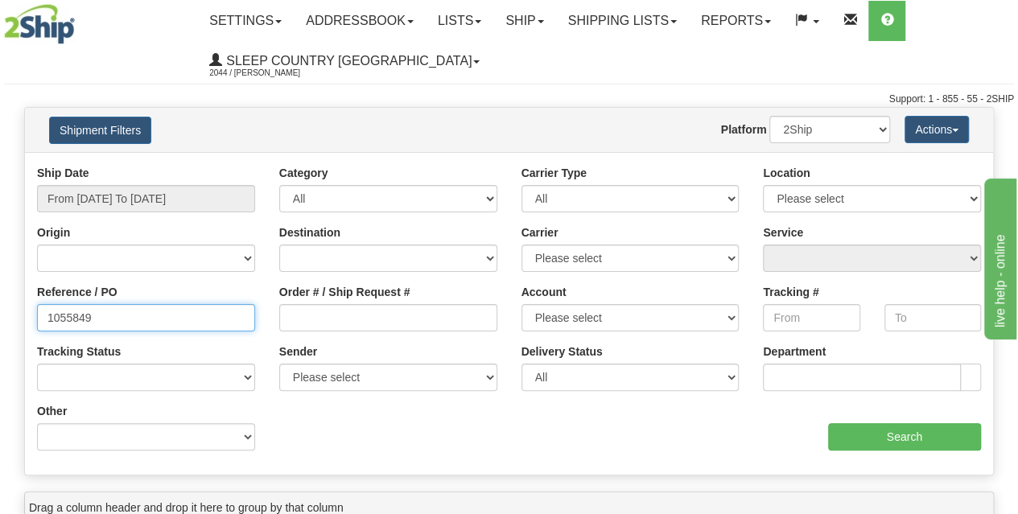
drag, startPoint x: 132, startPoint y: 310, endPoint x: 0, endPoint y: 311, distance: 132.0
click at [0, 311] on div "Please wait... × Confirm Delete Delete Cancel × Confirm Delete Yes No Cancel × …" at bounding box center [509, 467] width 1018 height 720
click at [144, 316] on input "Reference / PO" at bounding box center [146, 317] width 218 height 27
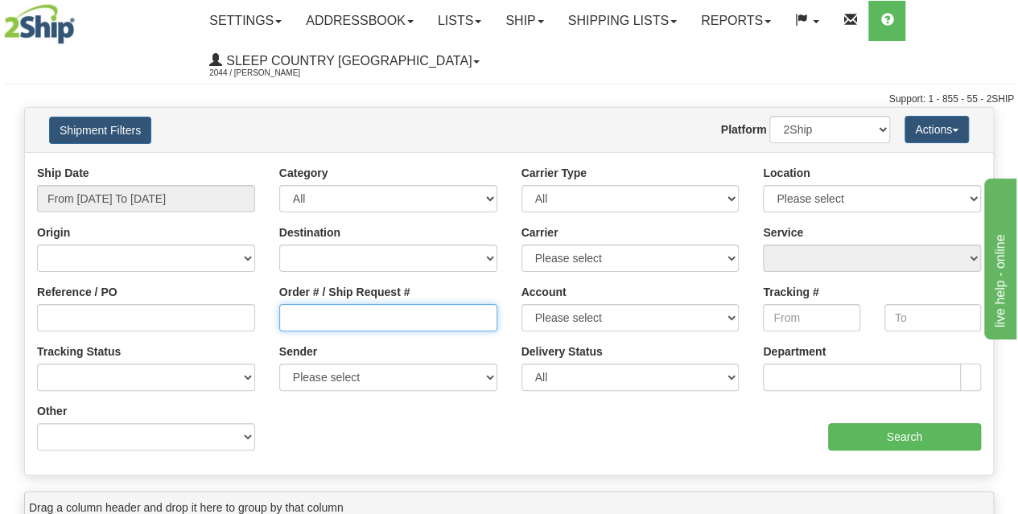
click at [286, 320] on input "Order # / Ship Request #" at bounding box center [388, 317] width 218 height 27
paste input "9002I053404R"
click at [311, 316] on input "9002I053404R" at bounding box center [388, 317] width 218 height 27
type input "9002I053404R"
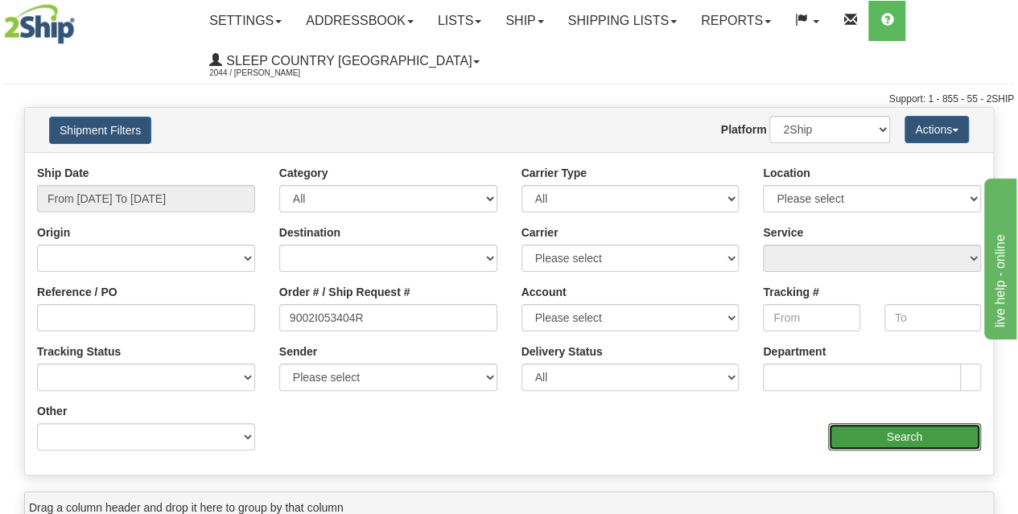
click at [947, 440] on input "Search" at bounding box center [905, 436] width 154 height 27
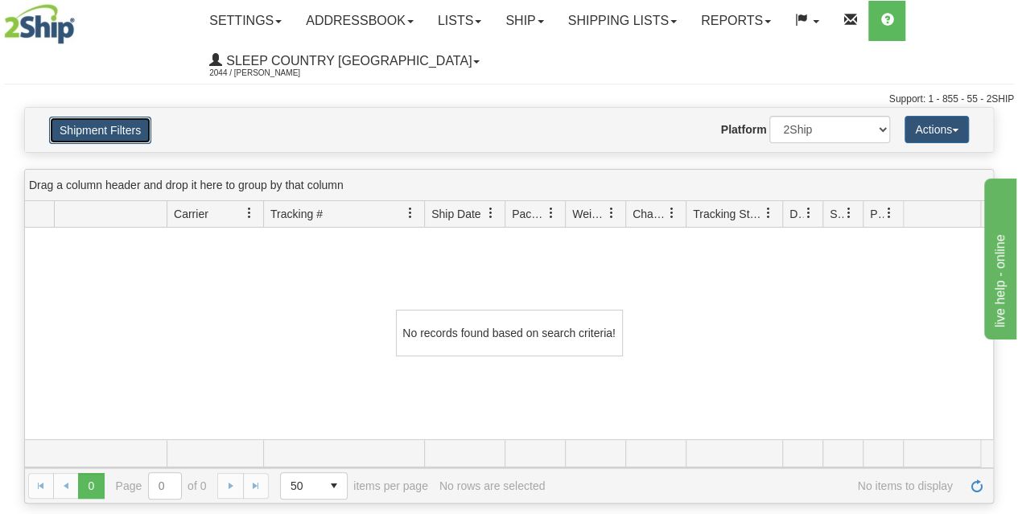
click at [145, 130] on button "Shipment Filters" at bounding box center [100, 130] width 102 height 27
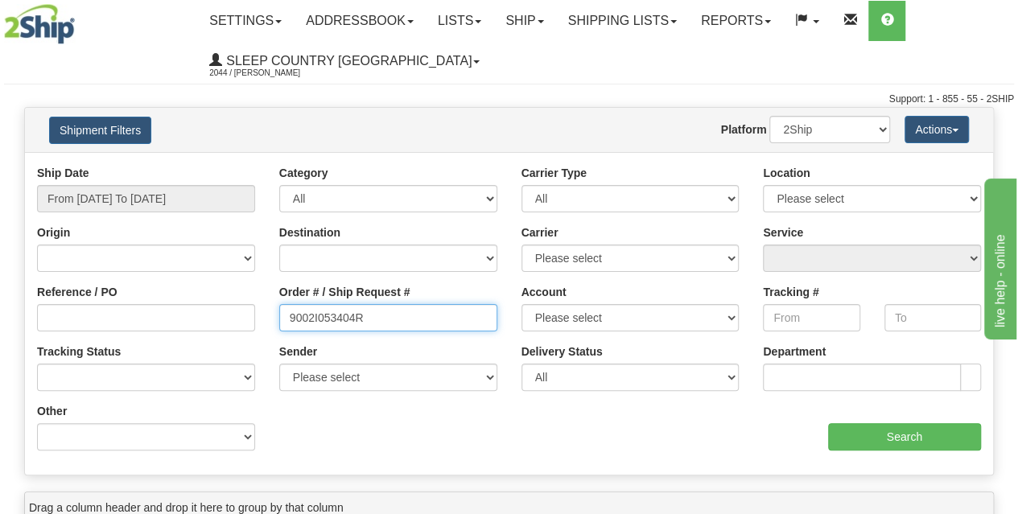
drag, startPoint x: 367, startPoint y: 312, endPoint x: 245, endPoint y: 306, distance: 121.7
click at [245, 165] on div "Reference / PO Order # / Ship Request # 9002I053404R Account Please select Cana…" at bounding box center [509, 165] width 968 height 0
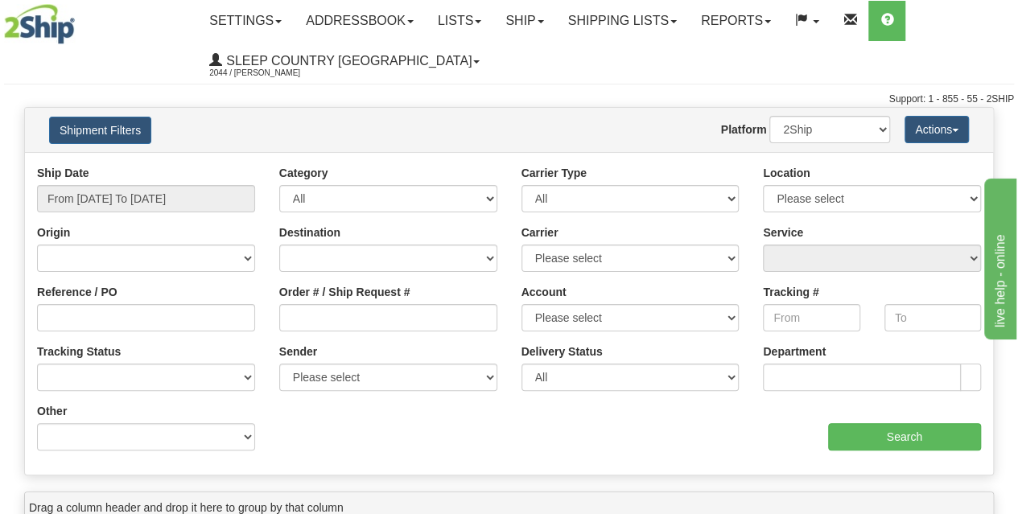
click at [61, 331] on div "Reference / PO" at bounding box center [146, 314] width 242 height 60
click at [53, 315] on input "Reference / PO" at bounding box center [146, 317] width 218 height 27
paste input "9002I053404R"
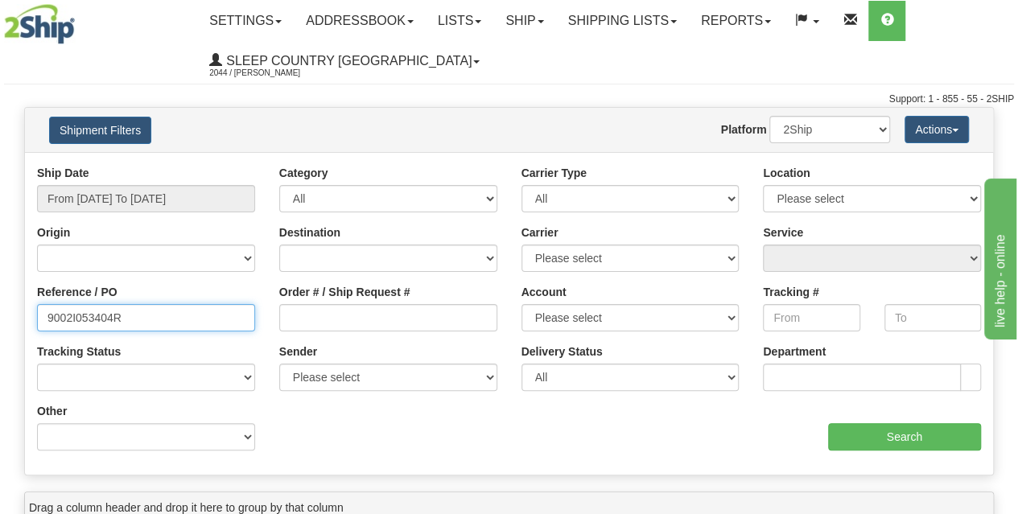
click at [72, 313] on input "9002I053404R" at bounding box center [146, 317] width 218 height 27
type input "9002I053404R"
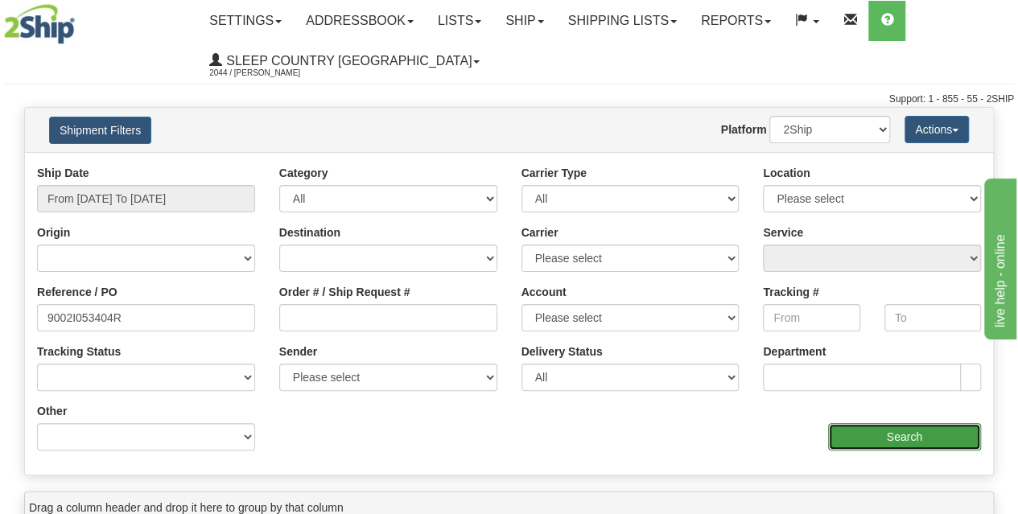
click at [895, 431] on input "Search" at bounding box center [905, 436] width 154 height 27
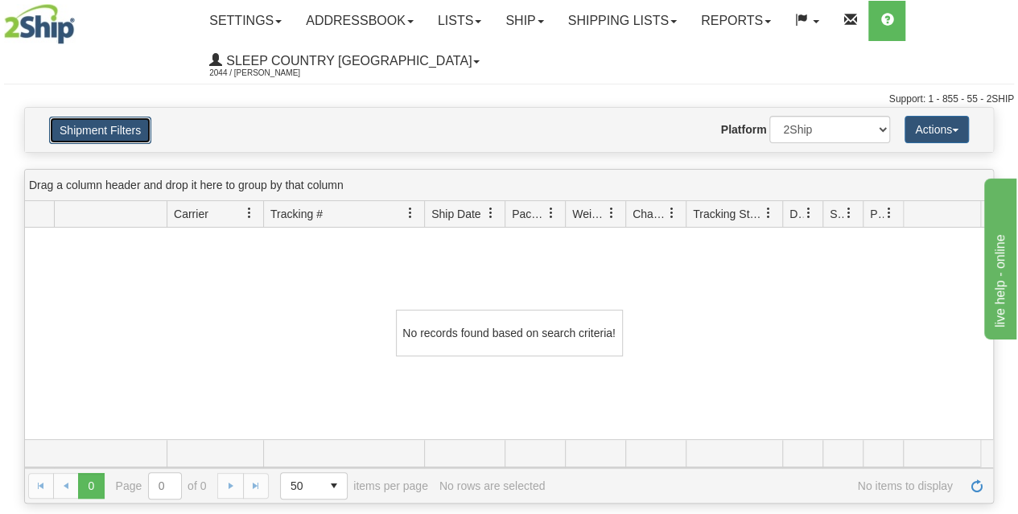
click at [108, 138] on button "Shipment Filters" at bounding box center [100, 130] width 102 height 27
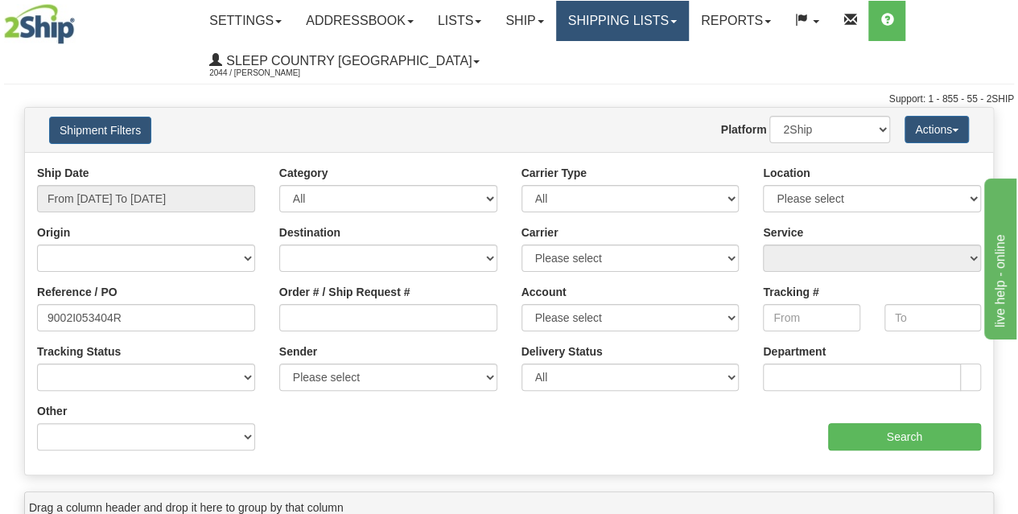
click at [666, 22] on link "Shipping lists" at bounding box center [622, 21] width 133 height 40
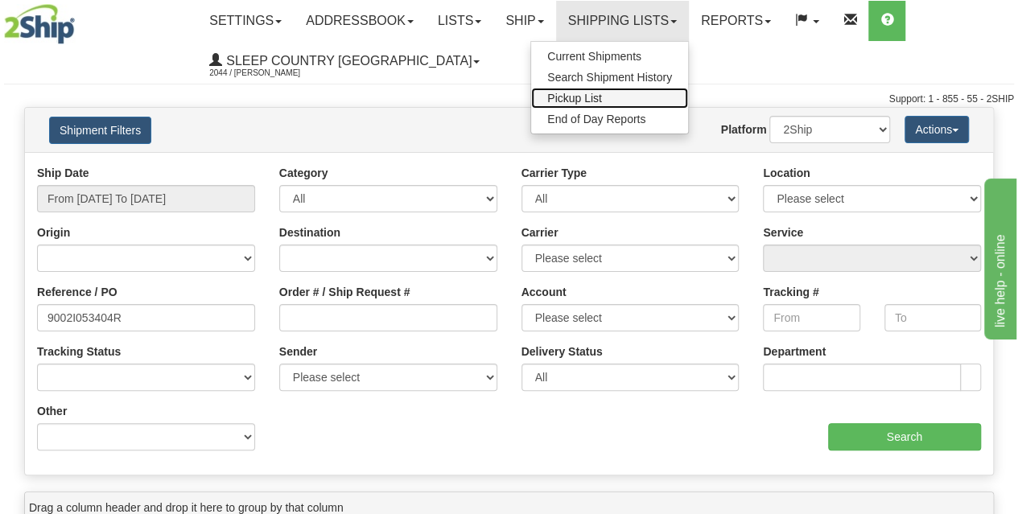
click at [602, 101] on span "Pickup List" at bounding box center [574, 98] width 55 height 13
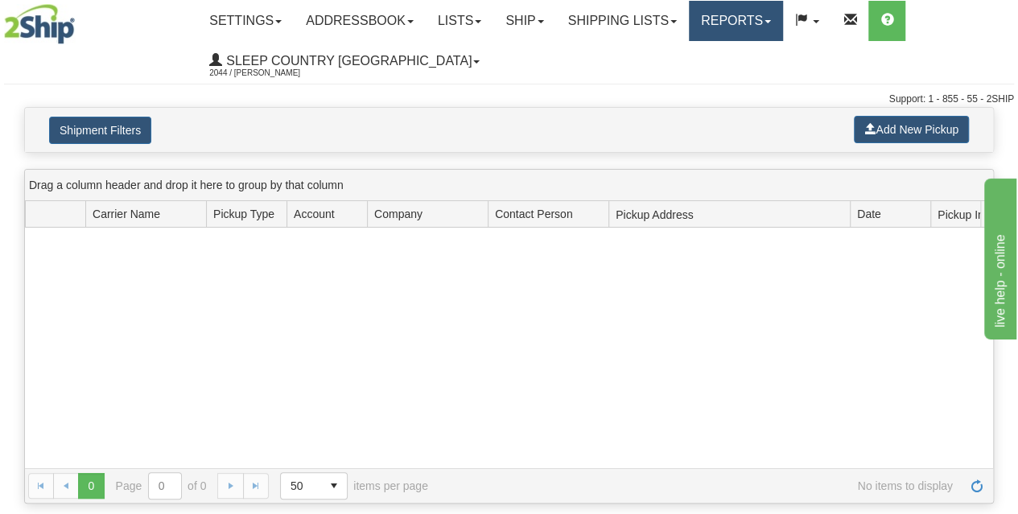
click at [737, 16] on link "Reports" at bounding box center [736, 21] width 94 height 40
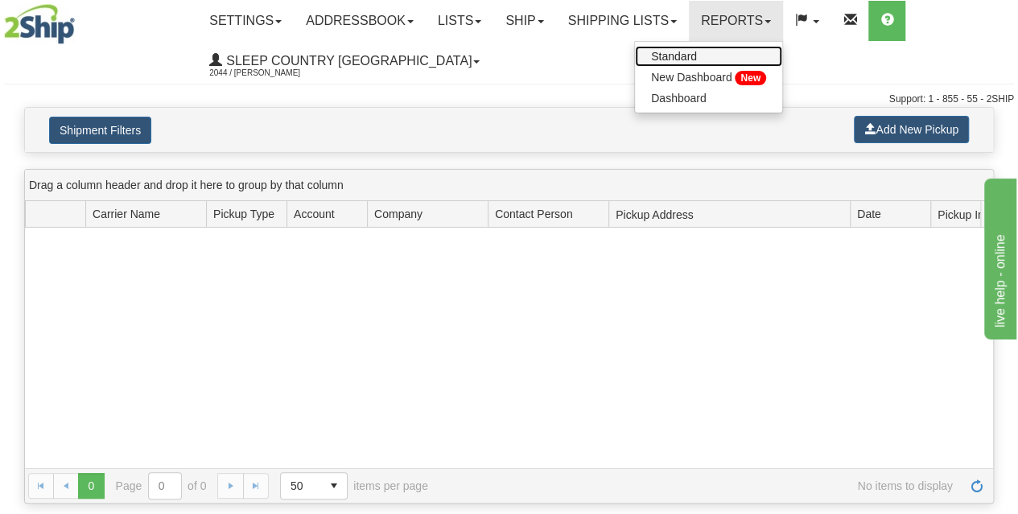
click at [692, 56] on span "Standard" at bounding box center [674, 56] width 46 height 13
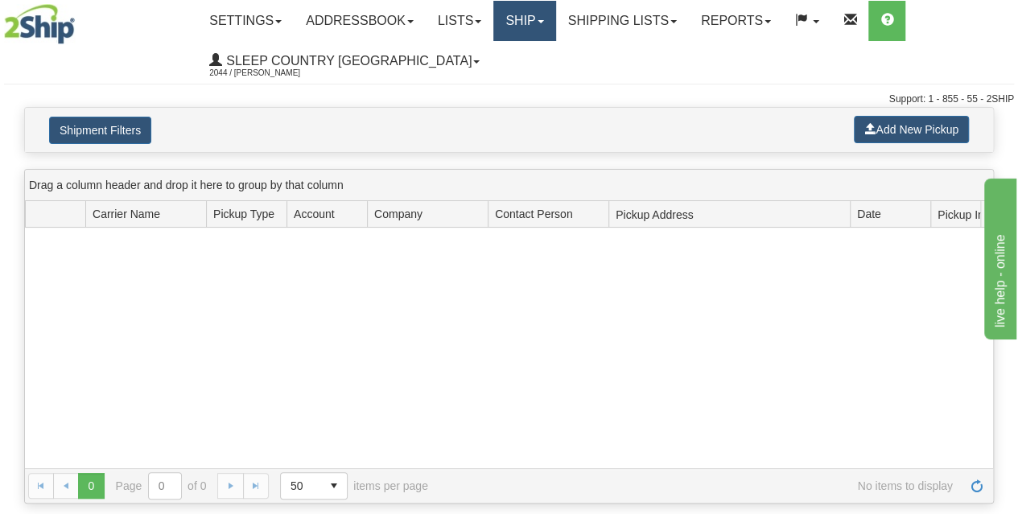
click at [529, 24] on link "Ship" at bounding box center [524, 21] width 62 height 40
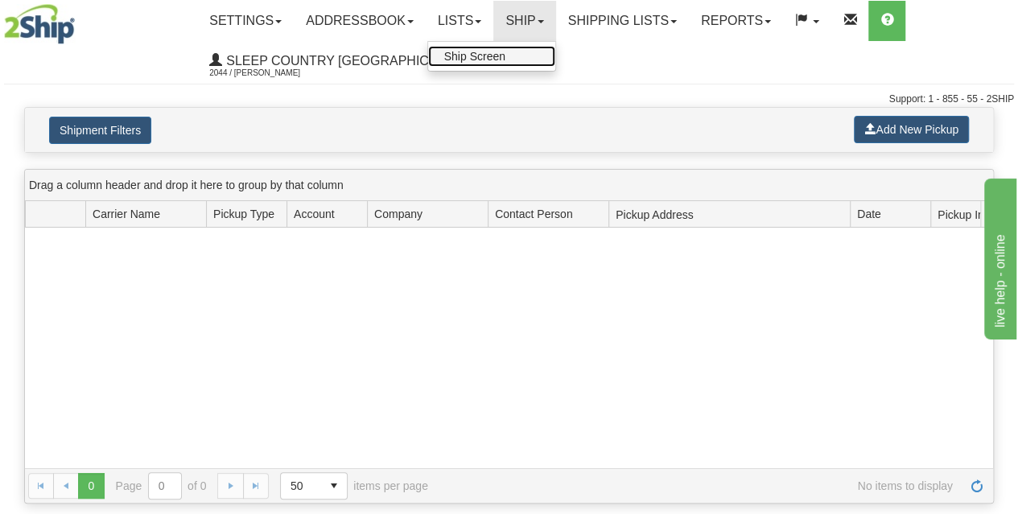
click at [527, 54] on link "Ship Screen" at bounding box center [491, 56] width 127 height 21
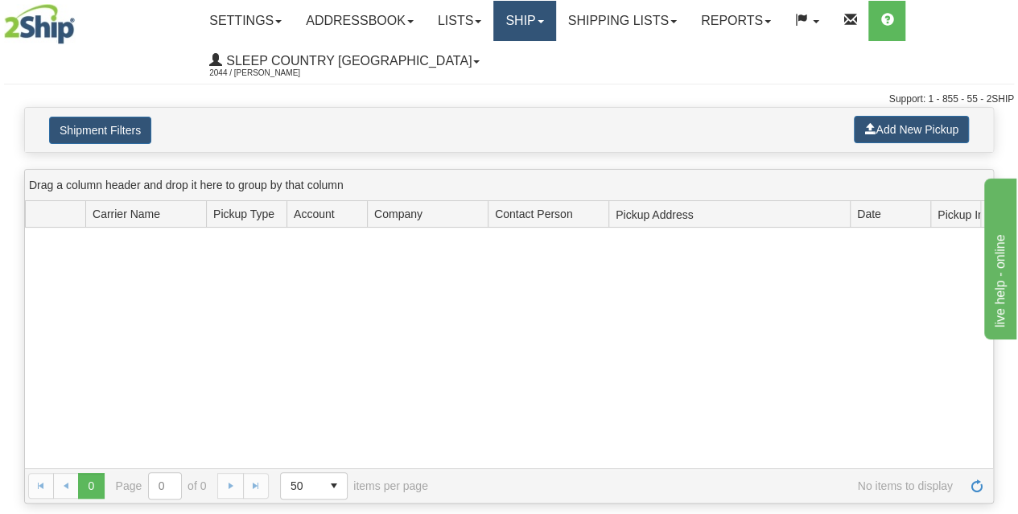
click at [541, 23] on link "Ship" at bounding box center [524, 21] width 62 height 40
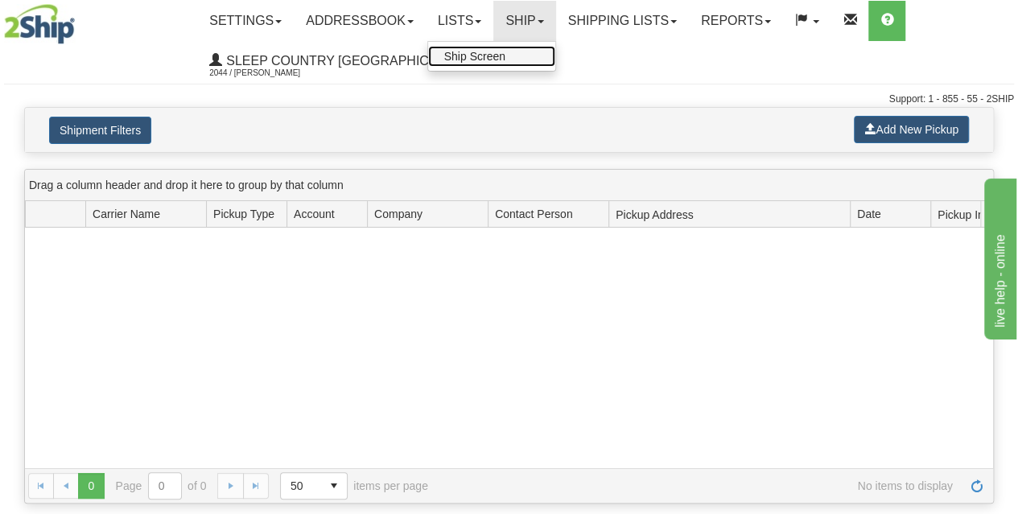
click at [555, 47] on link "Ship Screen" at bounding box center [491, 56] width 127 height 21
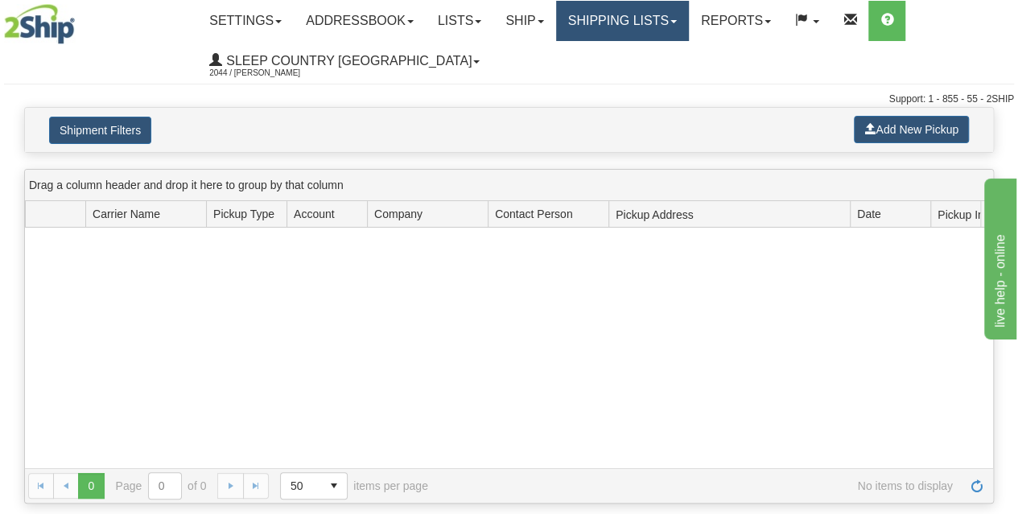
click at [600, 32] on link "Shipping lists" at bounding box center [622, 21] width 133 height 40
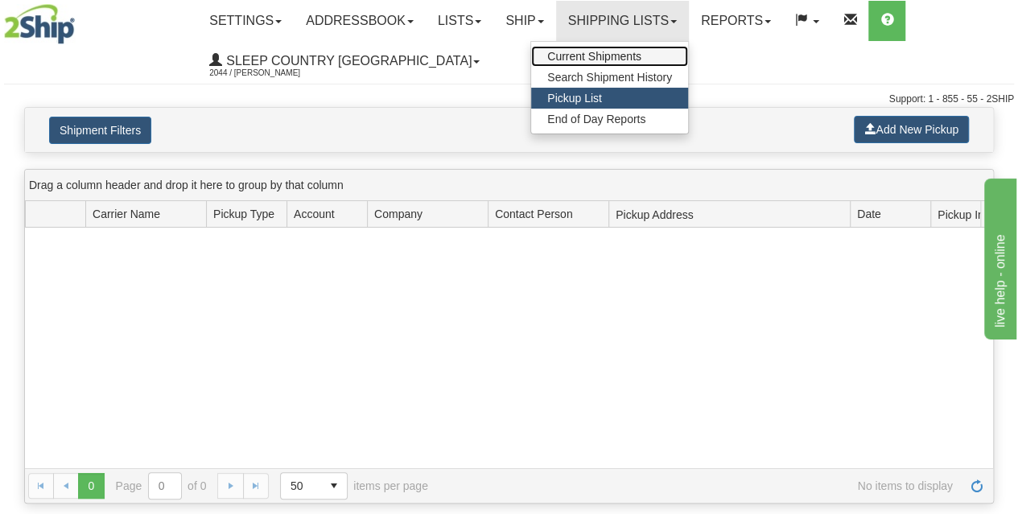
click at [598, 56] on span "Current Shipments" at bounding box center [594, 56] width 94 height 13
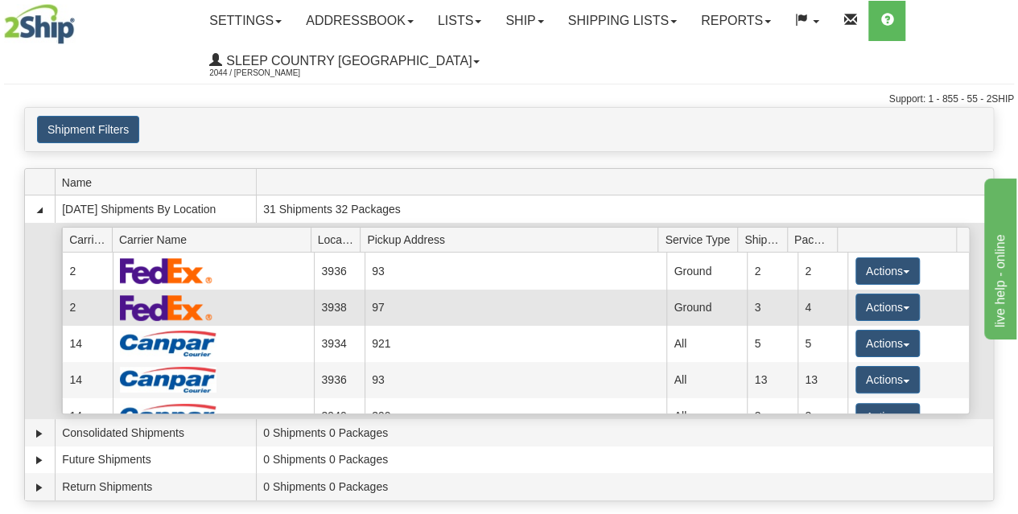
scroll to position [54, 0]
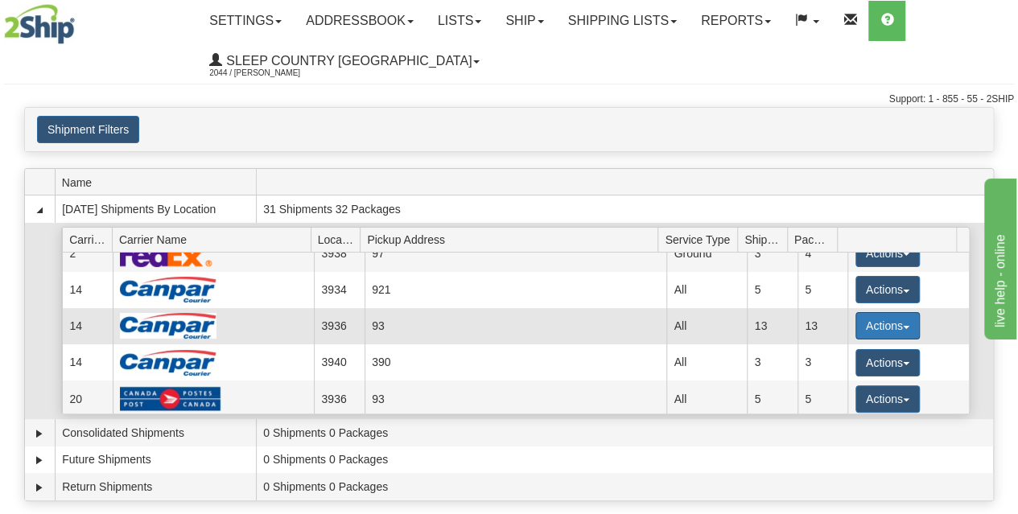
click at [868, 320] on button "Actions" at bounding box center [888, 325] width 64 height 27
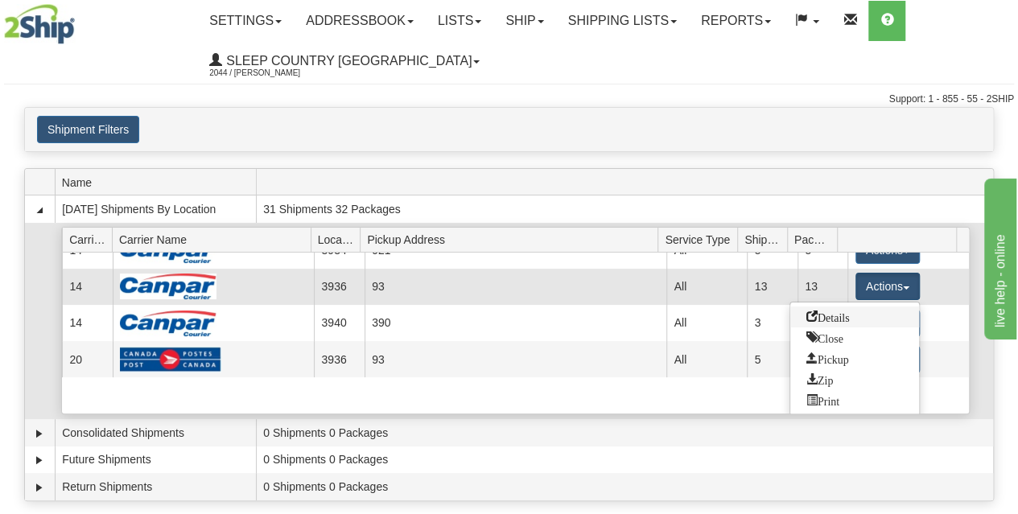
click at [849, 317] on span "Details" at bounding box center [828, 316] width 43 height 11
